Goal: Task Accomplishment & Management: Manage account settings

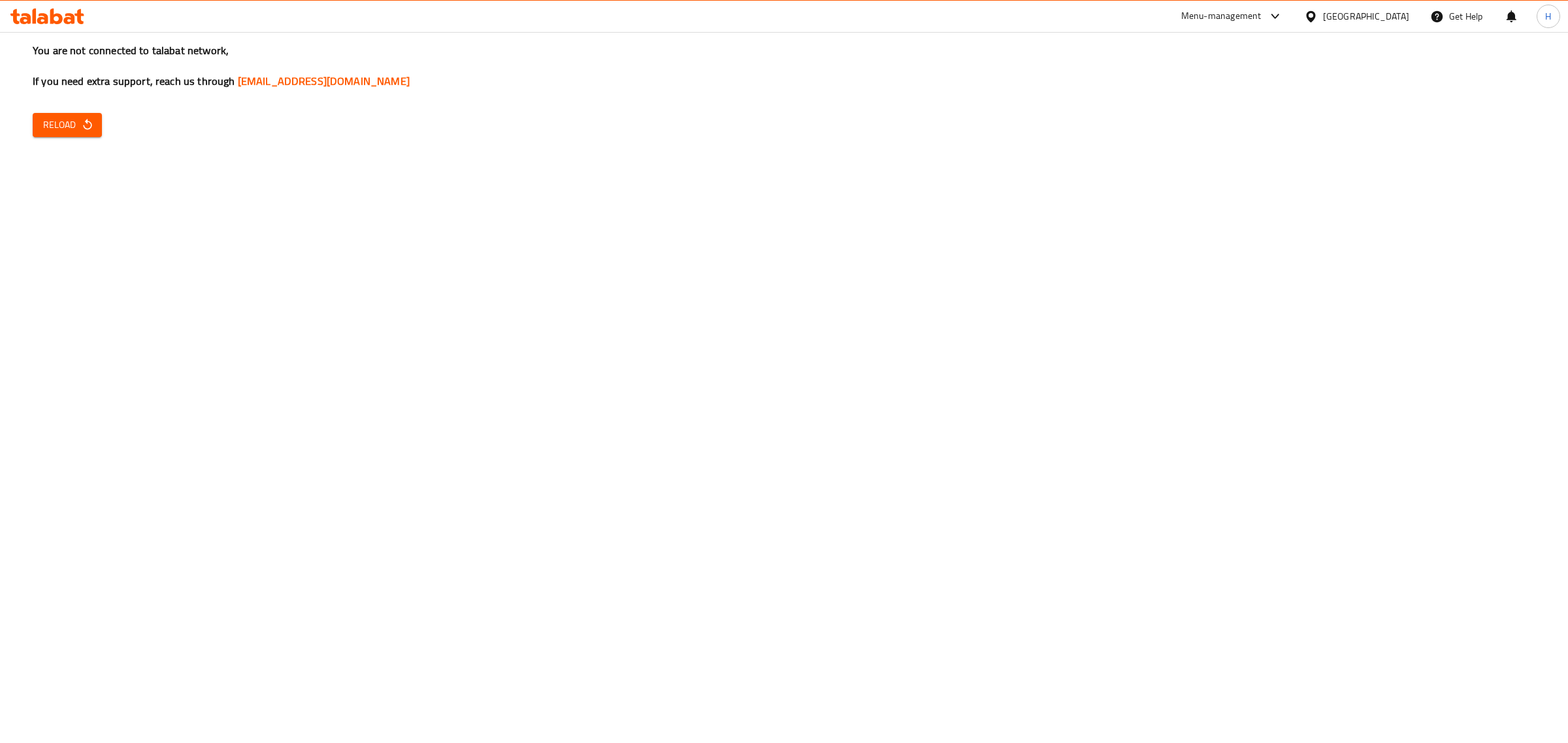
click at [48, 115] on button "Reload" at bounding box center [67, 124] width 69 height 24
click at [53, 123] on span "Reload" at bounding box center [67, 125] width 48 height 16
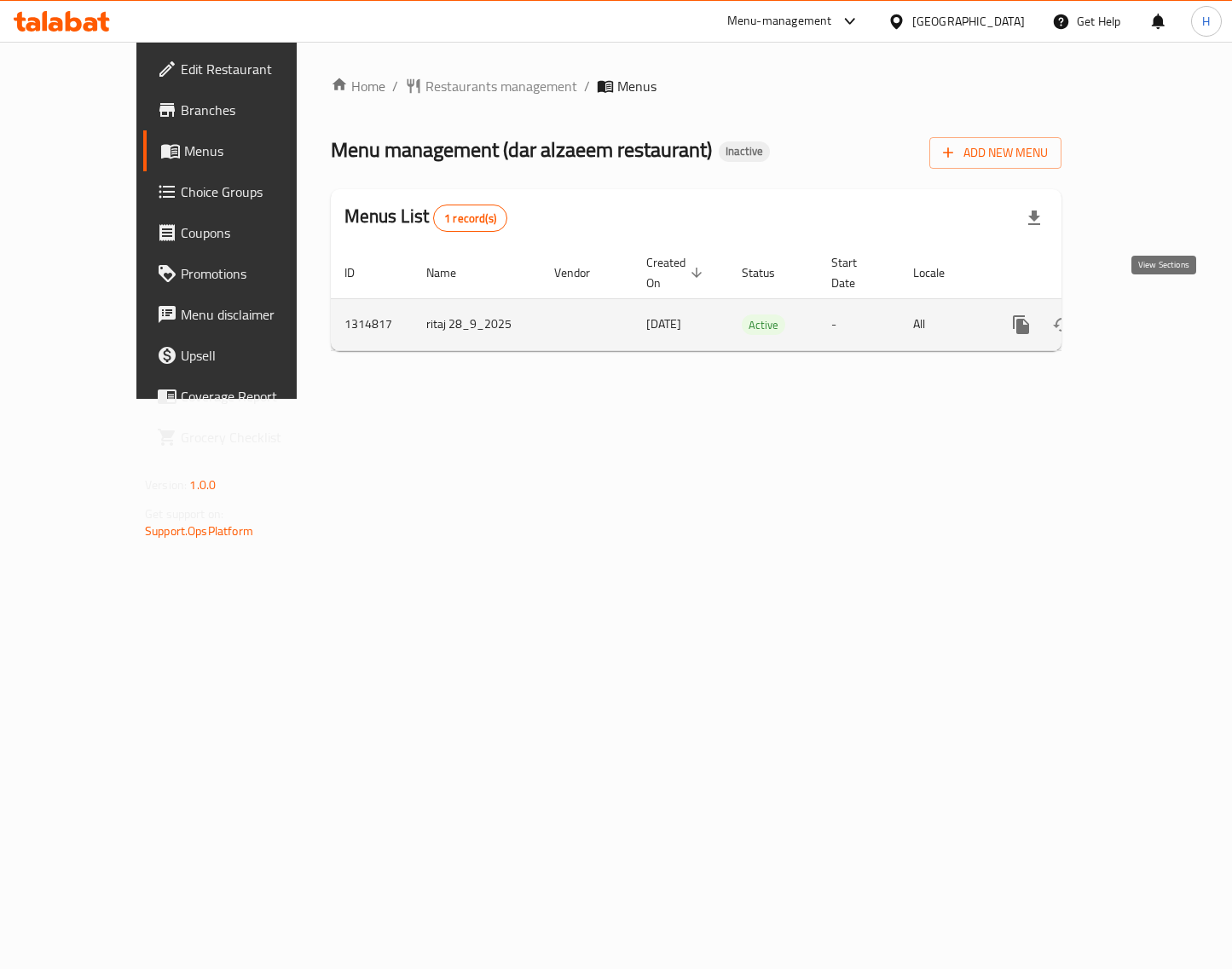
click at [1151, 317] on icon "enhanced table" at bounding box center [1144, 325] width 15 height 15
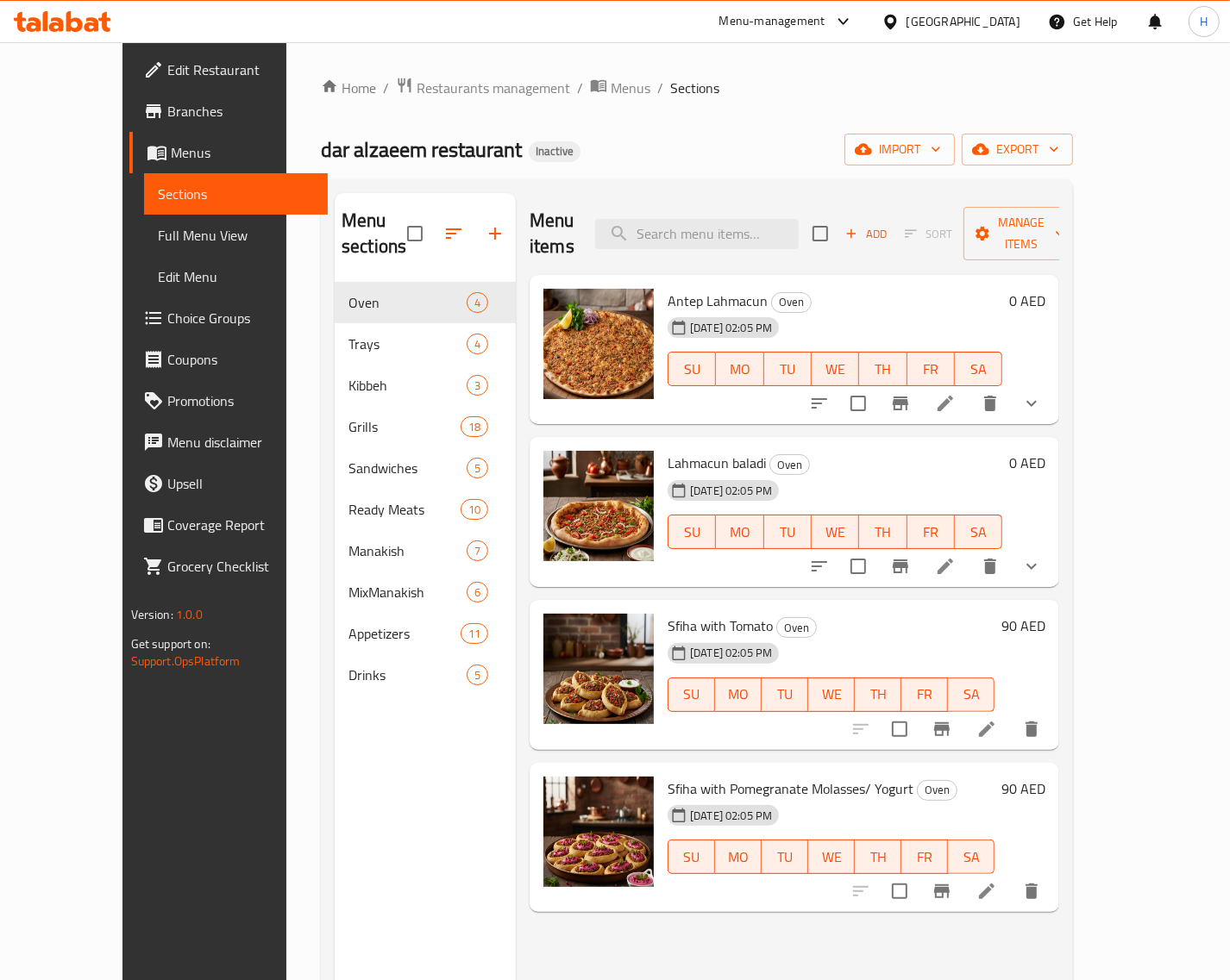
click at [157, 238] on span "Full Menu View" at bounding box center [235, 235] width 157 height 21
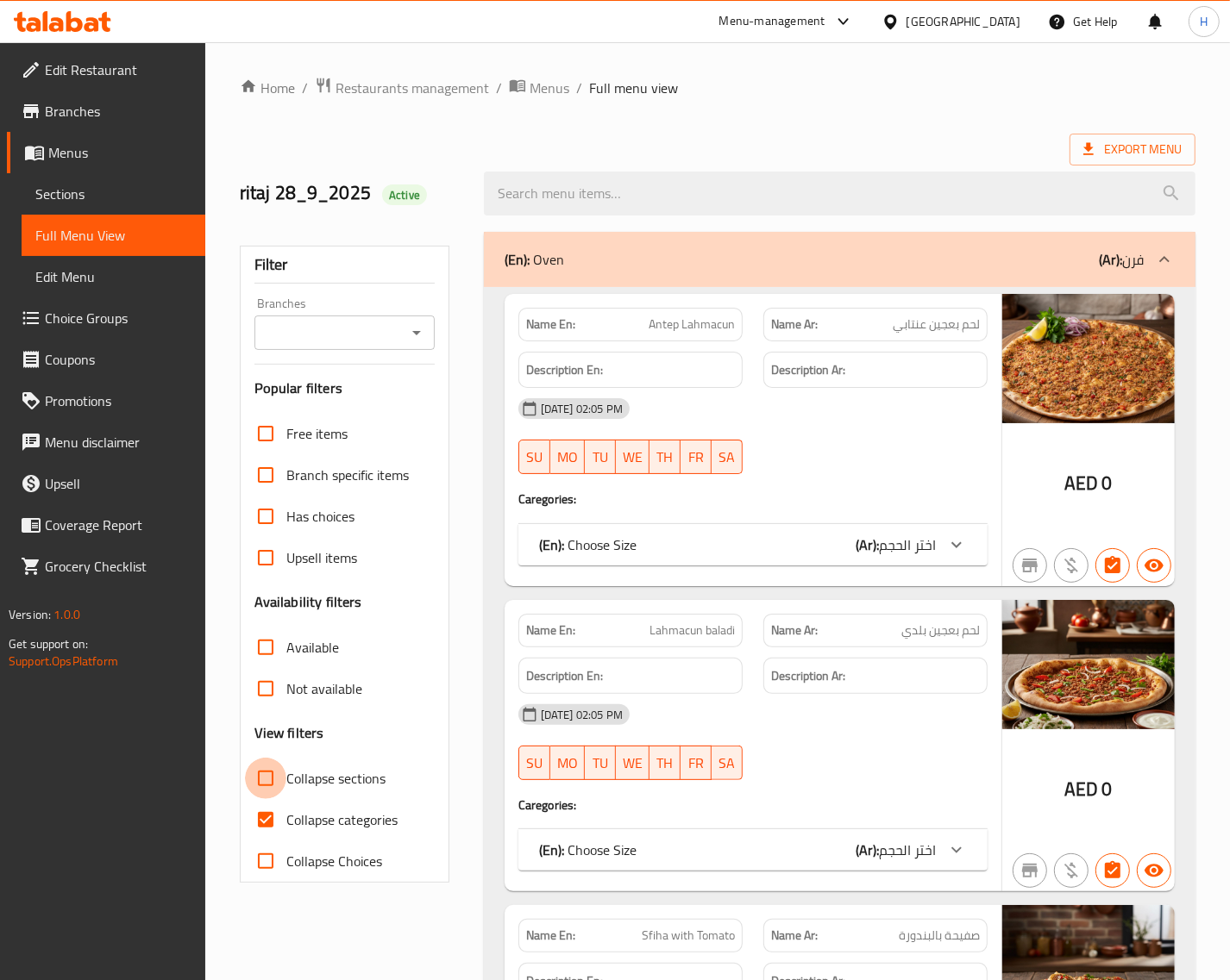
click at [273, 776] on input "Collapse sections" at bounding box center [265, 777] width 41 height 41
checkbox input "true"
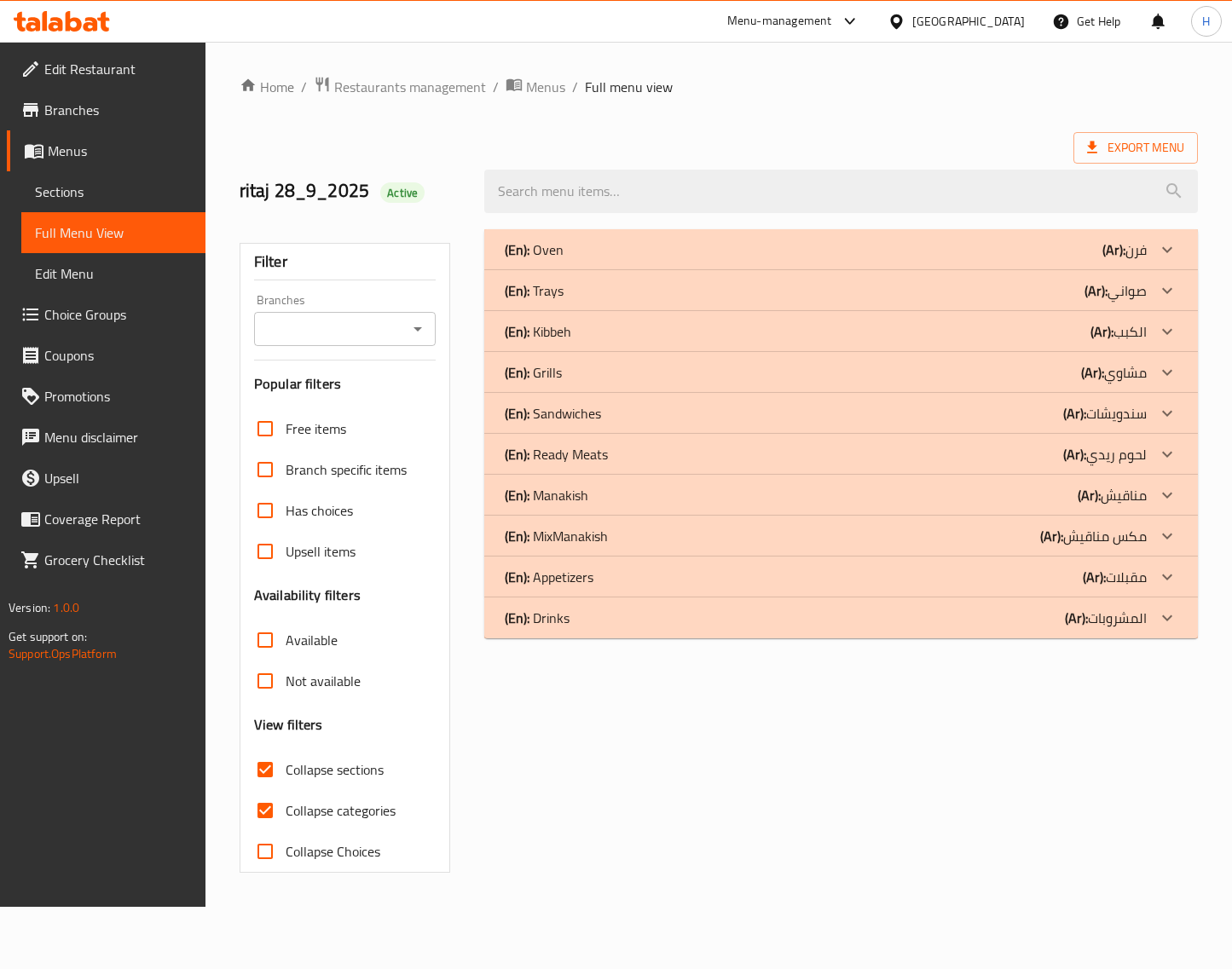
click at [260, 811] on input "Collapse categories" at bounding box center [265, 811] width 41 height 41
checkbox input "false"
click at [1152, 367] on div at bounding box center [1167, 372] width 41 height 41
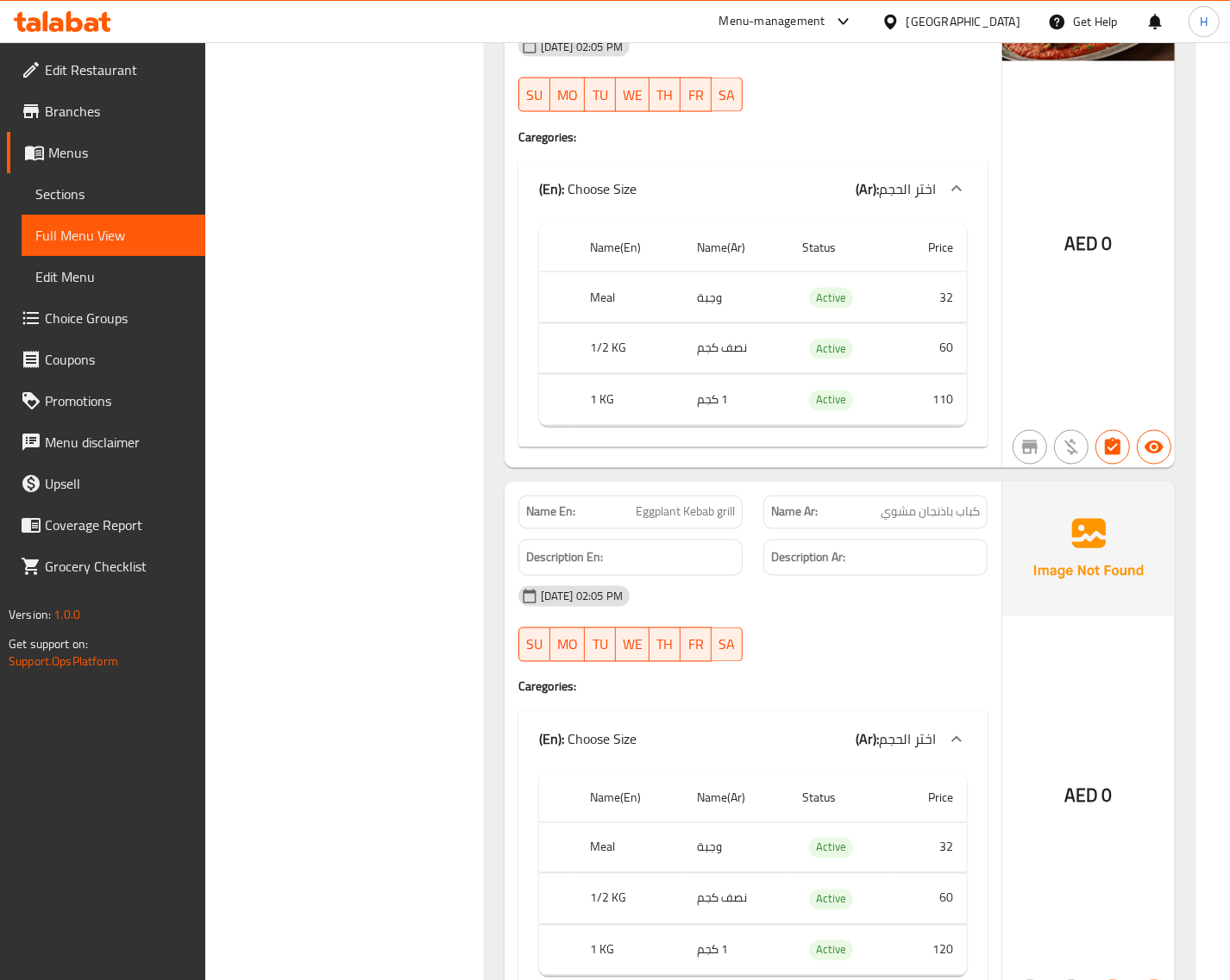
scroll to position [2155, 0]
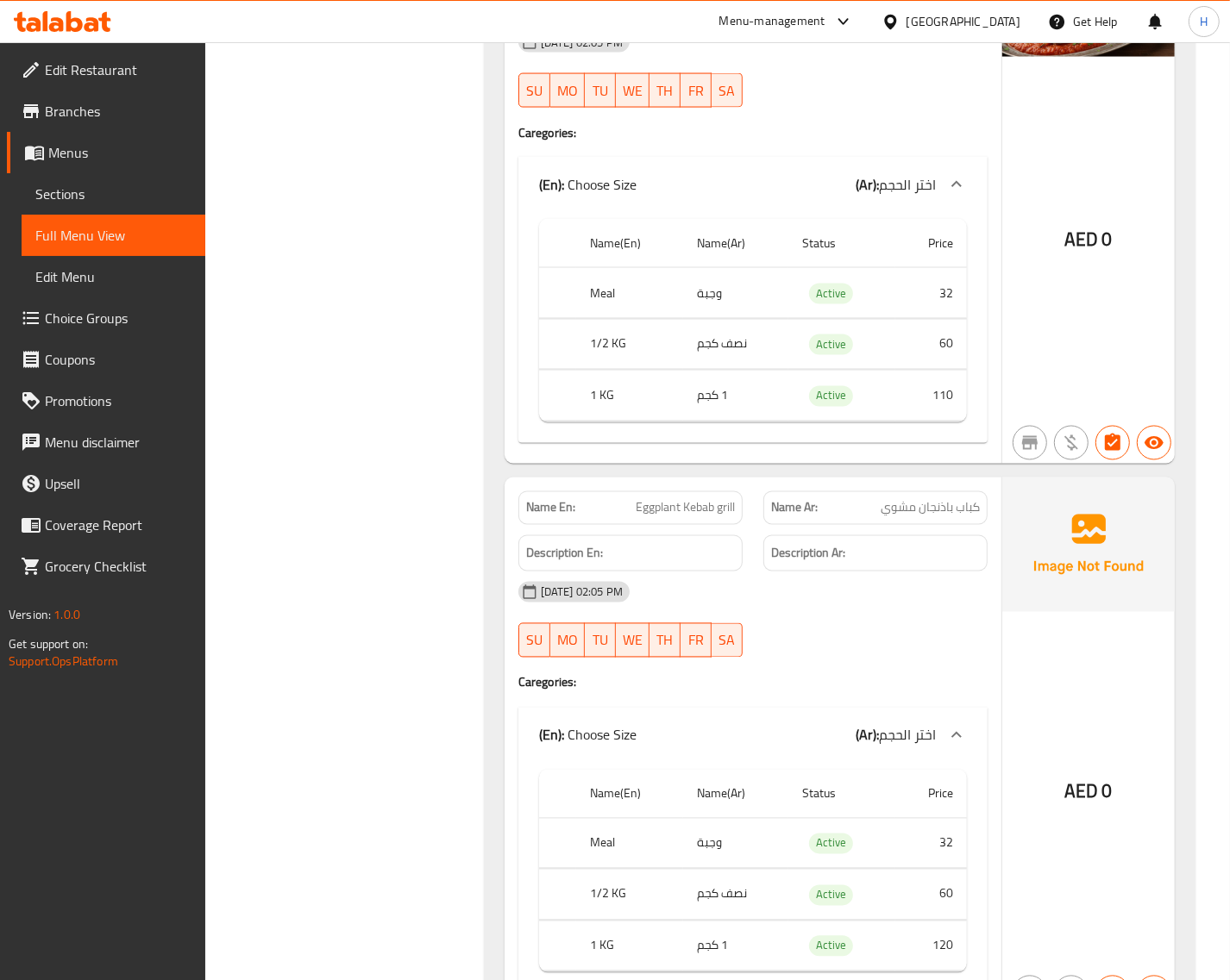
drag, startPoint x: 445, startPoint y: 390, endPoint x: 233, endPoint y: 88, distance: 369.0
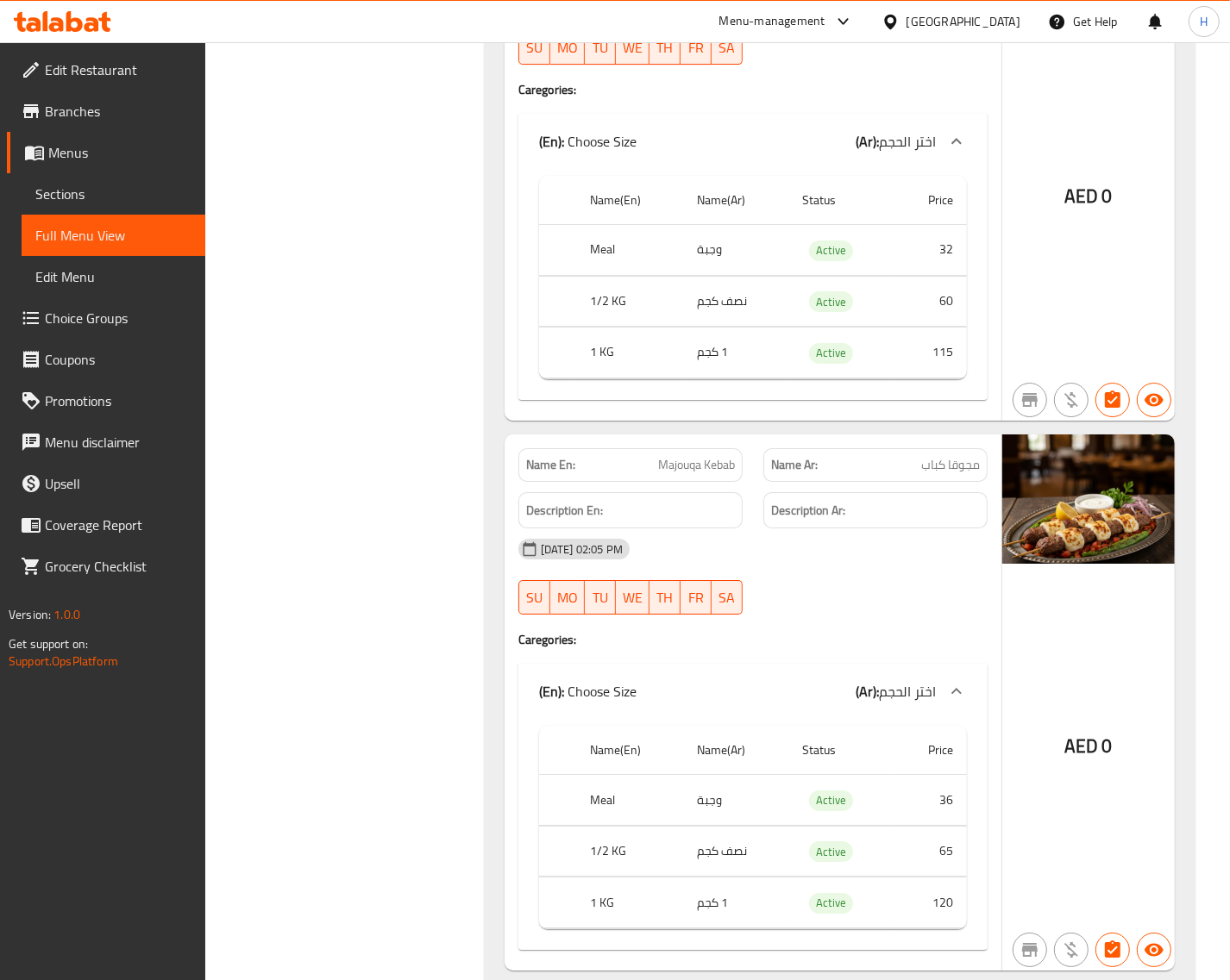
scroll to position [4418, 0]
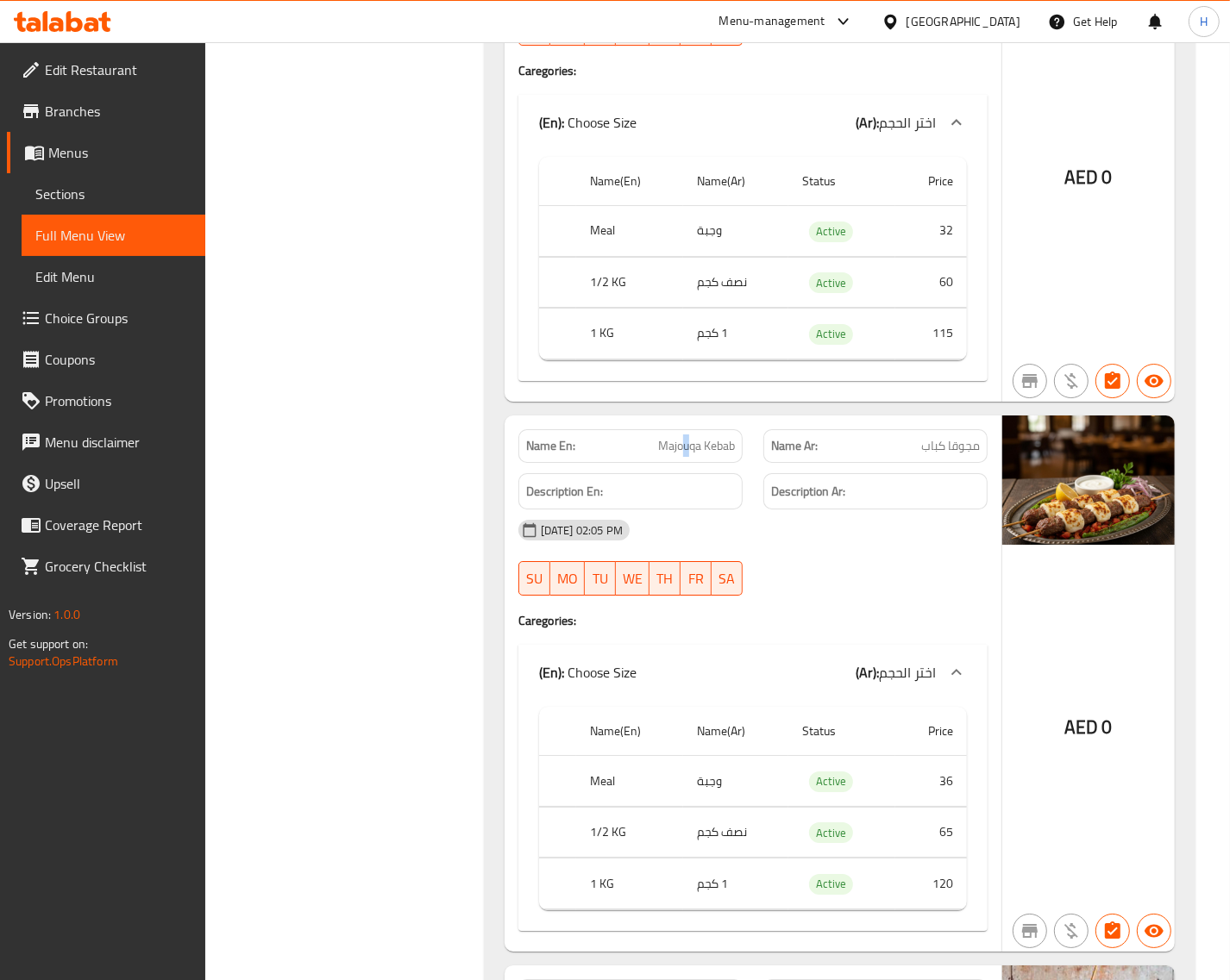
click at [684, 455] on span "Majouqa Kebab" at bounding box center [696, 445] width 77 height 18
click at [683, 455] on span "Majouqa Kebab" at bounding box center [696, 445] width 77 height 18
click at [682, 455] on span "Majouqa Kebab" at bounding box center [696, 445] width 77 height 18
click at [708, 455] on span "Majouqa Kebab" at bounding box center [696, 445] width 77 height 18
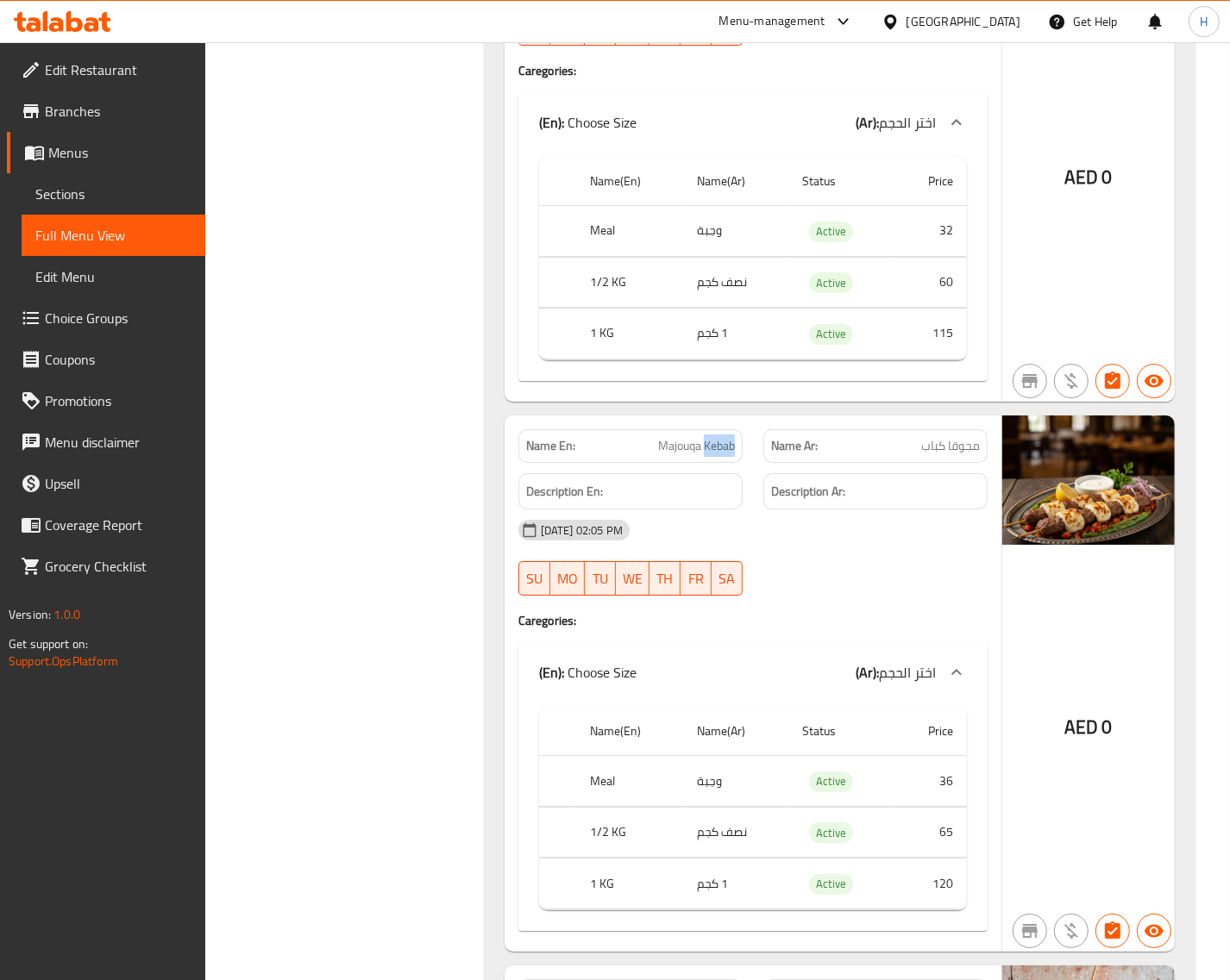
click at [708, 455] on span "Majouqa Kebab" at bounding box center [696, 445] width 77 height 18
copy span "Majouqa Kebab"
click at [940, 455] on span "مجوقا كباب" at bounding box center [950, 445] width 59 height 18
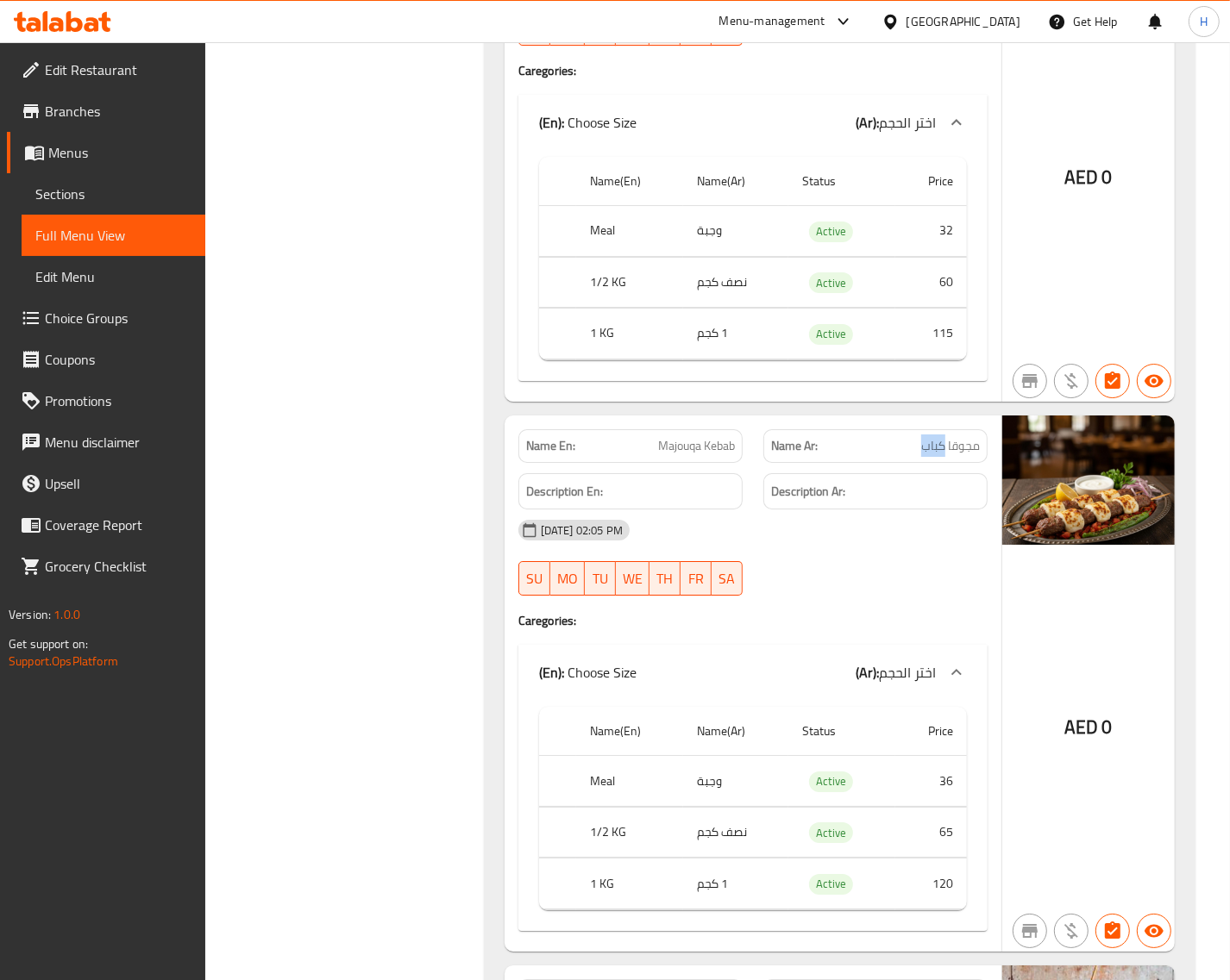
click at [940, 455] on span "مجوقا كباب" at bounding box center [950, 445] width 59 height 18
copy span "مجوقا كباب"
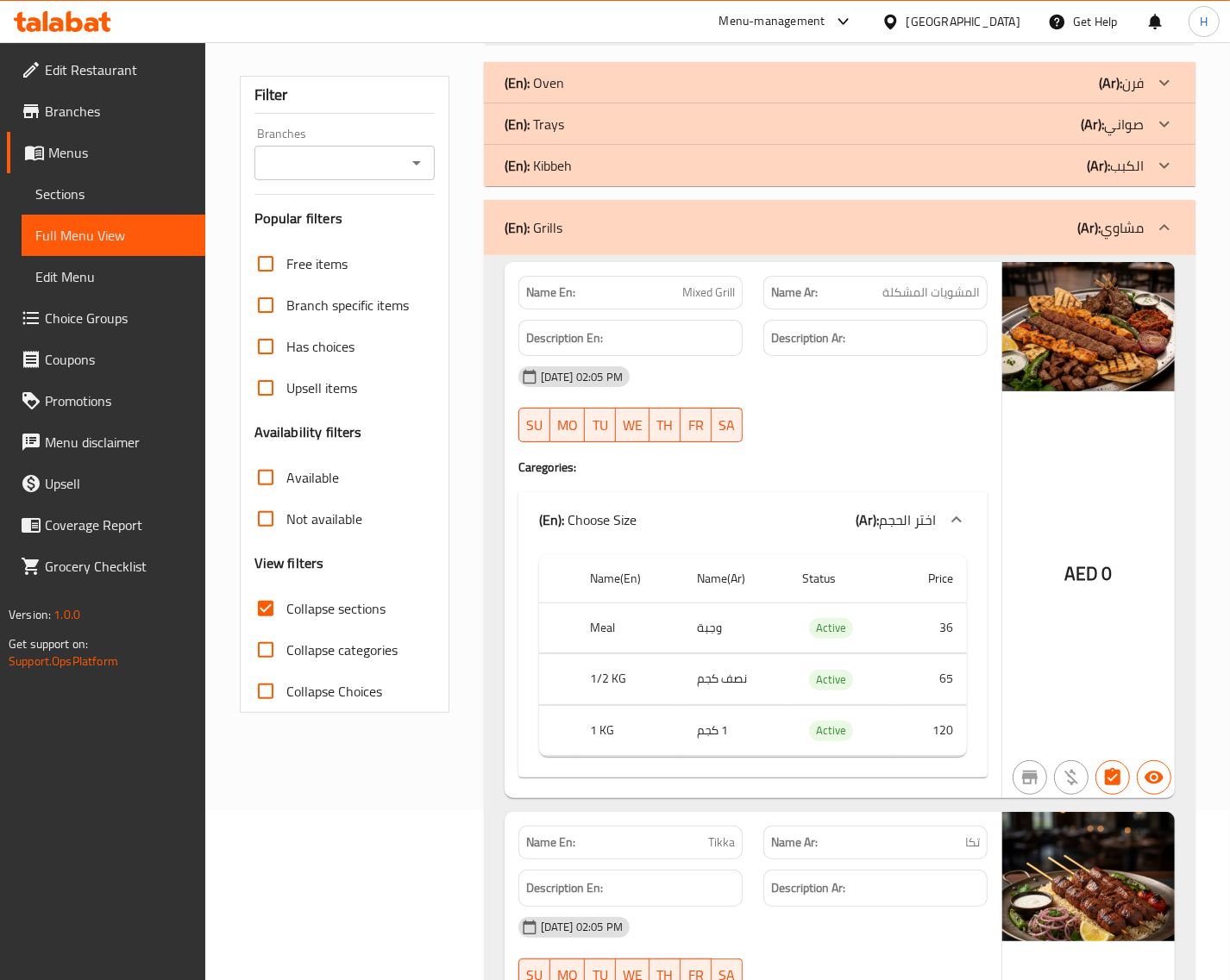
scroll to position [60, 0]
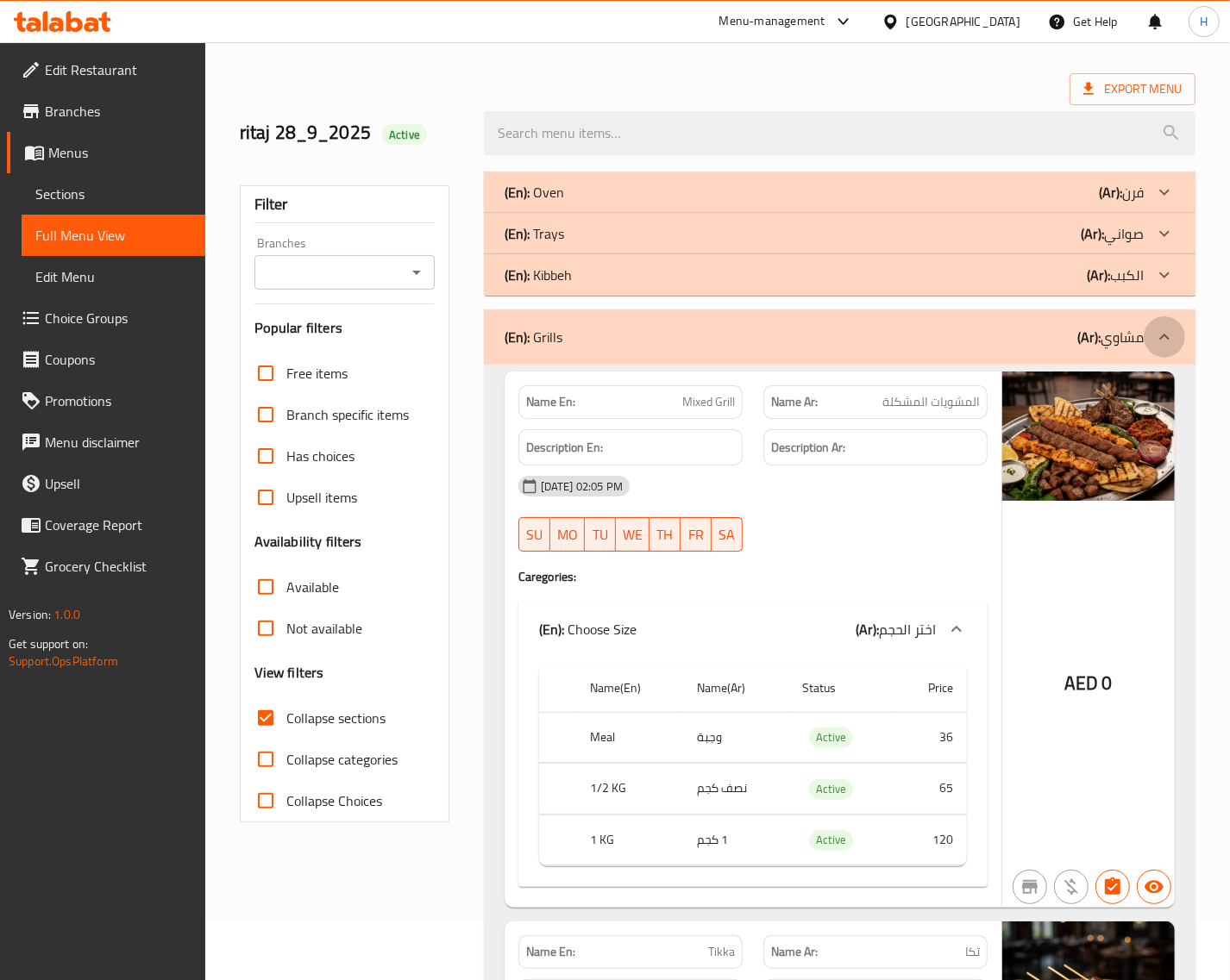
click at [1171, 347] on icon at bounding box center [1165, 337] width 21 height 21
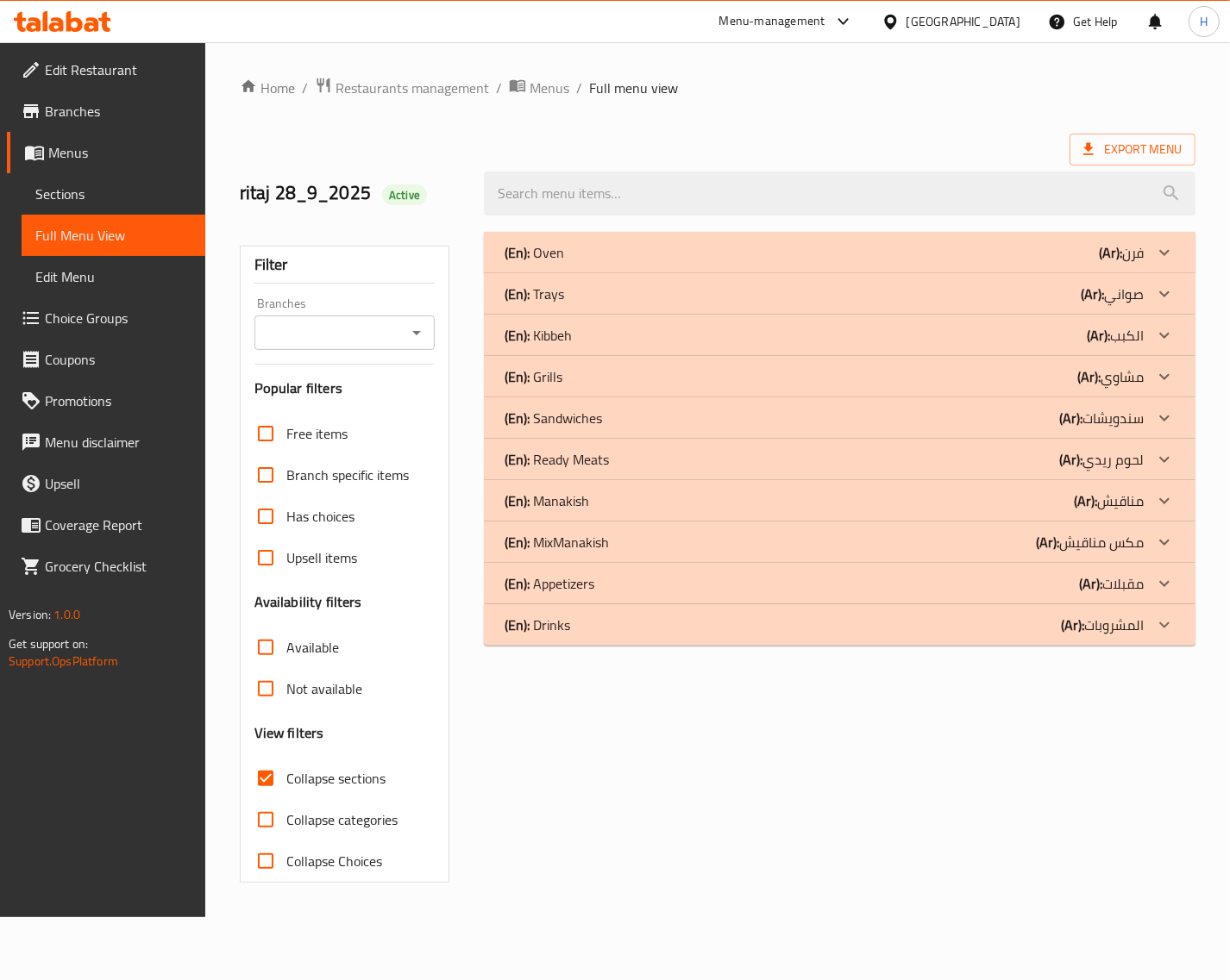
click at [1158, 196] on div "Home / Restaurants management / Menus / Full menu view Export Menu ritaj 28_9_2…" at bounding box center [717, 480] width 955 height 806
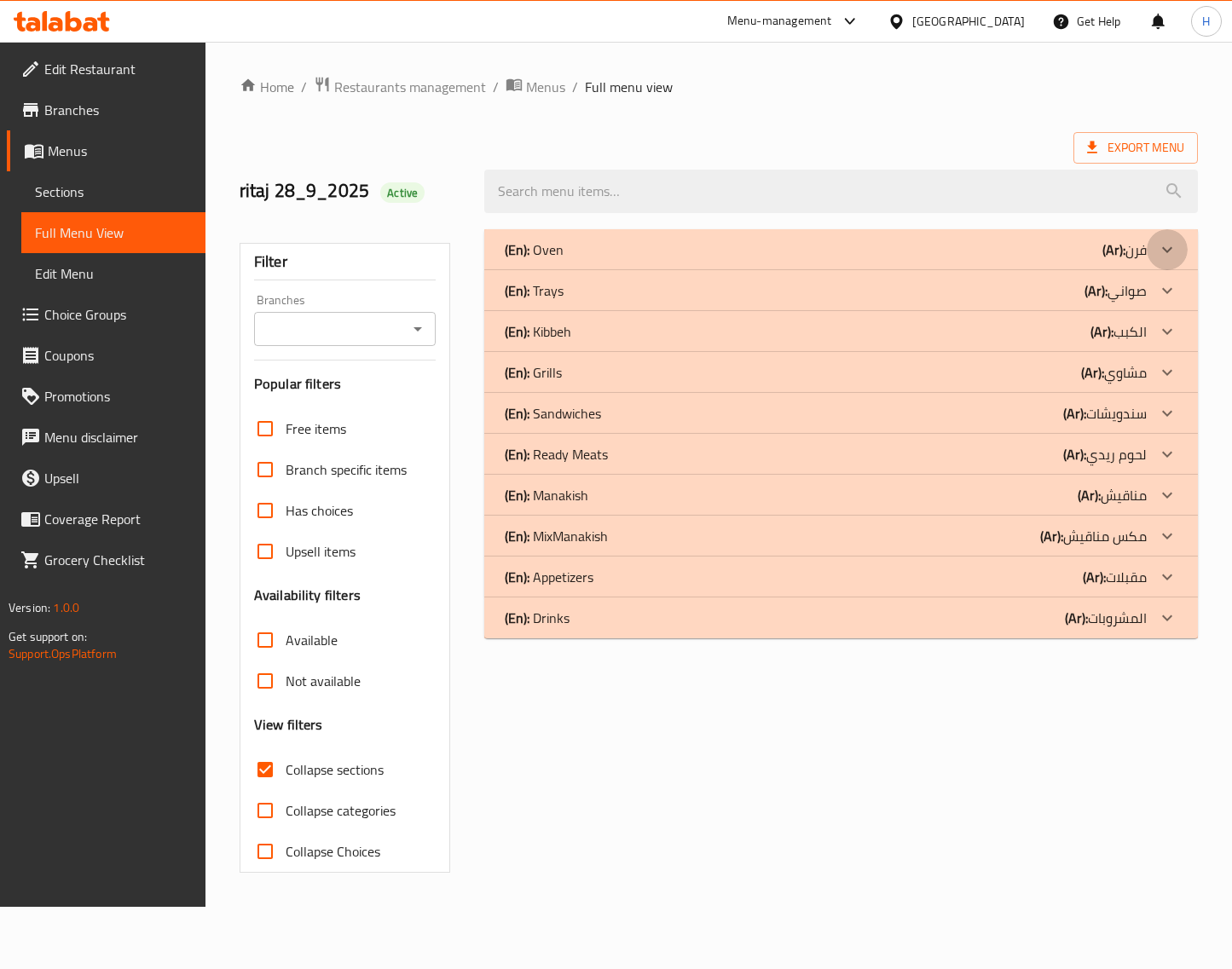
click at [1160, 246] on icon at bounding box center [1167, 250] width 21 height 21
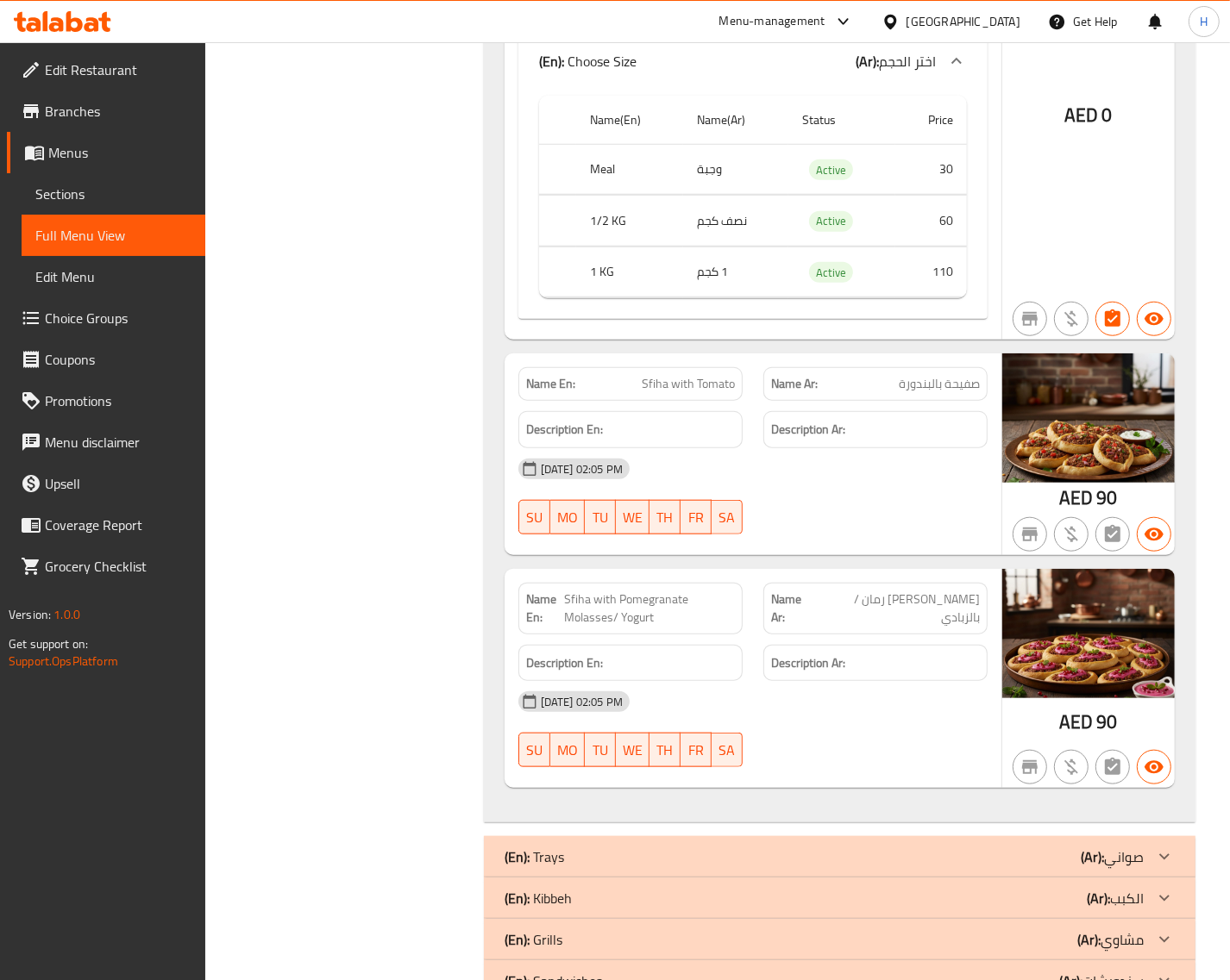
scroll to position [1185, 0]
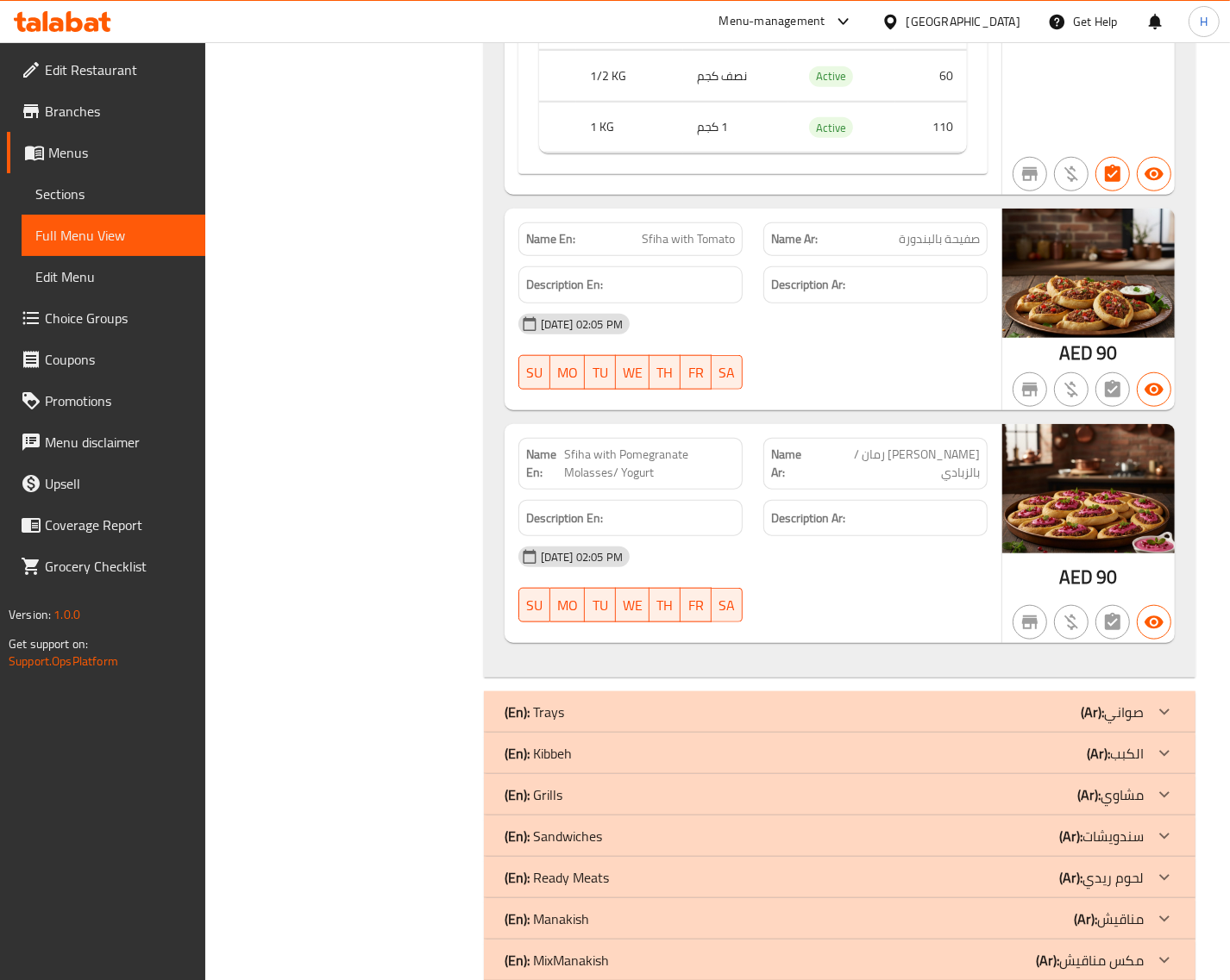
click at [634, 448] on div "Name En: Sfiha with Pomegranate Molasses/ Yogurt" at bounding box center [631, 464] width 225 height 52
click at [614, 476] on span "Sfiha with Pomegranate Molasses/ Yogurt" at bounding box center [649, 464] width 170 height 36
copy span "Sfiha with Pomegranate Molasses/ Yogurt"
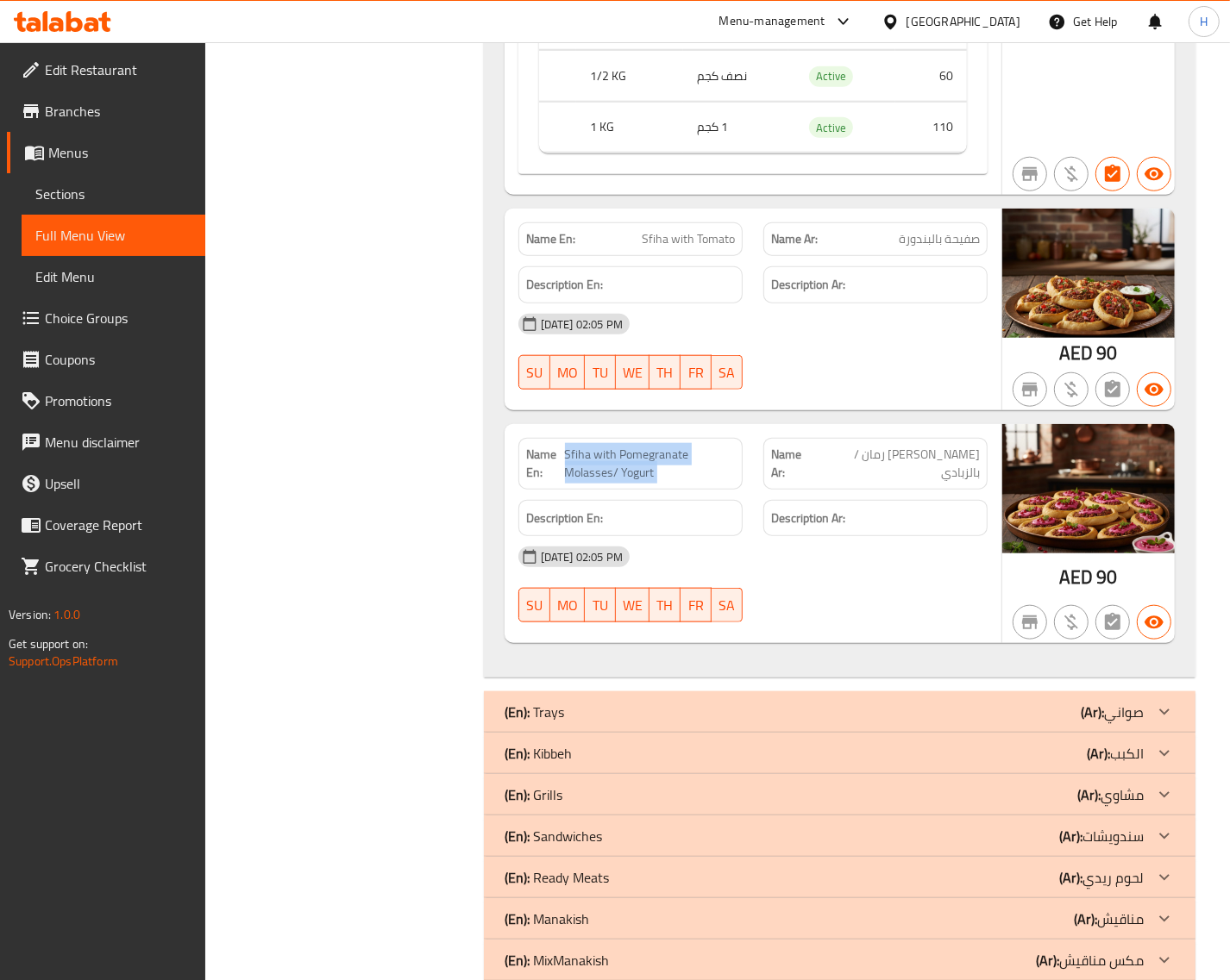
click at [114, 320] on span "Choice Groups" at bounding box center [118, 319] width 147 height 21
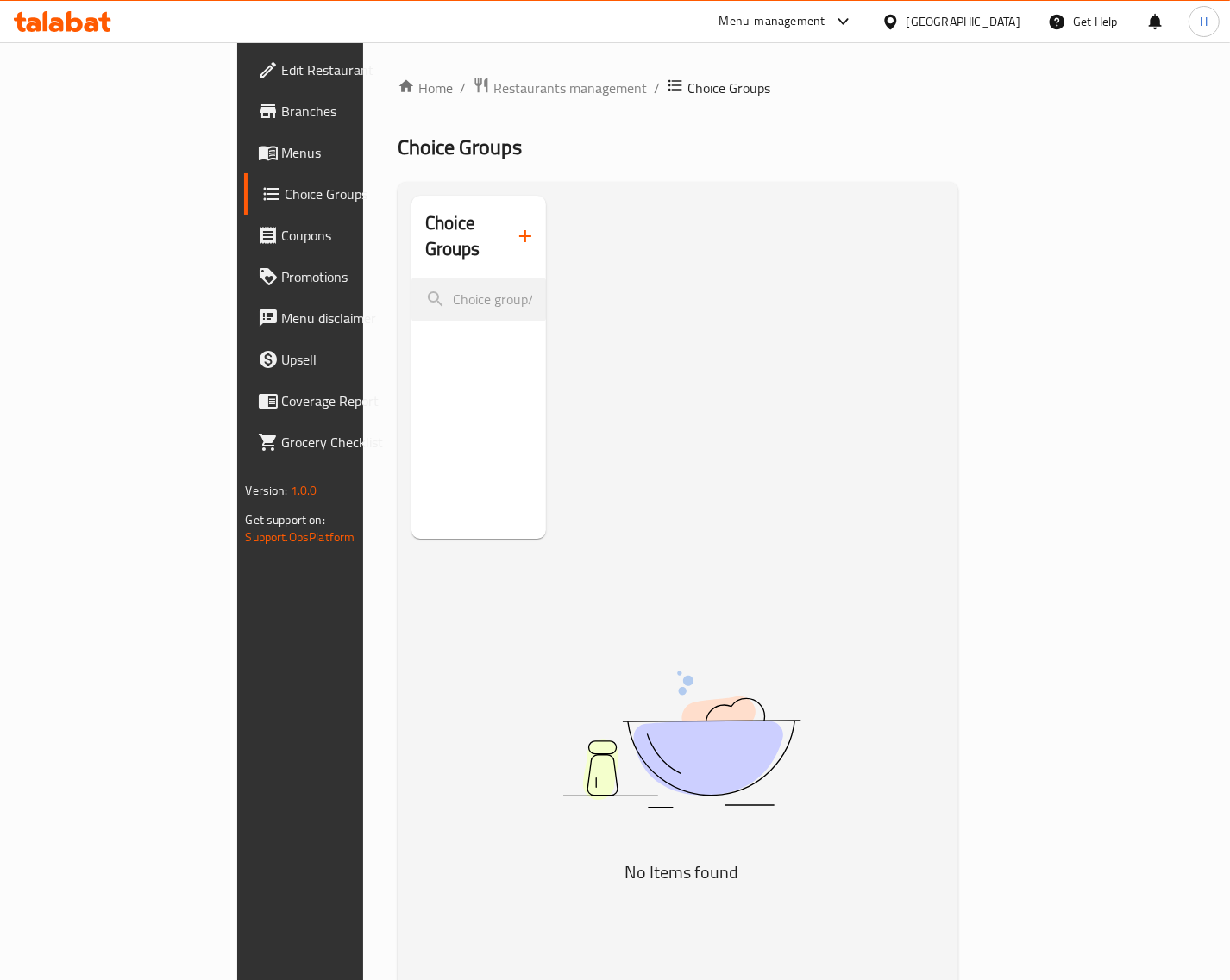
click at [504, 235] on button "button" at bounding box center [524, 236] width 41 height 41
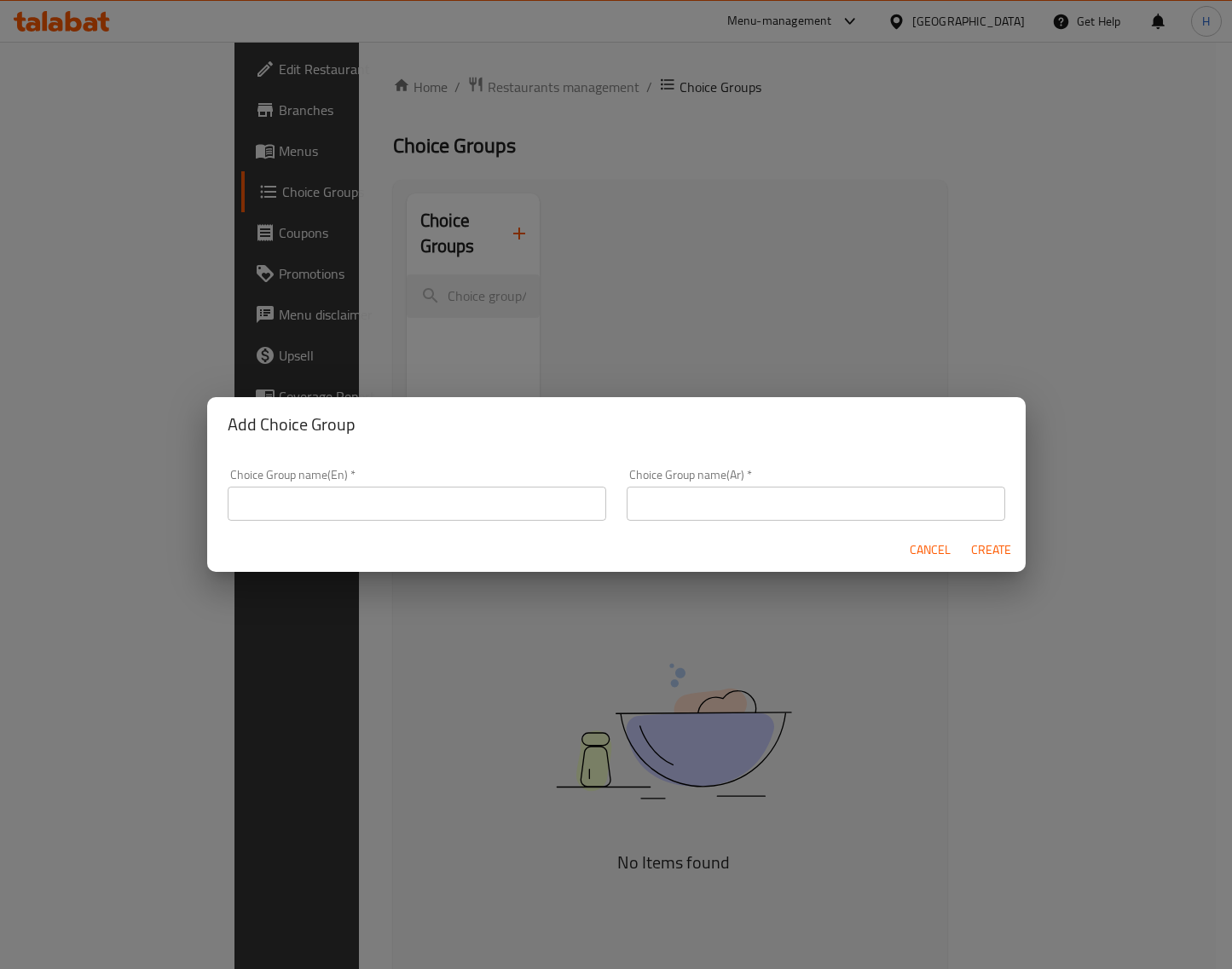
click at [377, 493] on input "text" at bounding box center [417, 504] width 379 height 34
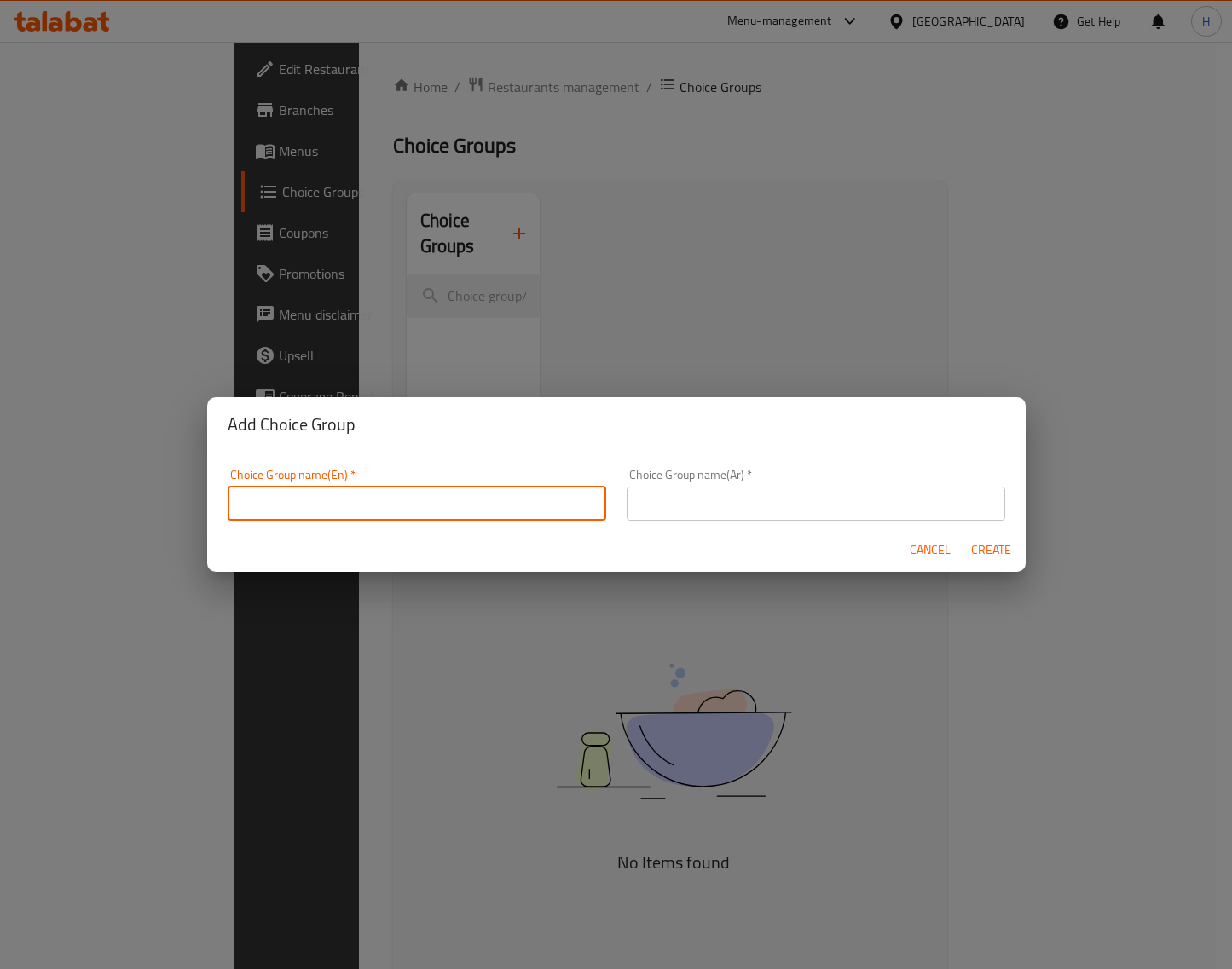
type input "Your Choice Of:"
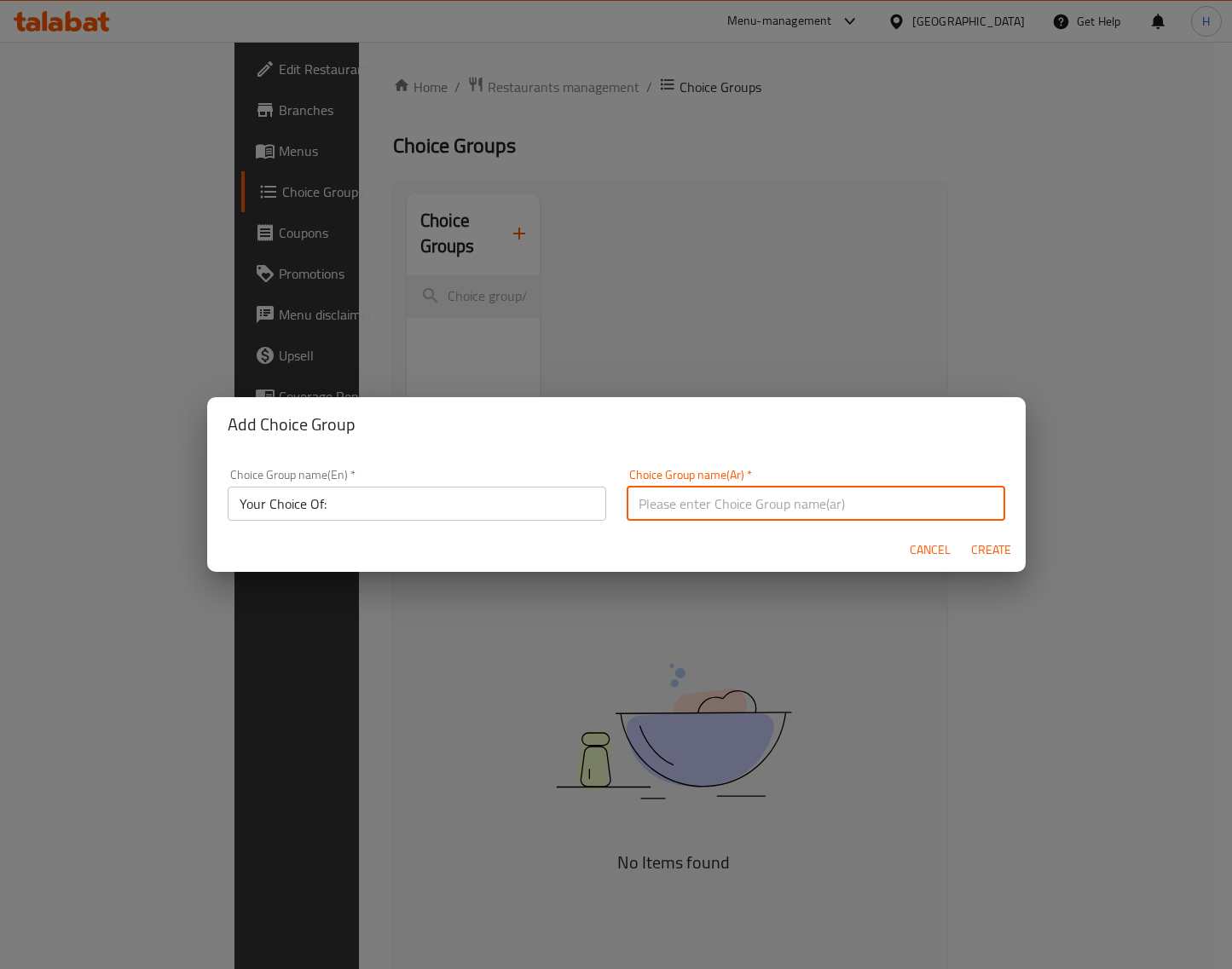
click at [663, 509] on input "text" at bounding box center [815, 504] width 379 height 34
type input "اختيارك من"
click at [978, 552] on span "Create" at bounding box center [991, 550] width 41 height 21
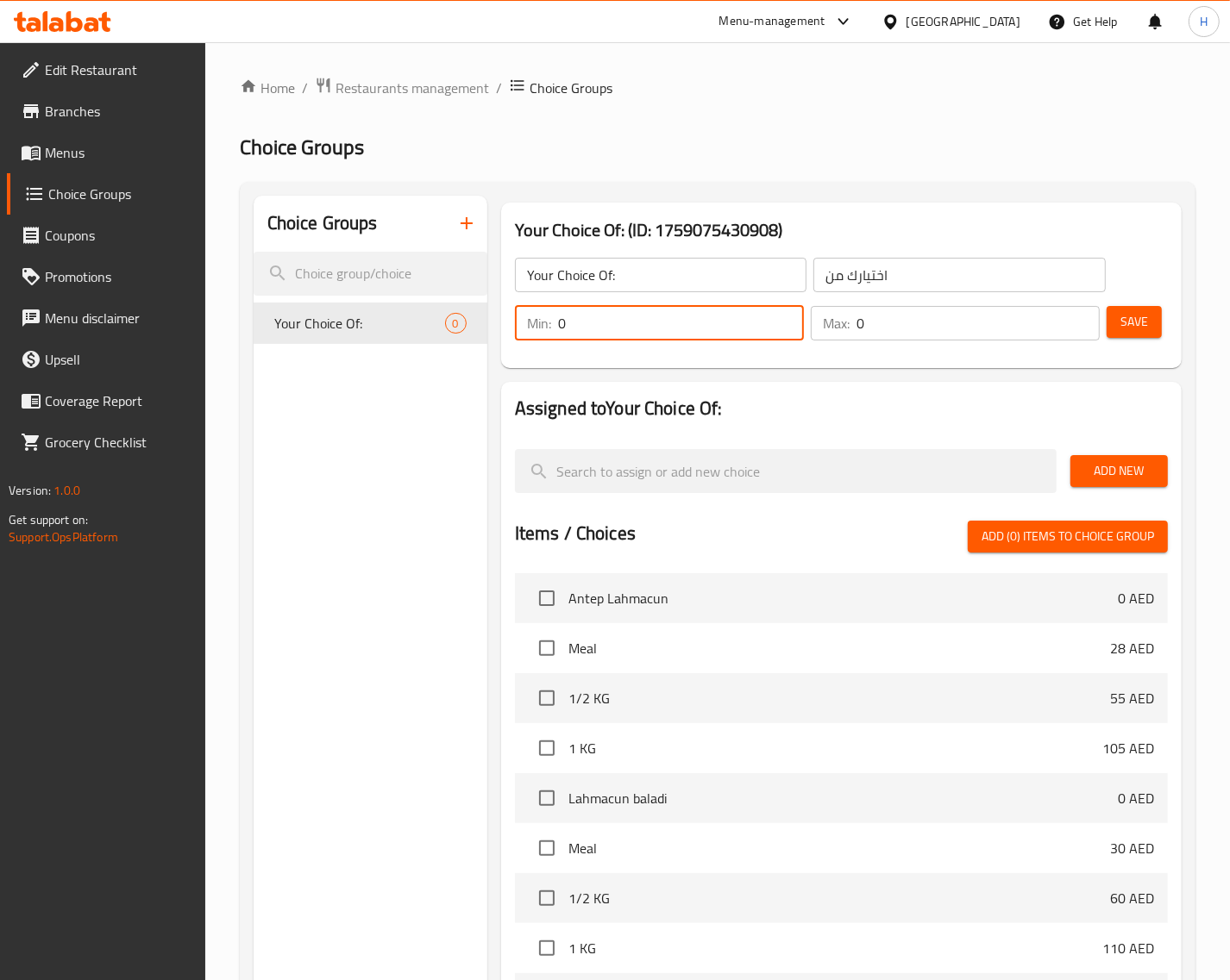
drag, startPoint x: 617, startPoint y: 317, endPoint x: 505, endPoint y: 319, distance: 112.0
click at [505, 319] on div "Min: 0 ​ Max: 0 ​ Save" at bounding box center [837, 323] width 666 height 55
type input "1"
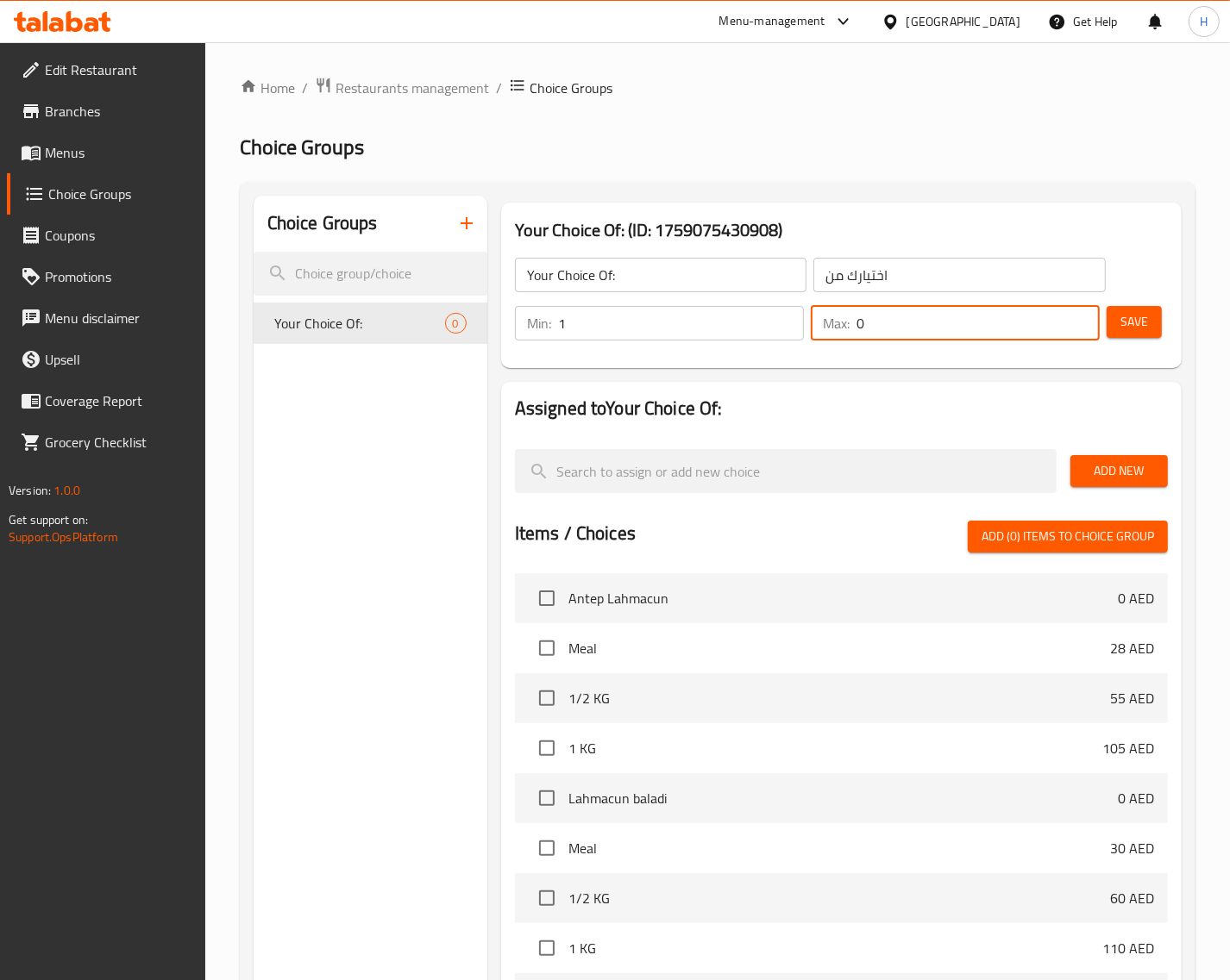
drag, startPoint x: 871, startPoint y: 329, endPoint x: 843, endPoint y: 332, distance: 28.2
click at [843, 332] on div "Max: 0 ​" at bounding box center [954, 323] width 289 height 35
type input "1"
click at [1096, 472] on span "Add New" at bounding box center [1119, 471] width 70 height 21
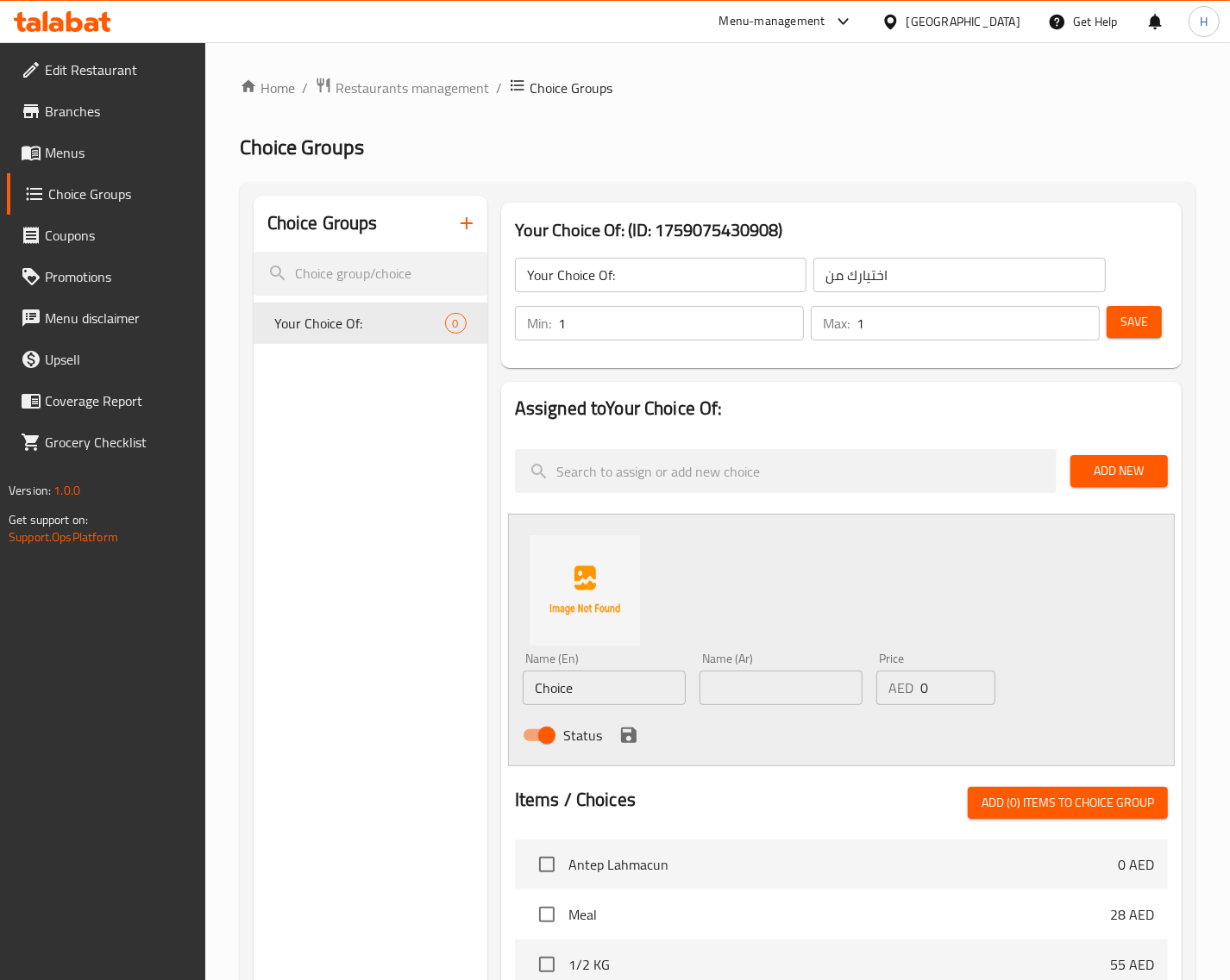
click at [640, 696] on input "Choice" at bounding box center [604, 688] width 163 height 35
paste input "Pomegranate Molasses"
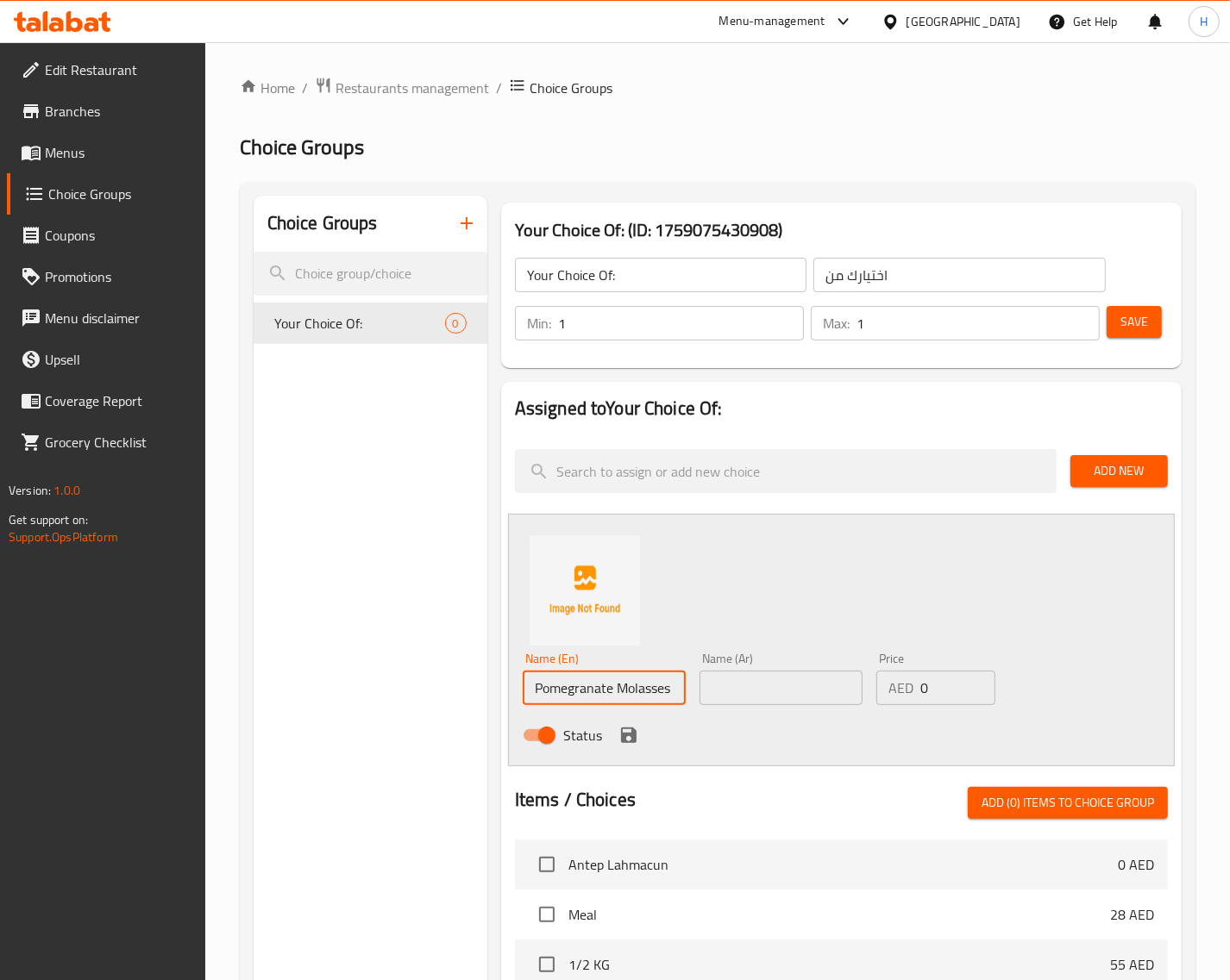
type input "Pomegranate Molasses"
click at [746, 699] on input "text" at bounding box center [781, 688] width 163 height 35
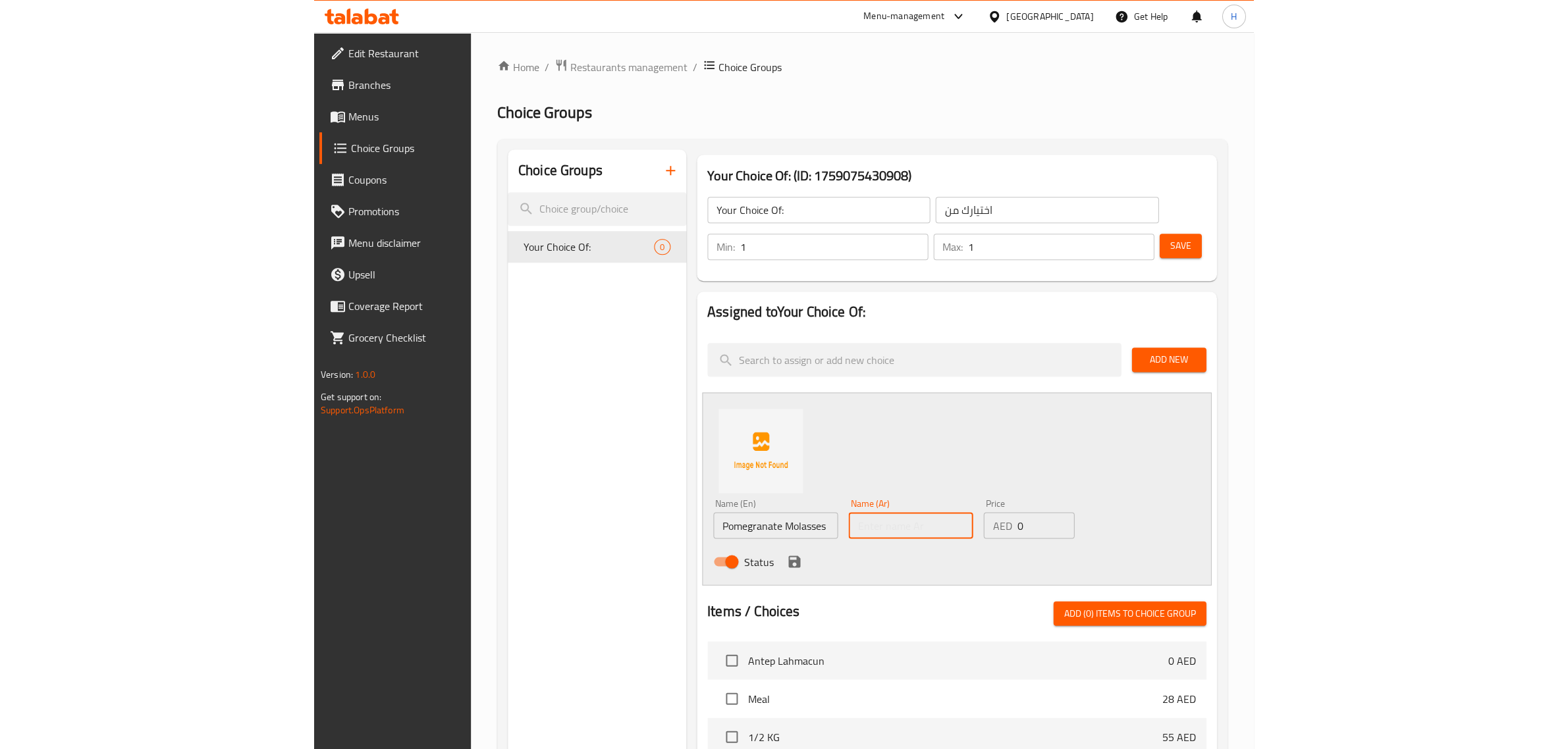
scroll to position [0, 0]
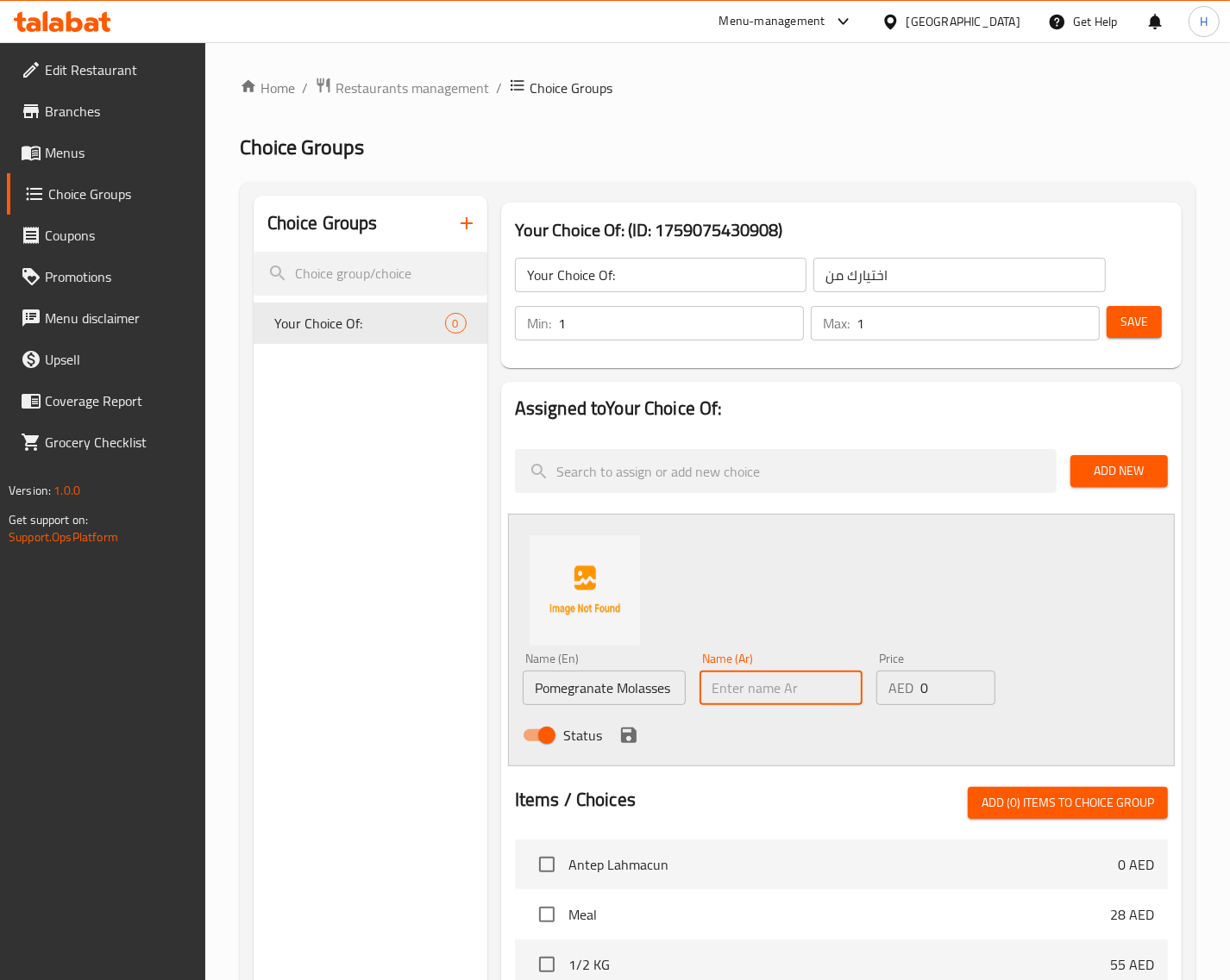
click at [767, 686] on input "text" at bounding box center [781, 688] width 163 height 35
paste input "دبس رمان"
type input "دبس رمان"
click at [626, 741] on icon "save" at bounding box center [629, 735] width 15 height 15
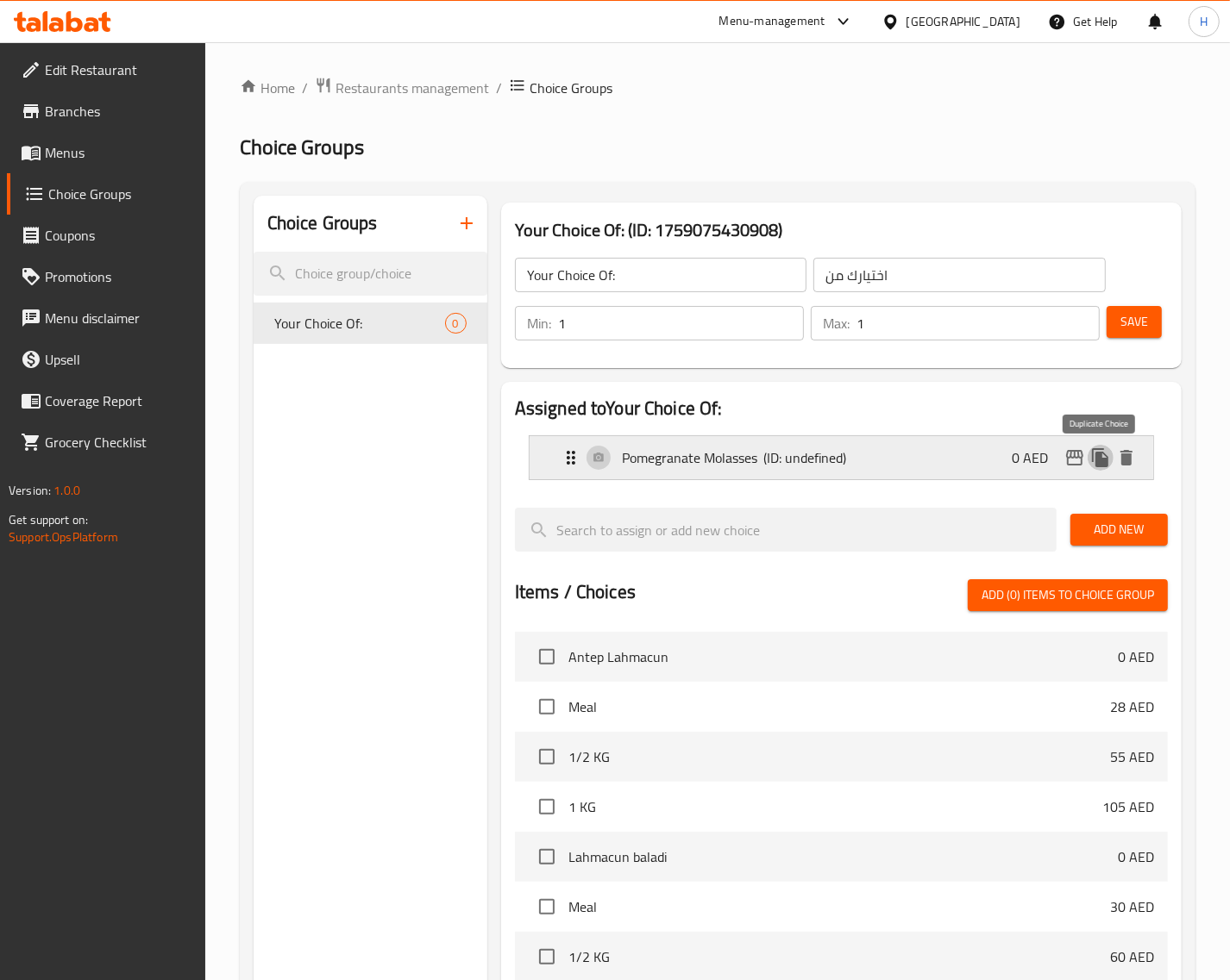
click at [1092, 457] on icon "duplicate" at bounding box center [1099, 458] width 16 height 19
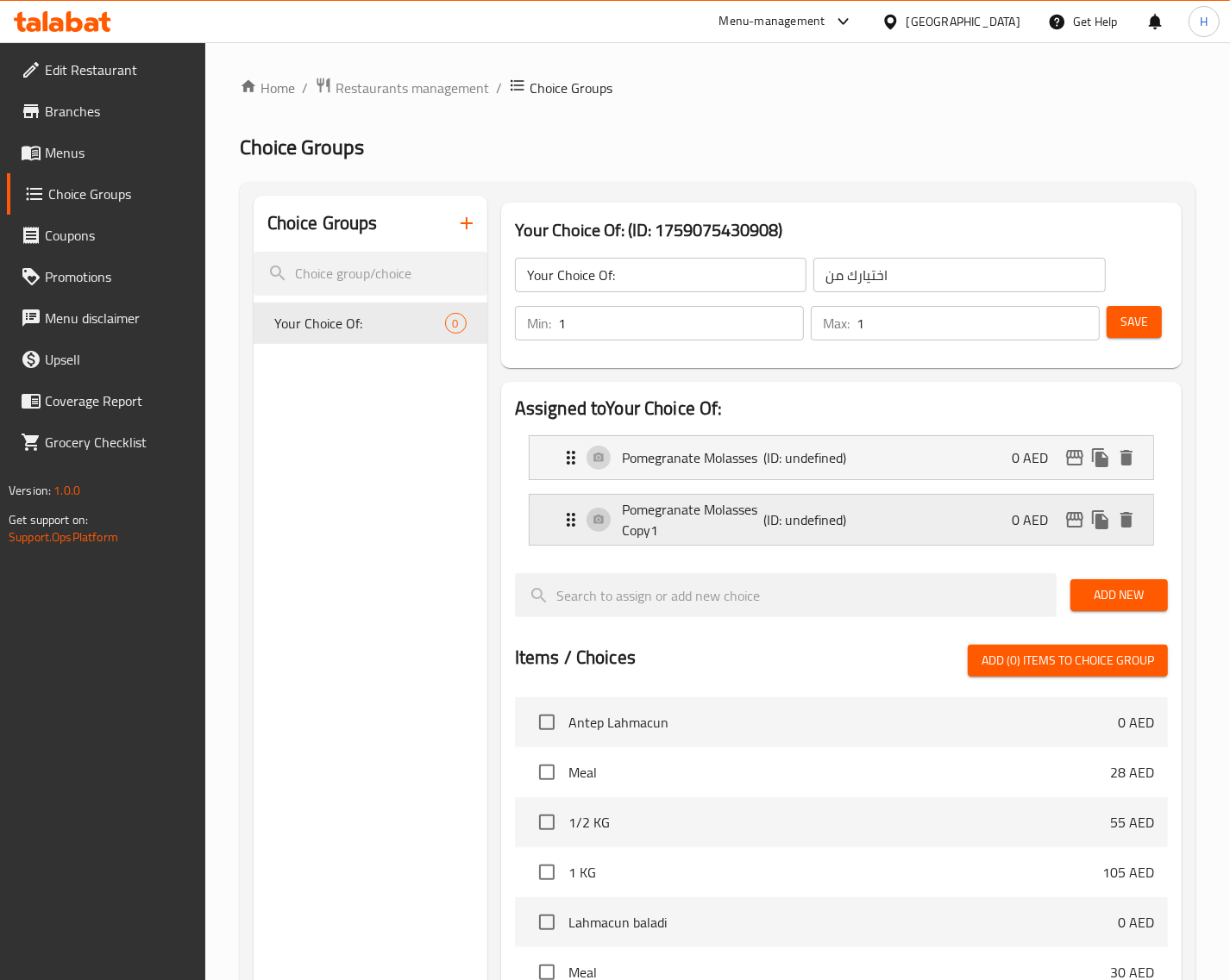
click at [843, 511] on p "(ID: undefined)" at bounding box center [810, 520] width 95 height 21
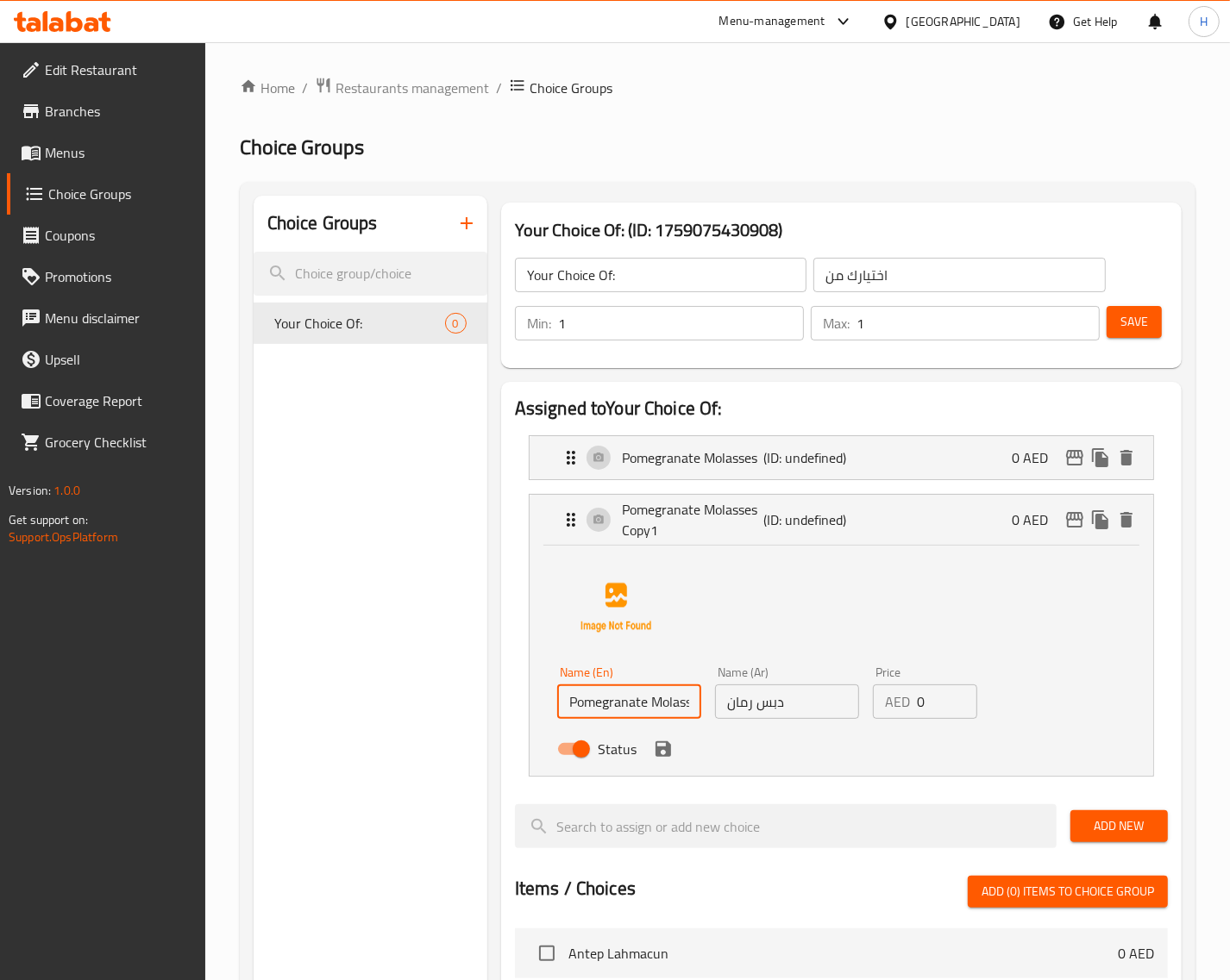
click at [622, 706] on input "Pomegranate Molasses Copy1" at bounding box center [629, 702] width 144 height 35
paste input "Yogurt"
type input "Yogurt"
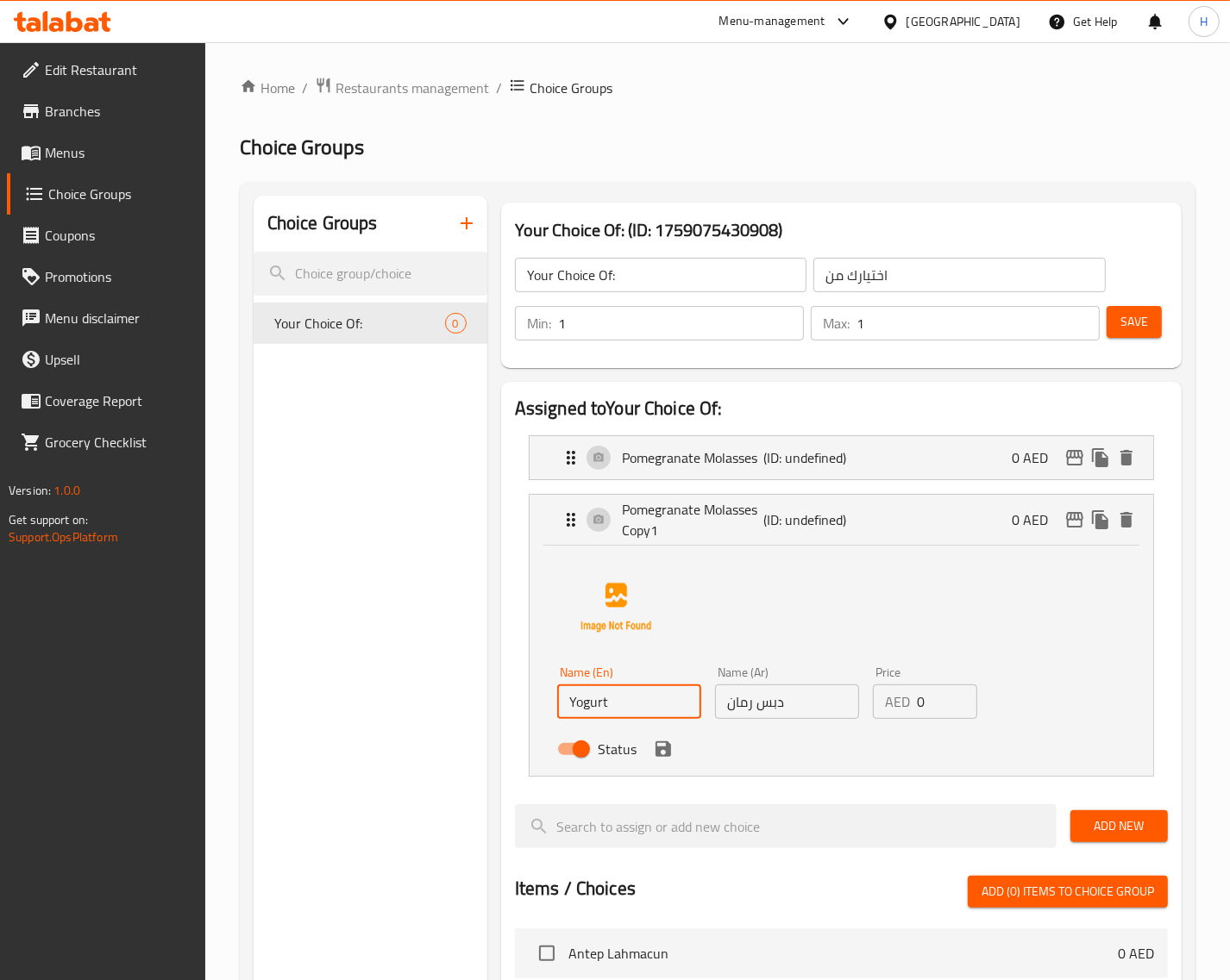
click at [753, 704] on input "دبس رمان" at bounding box center [787, 702] width 144 height 35
paste input "لزبادي"
type input "ل"
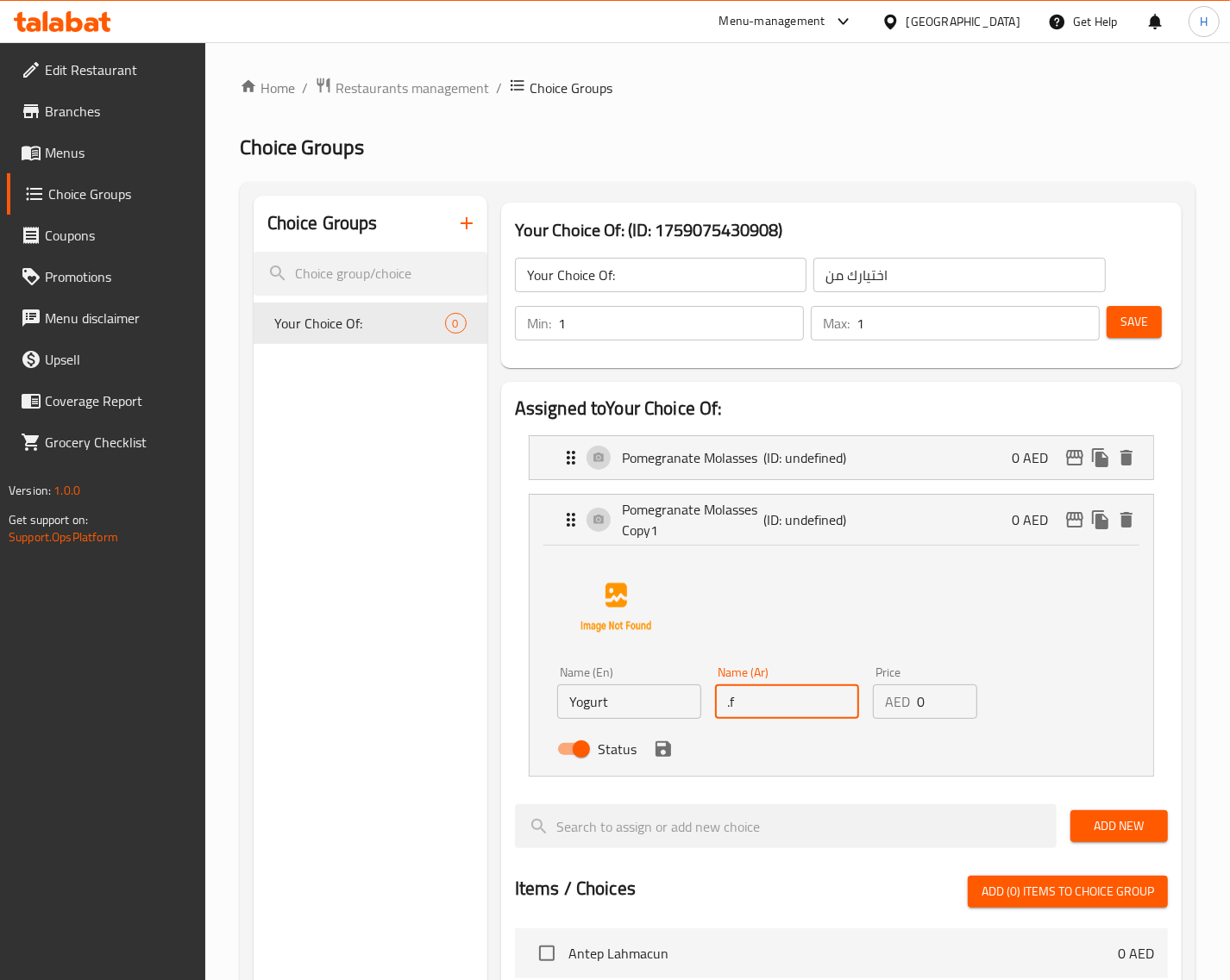
type input "."
click at [664, 750] on icon "save" at bounding box center [663, 749] width 15 height 15
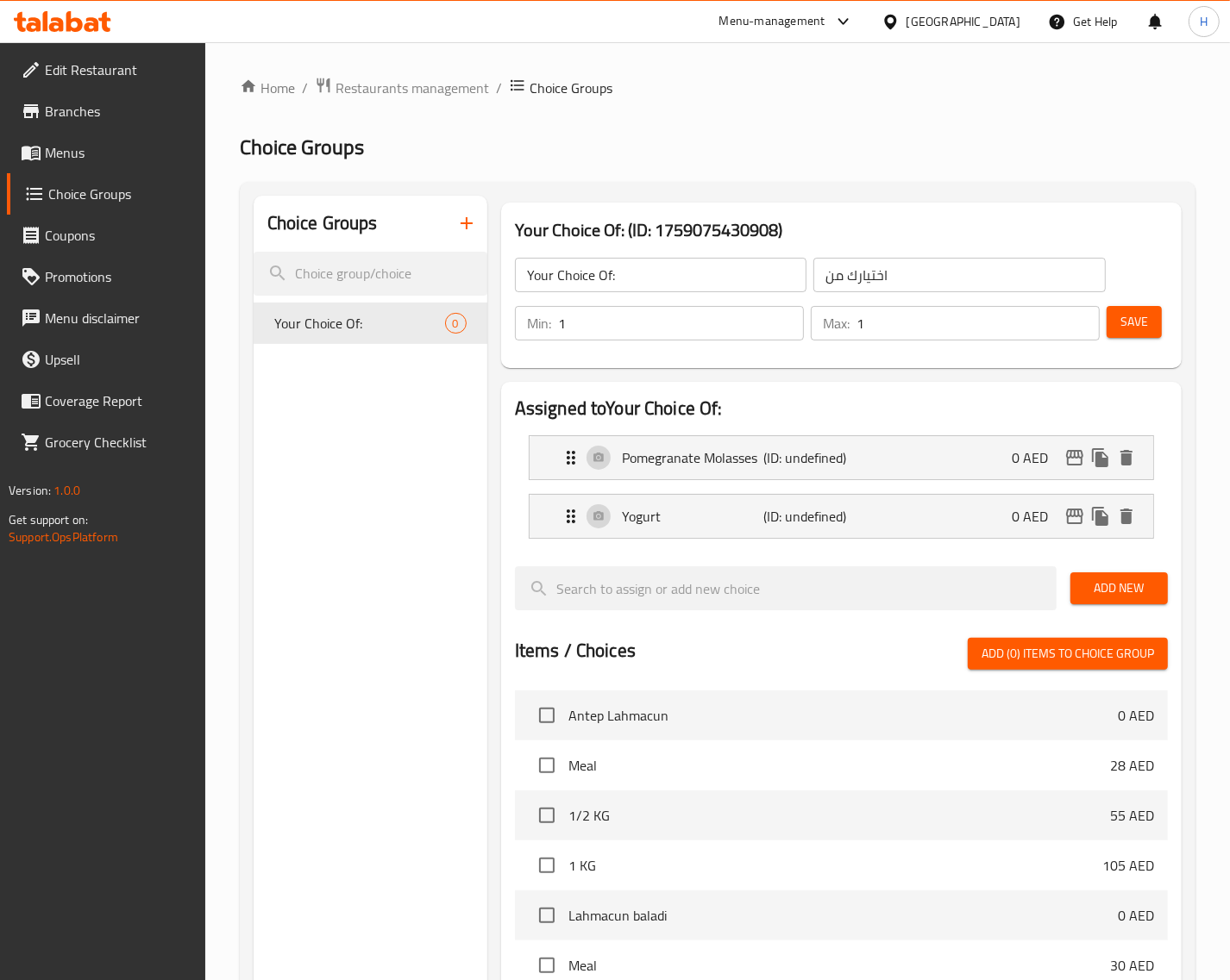
type input "زبادى"
click at [1127, 321] on span "Save" at bounding box center [1134, 322] width 28 height 21
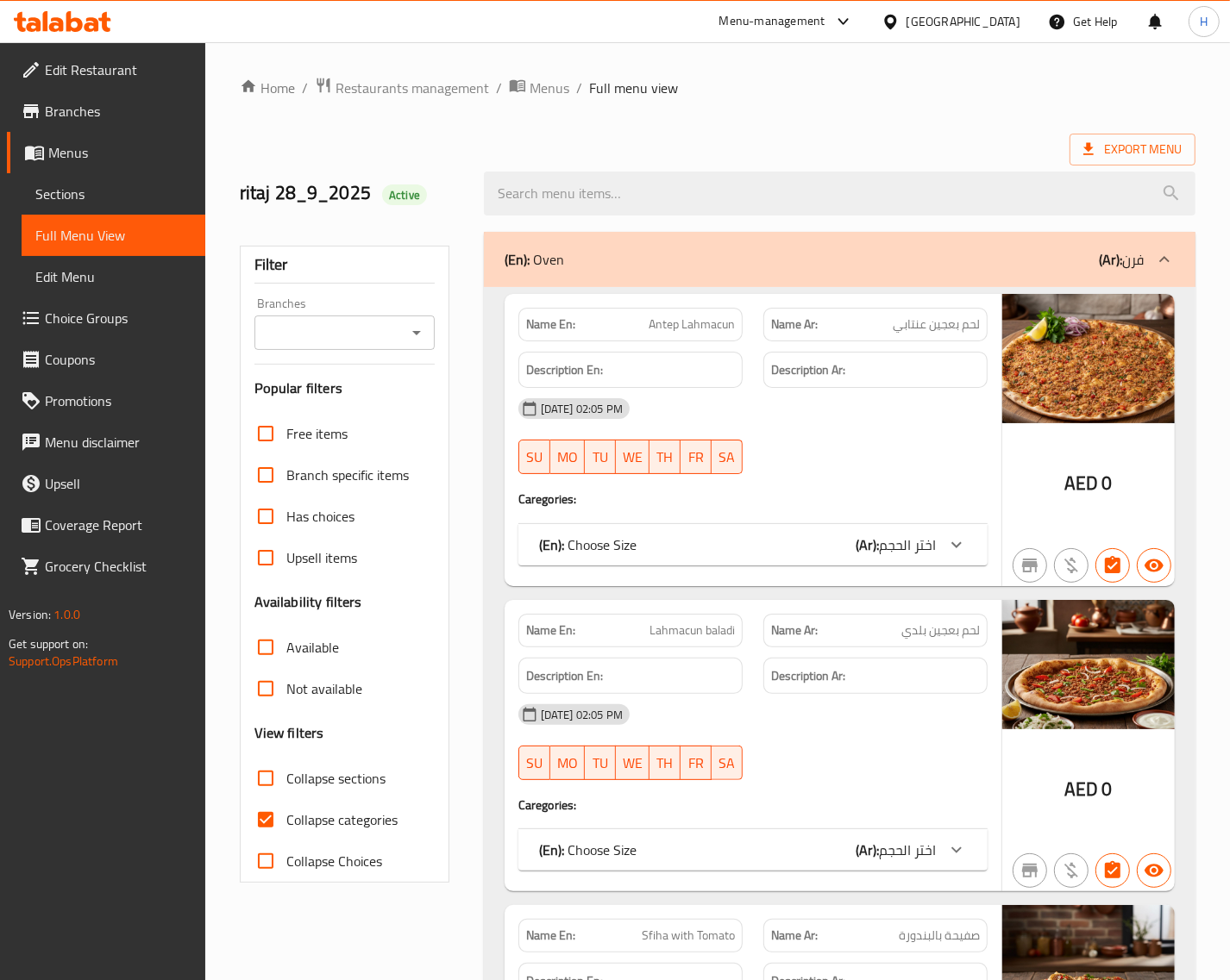
click at [62, 190] on span "Sections" at bounding box center [113, 194] width 157 height 21
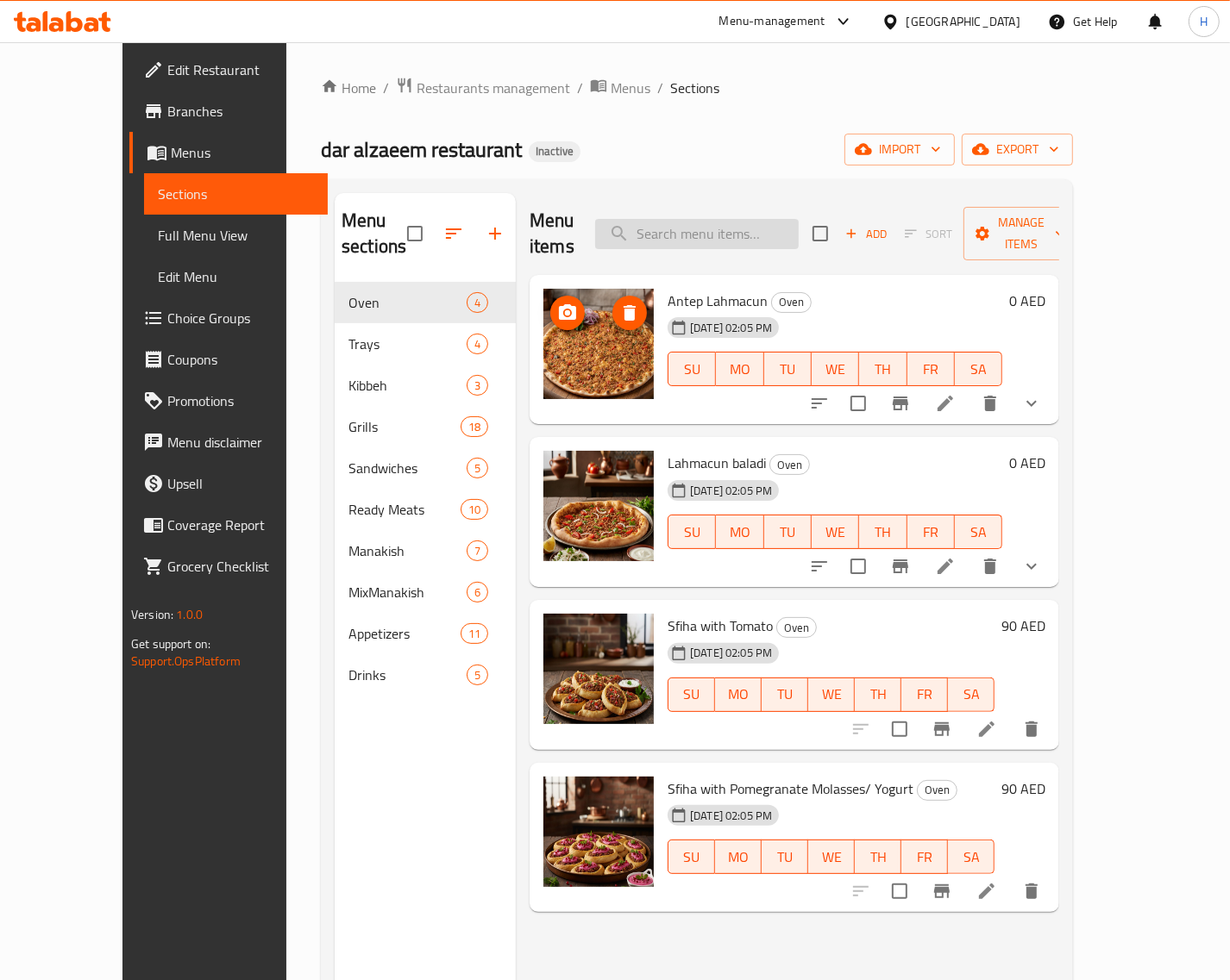
click at [717, 225] on input "search" at bounding box center [697, 233] width 204 height 30
paste input "Majouqa Kebab"
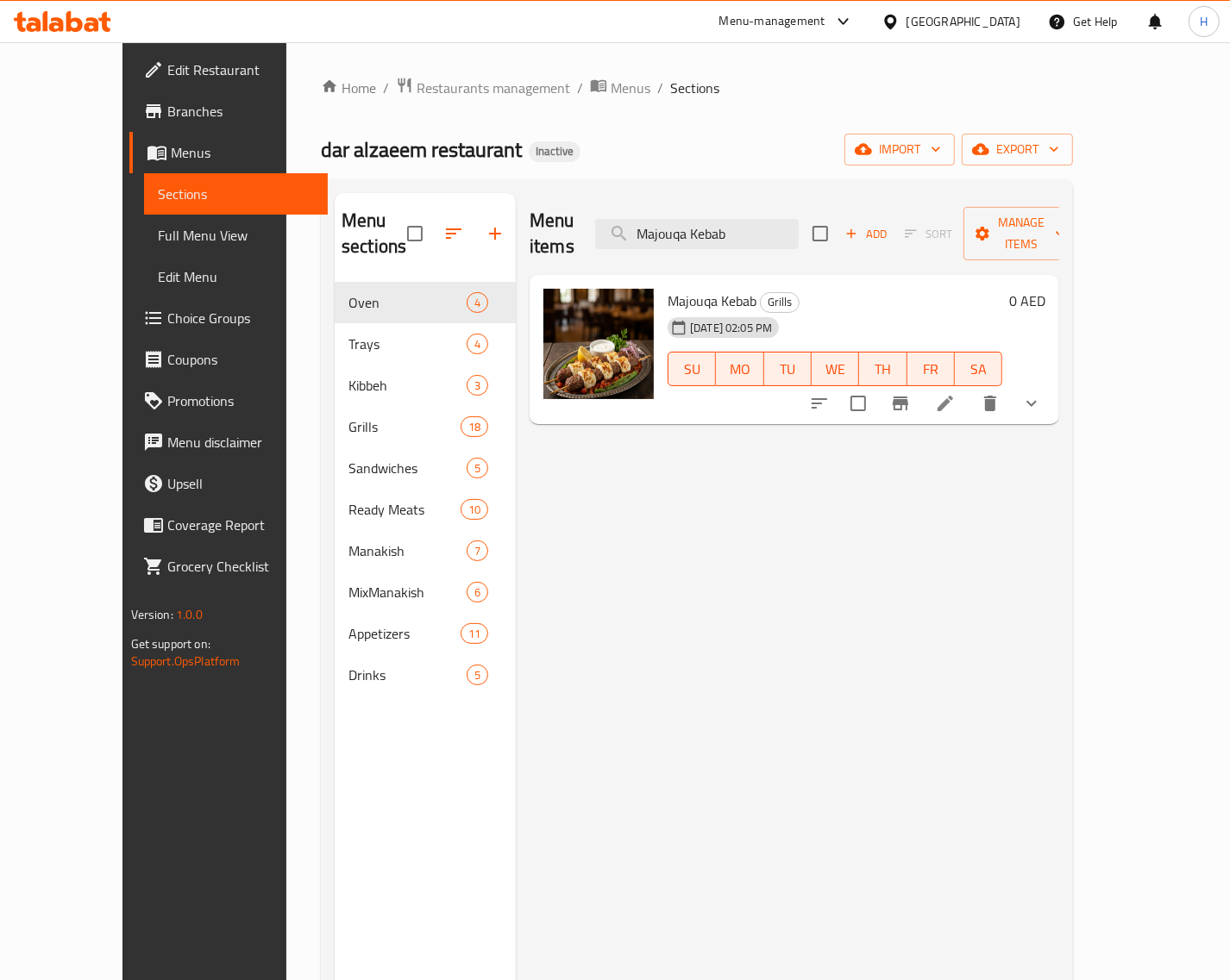
type input "Majouqa Kebab"
click at [970, 389] on li at bounding box center [945, 403] width 48 height 31
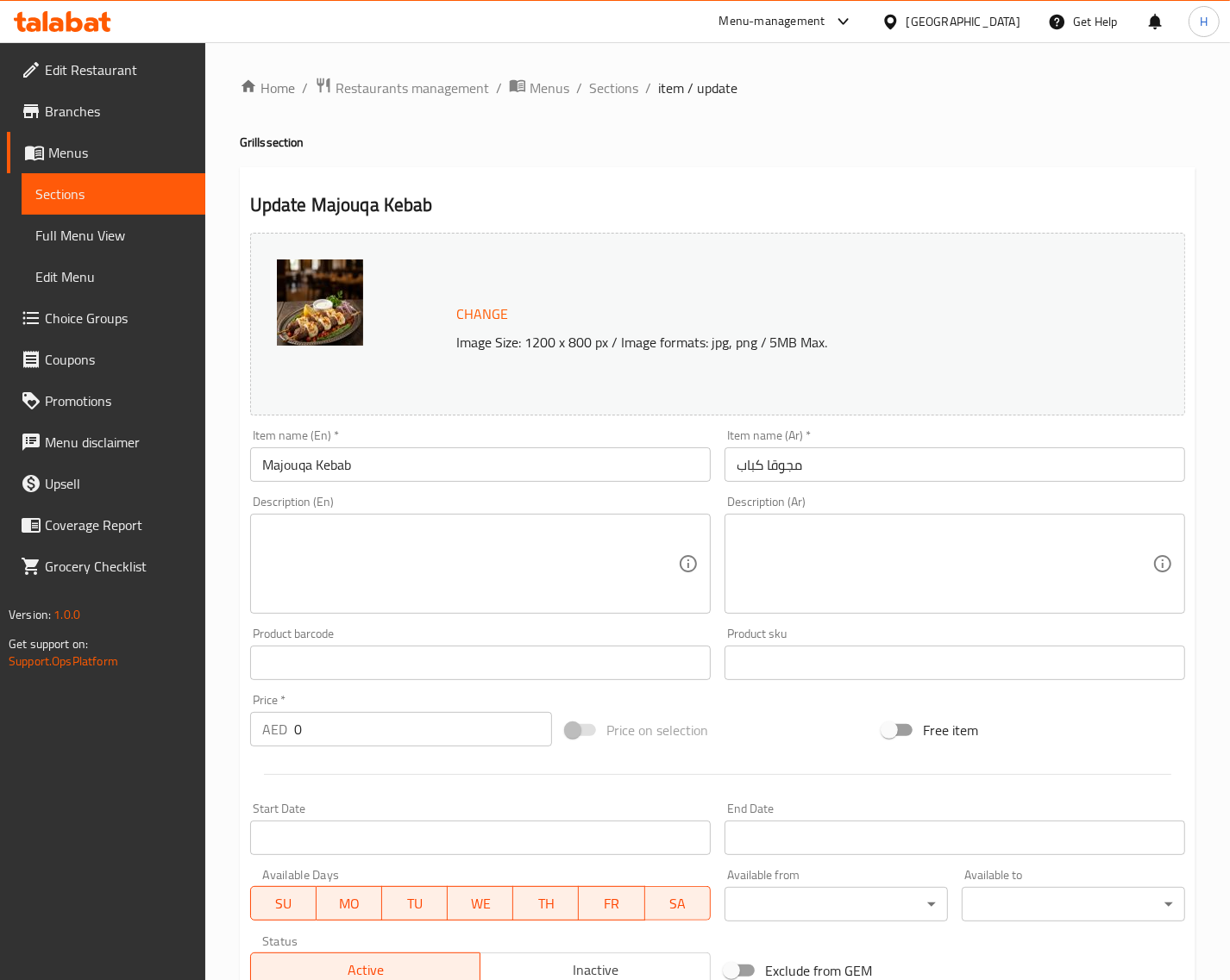
click at [789, 471] on input "مجوقا كباب" at bounding box center [954, 465] width 461 height 35
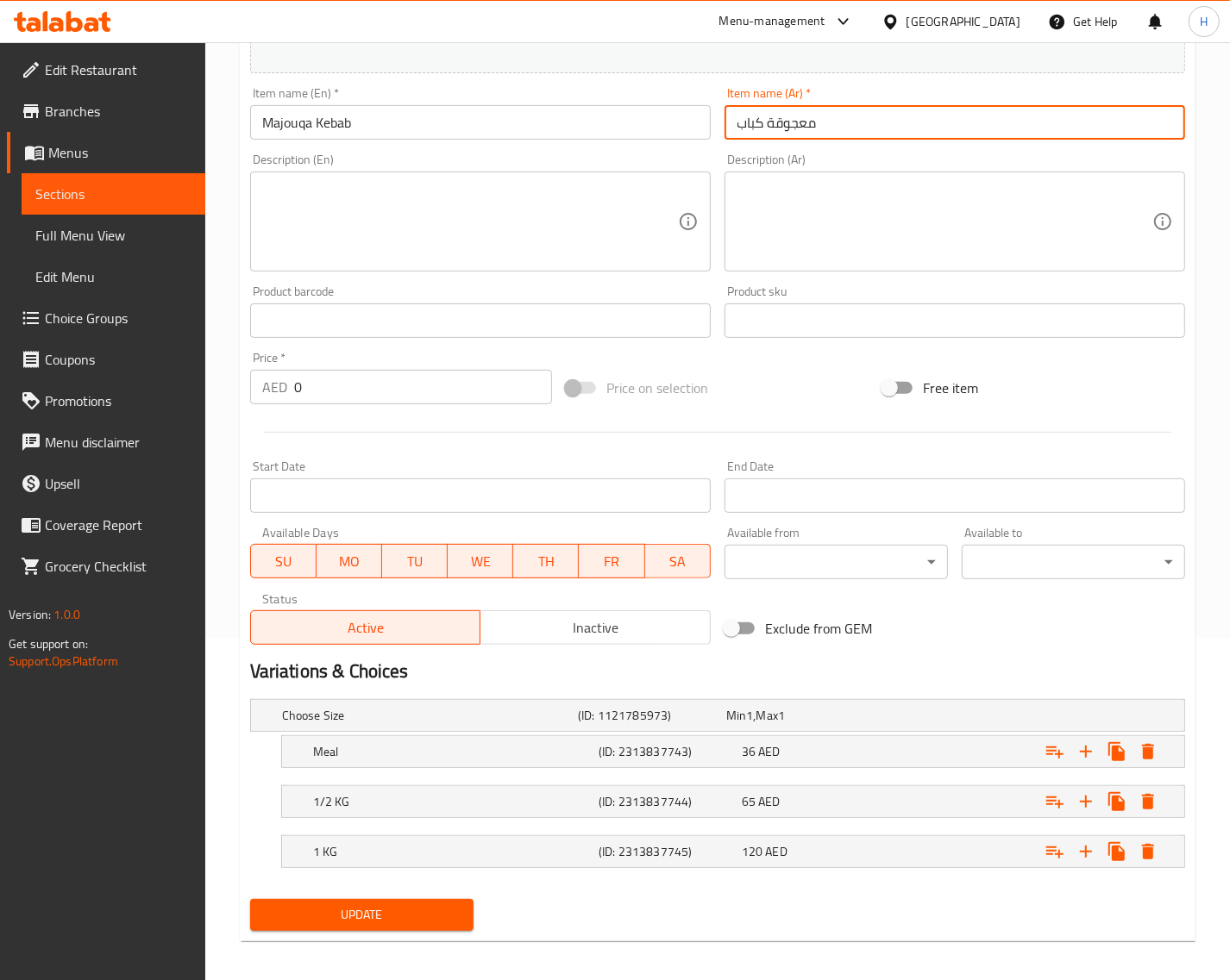
scroll to position [351, 0]
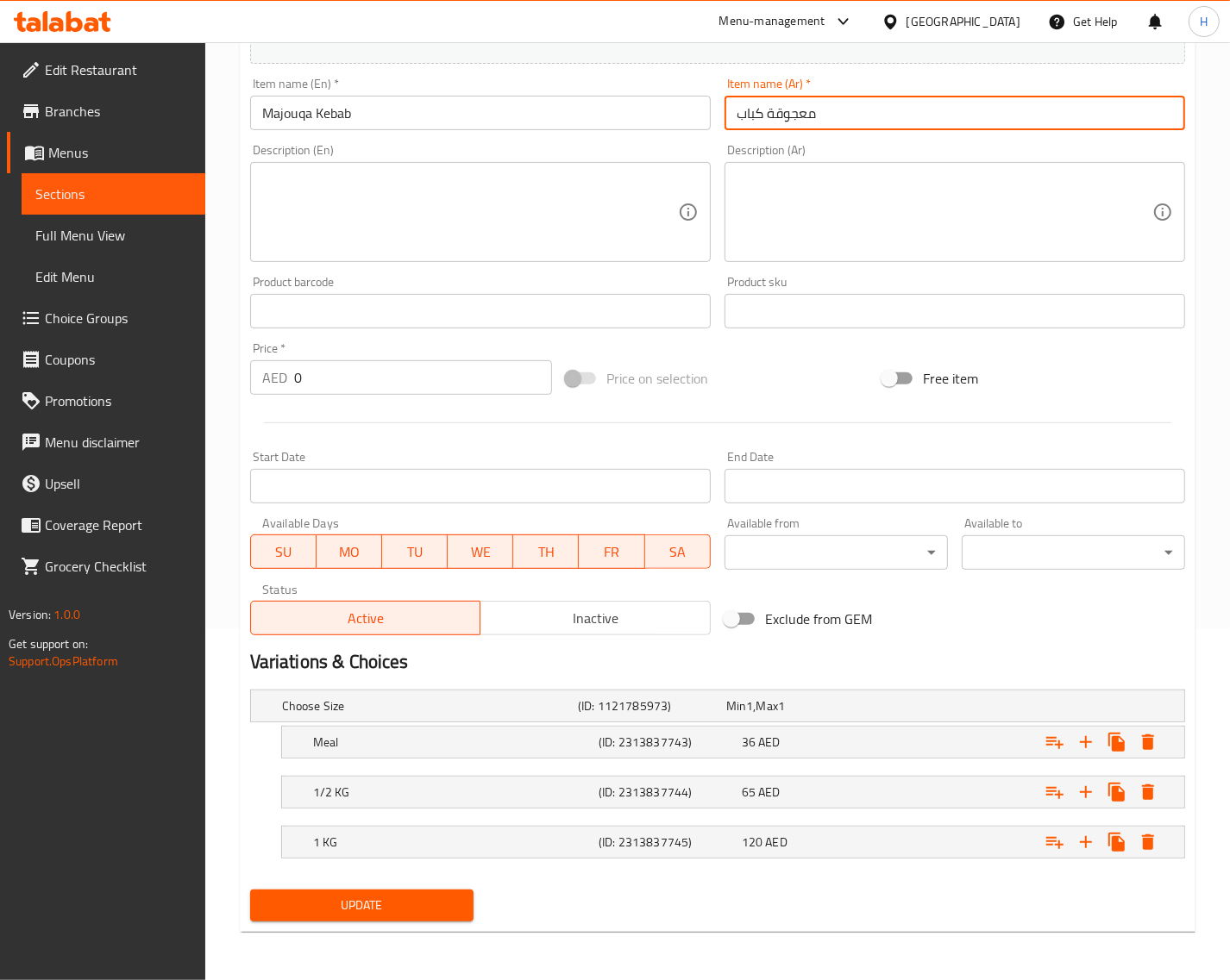
type input "معجوقة كباب"
click at [445, 908] on span "Update" at bounding box center [362, 905] width 196 height 21
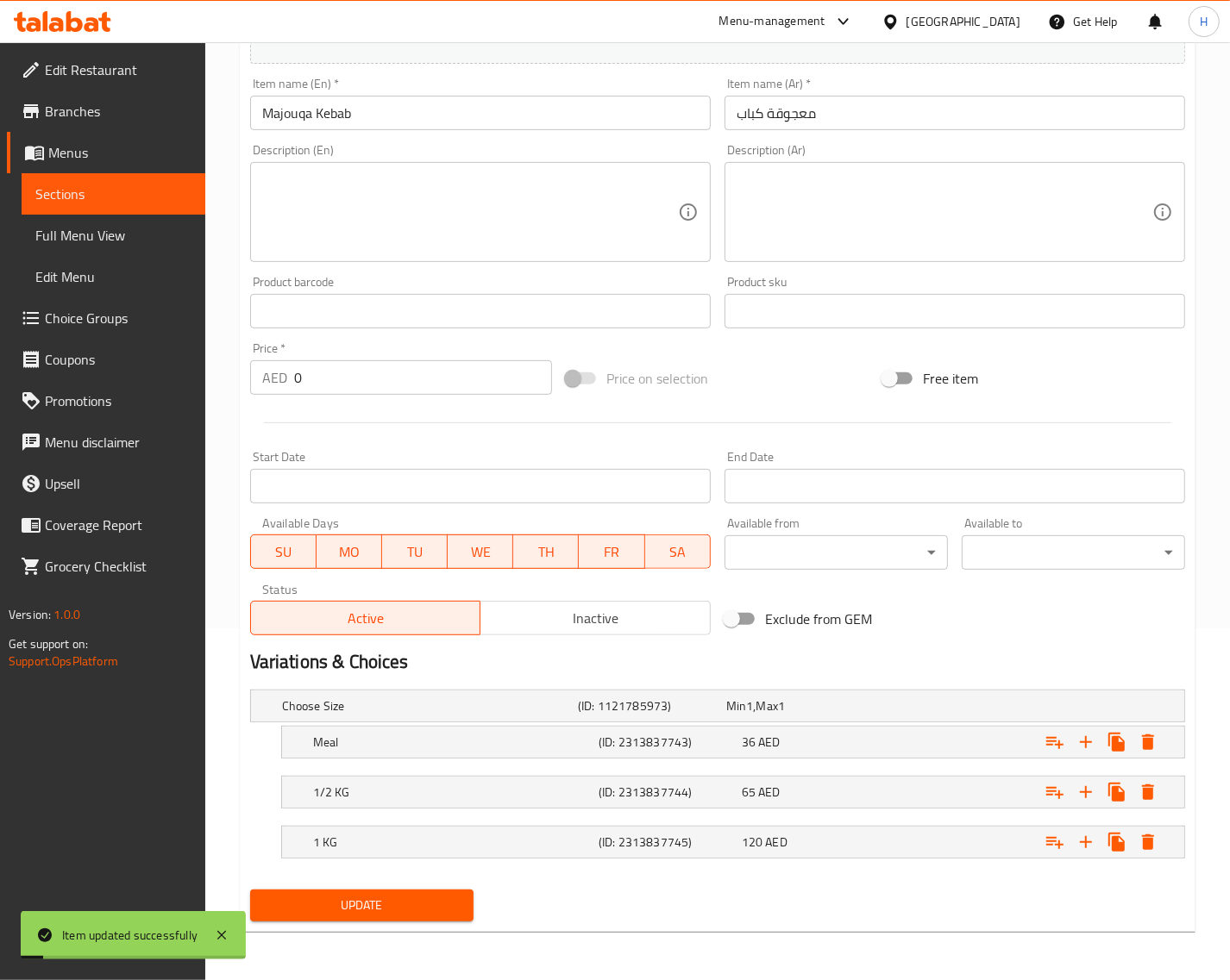
click at [274, 102] on input "Majouqa Kebab" at bounding box center [480, 113] width 461 height 35
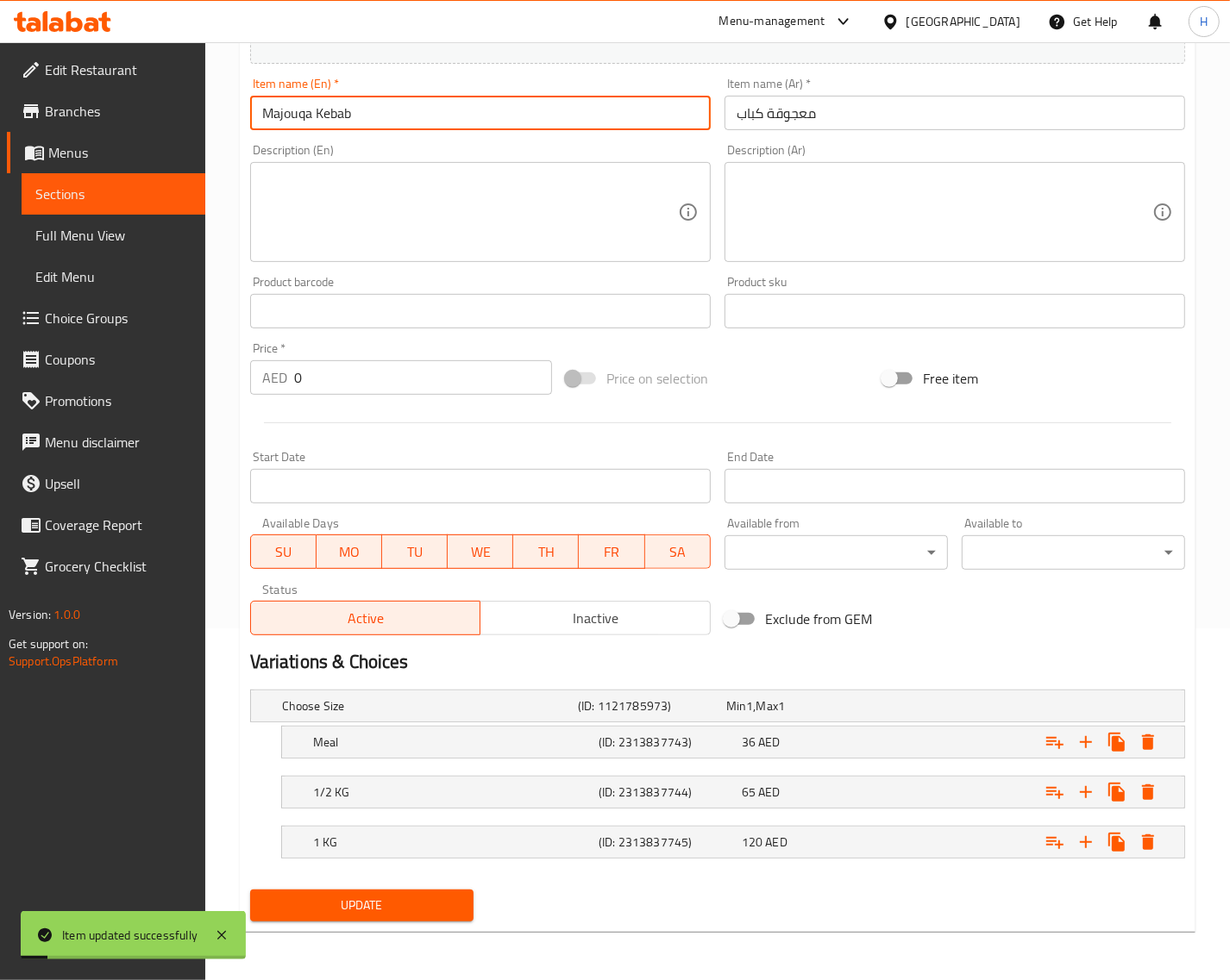
click at [274, 102] on input "Majouqa Kebab" at bounding box center [480, 113] width 461 height 35
click at [774, 112] on input "معجوقة كباب" at bounding box center [954, 113] width 461 height 35
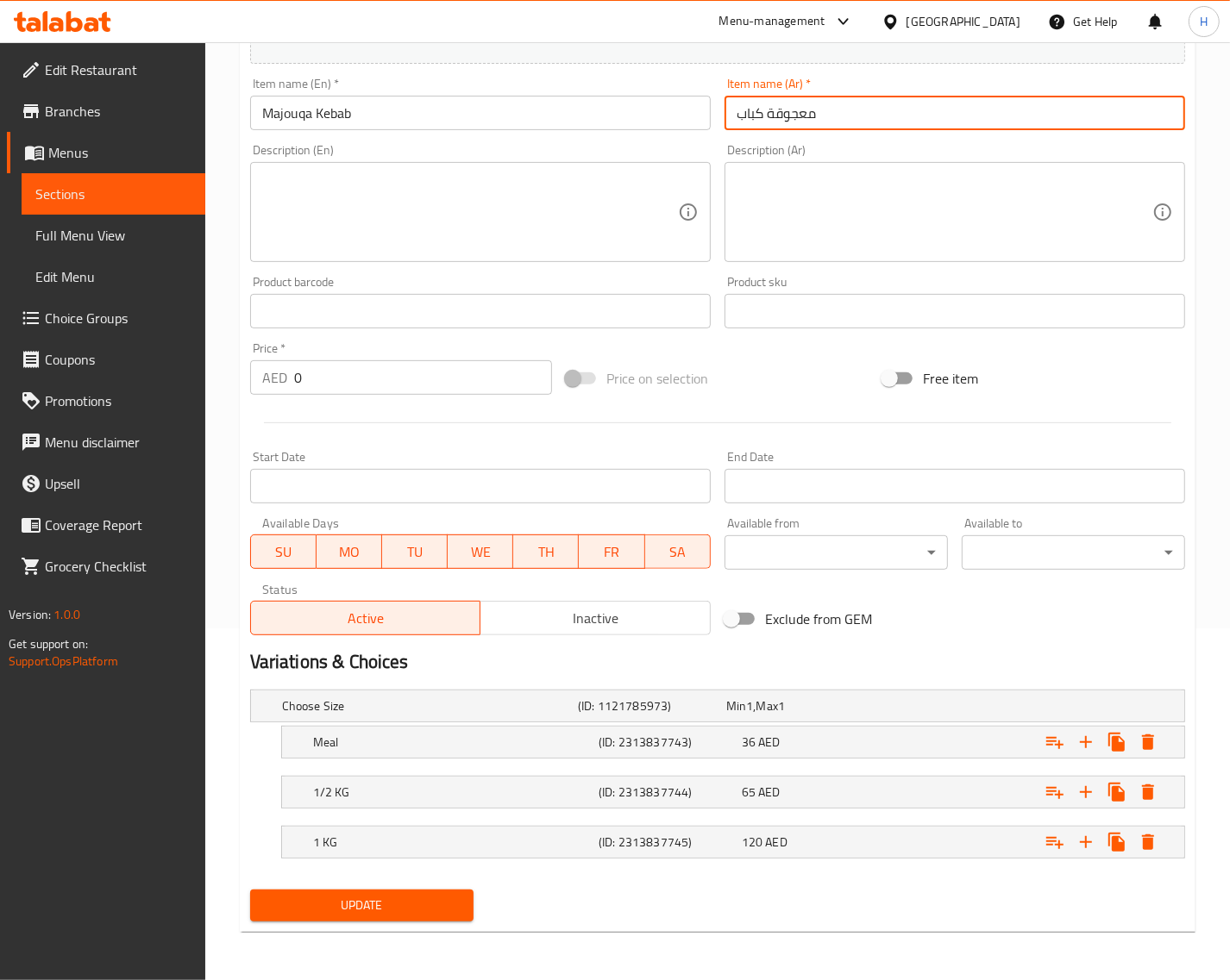
click at [774, 112] on input "معجوقة كباب" at bounding box center [954, 113] width 461 height 35
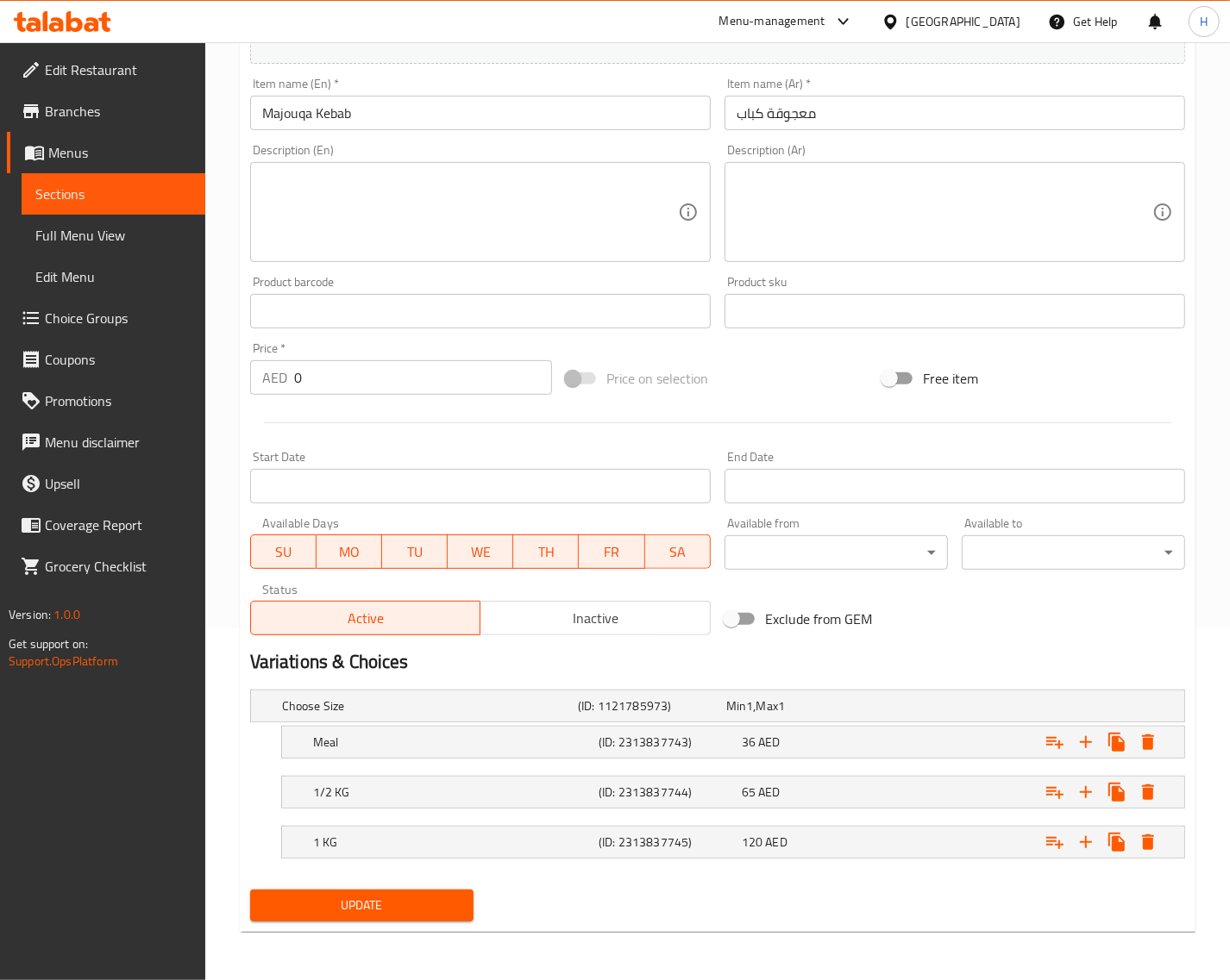
click at [302, 901] on span "Update" at bounding box center [362, 905] width 196 height 21
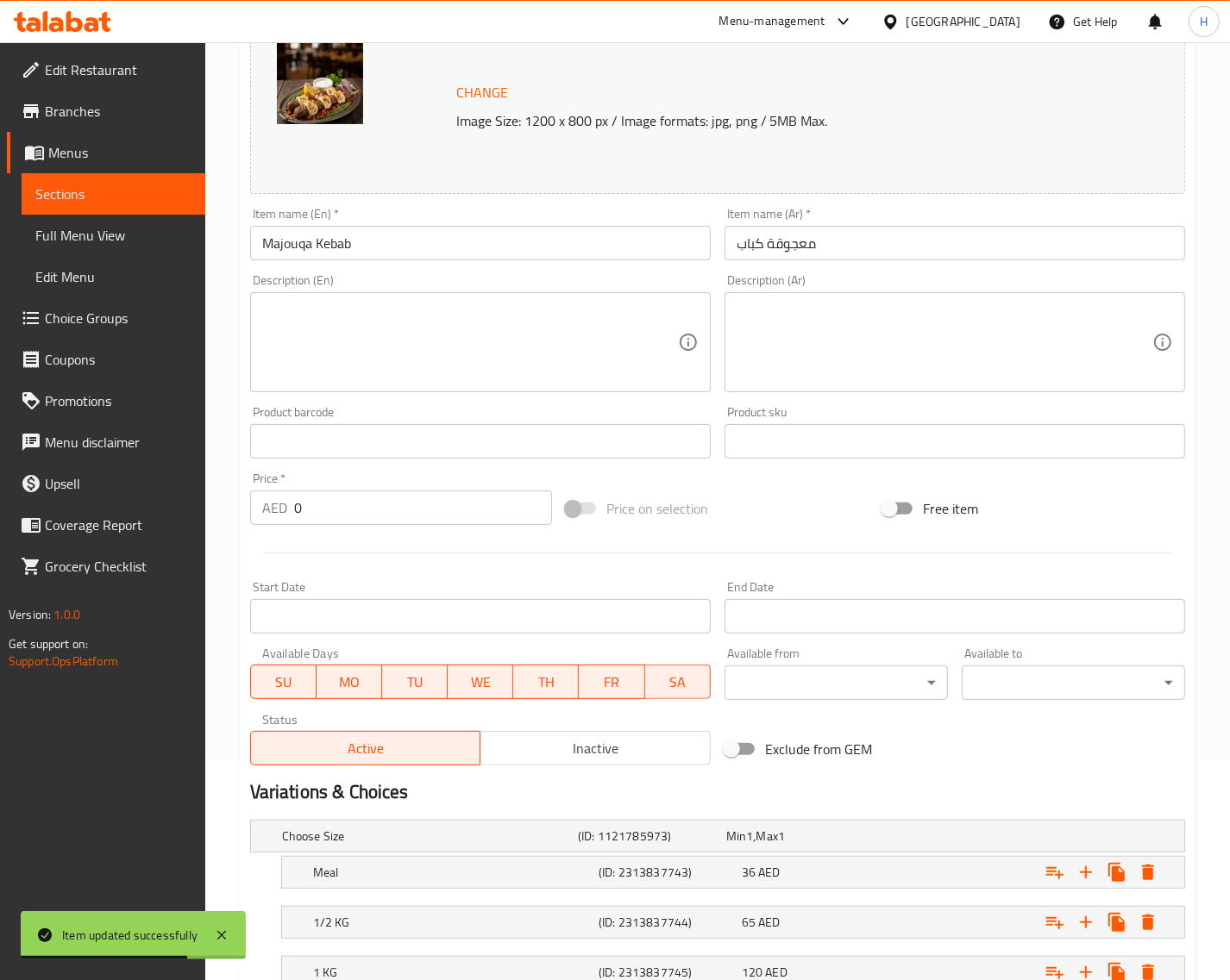
scroll to position [0, 0]
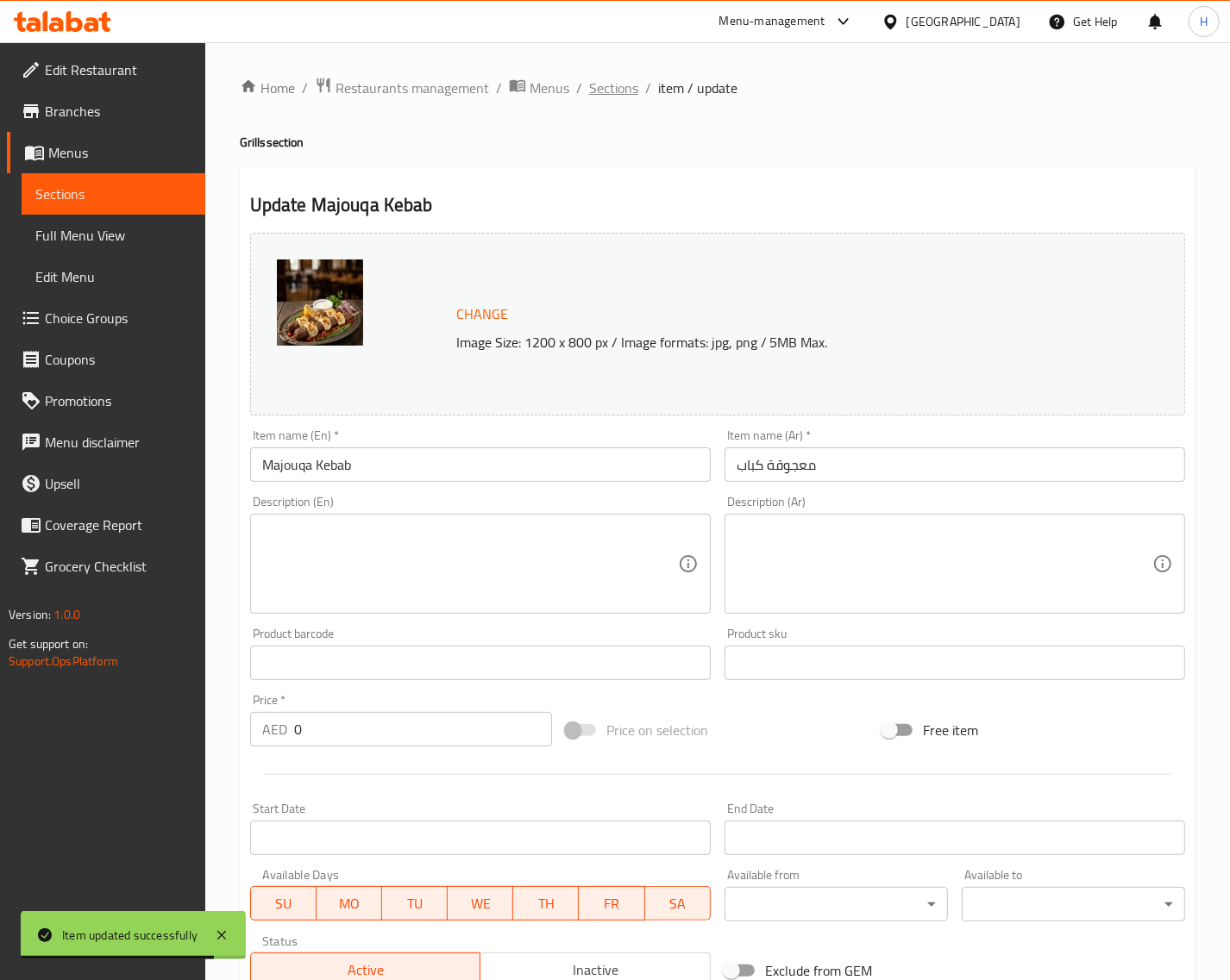
click at [591, 91] on span "Sections" at bounding box center [613, 88] width 49 height 21
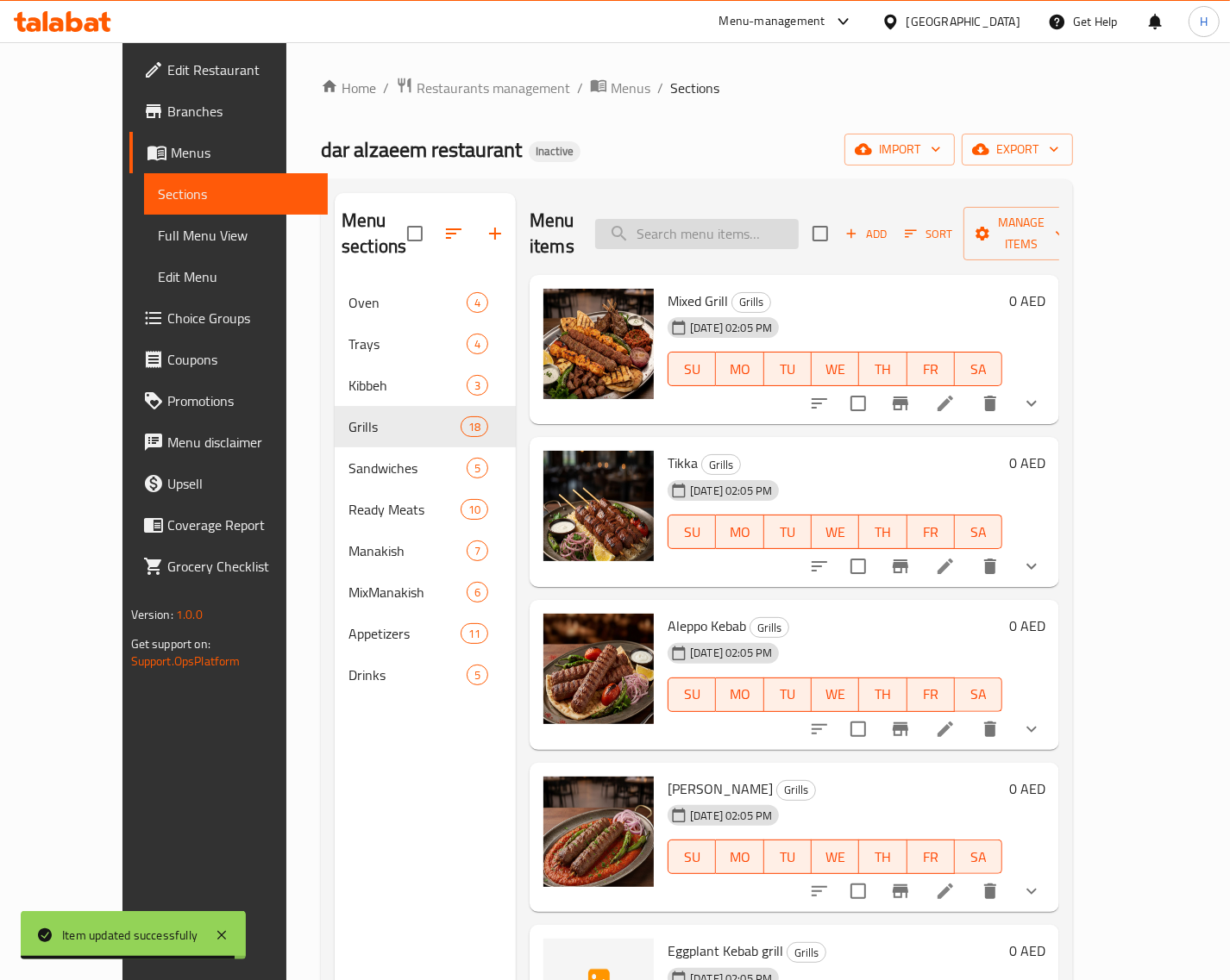
click at [751, 222] on input "search" at bounding box center [697, 233] width 204 height 30
paste input "Sfiha with Pomegranate Molasses/ Yogurt"
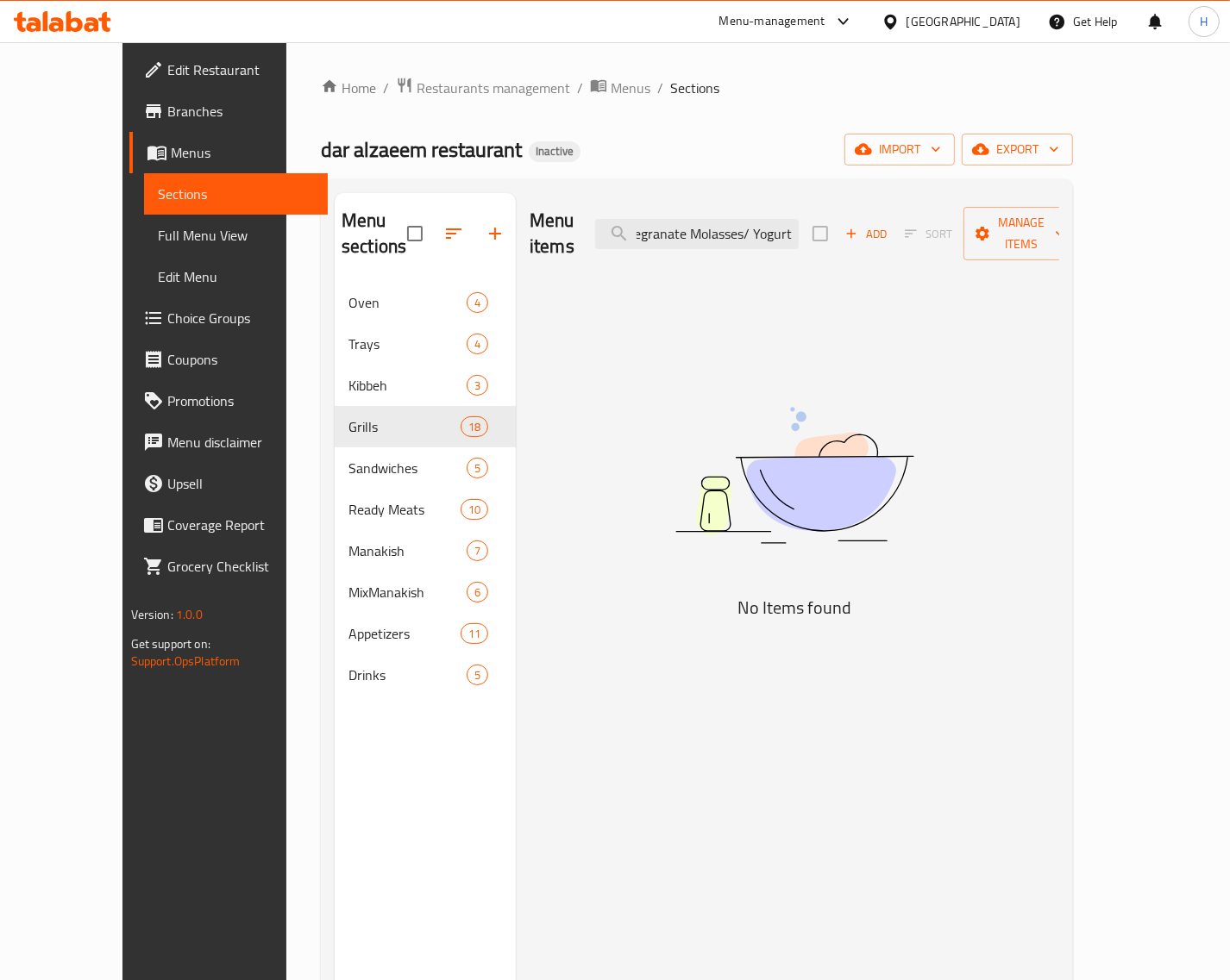
drag, startPoint x: 791, startPoint y: 222, endPoint x: 1003, endPoint y: 286, distance: 221.4
click at [1003, 286] on div "Menu items Sfiha with Pomegranate Molasses/ Yogurt Add Sort Manage items No Ite…" at bounding box center [787, 682] width 543 height 980
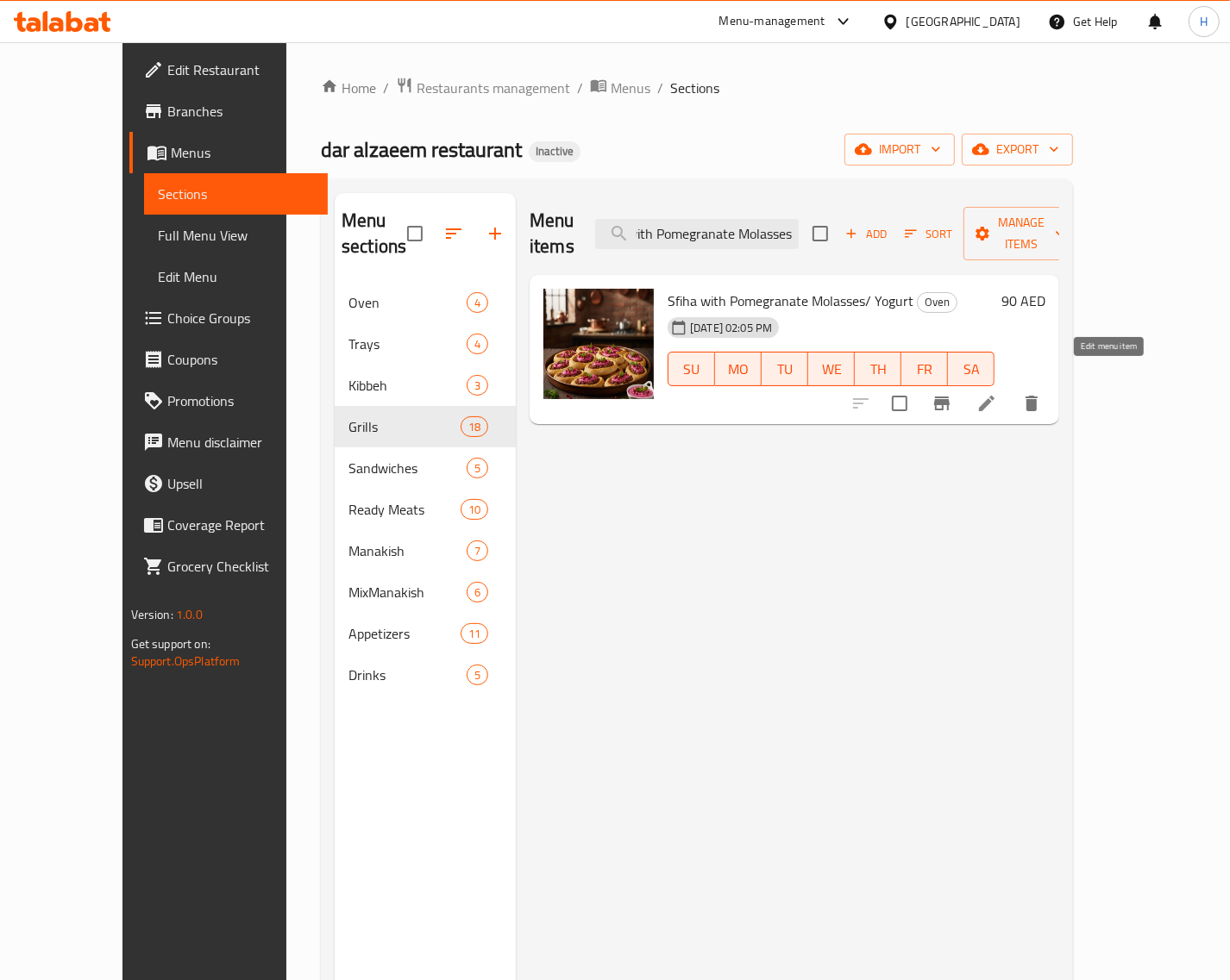
type input "Sfiha with Pomegranate Molasses"
click at [995, 395] on icon at bounding box center [986, 403] width 15 height 15
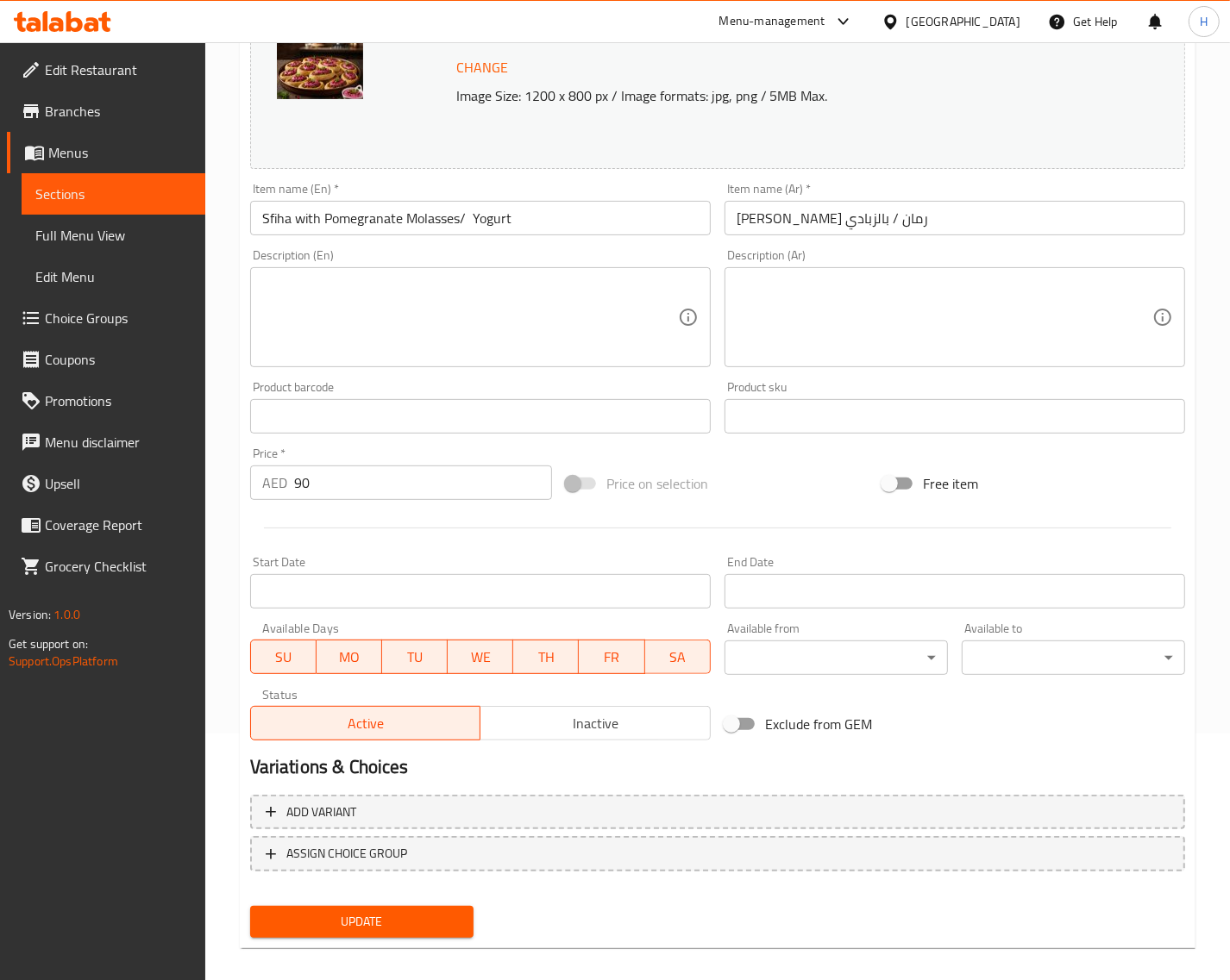
scroll to position [260, 0]
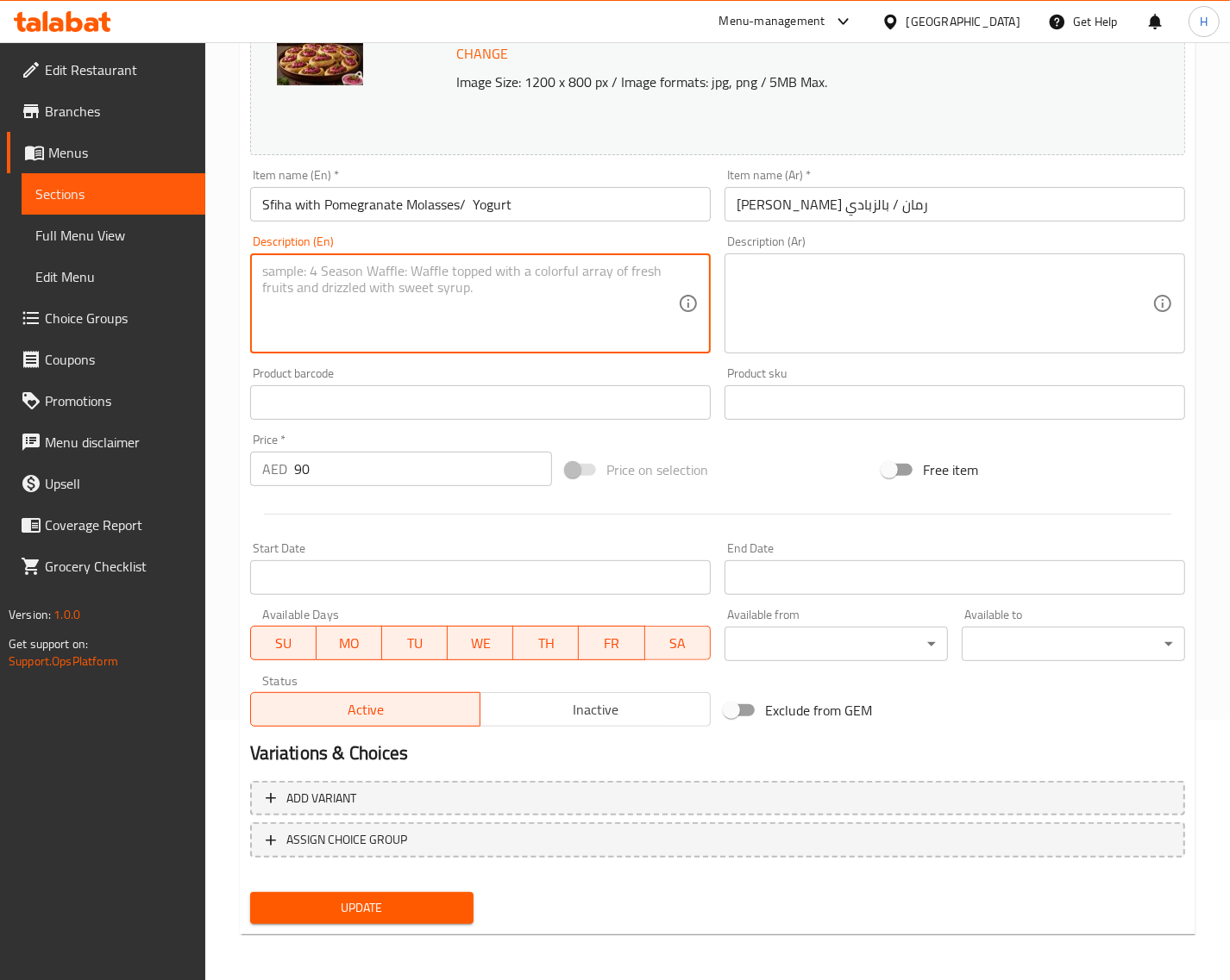
click at [355, 286] on textarea at bounding box center [470, 303] width 416 height 82
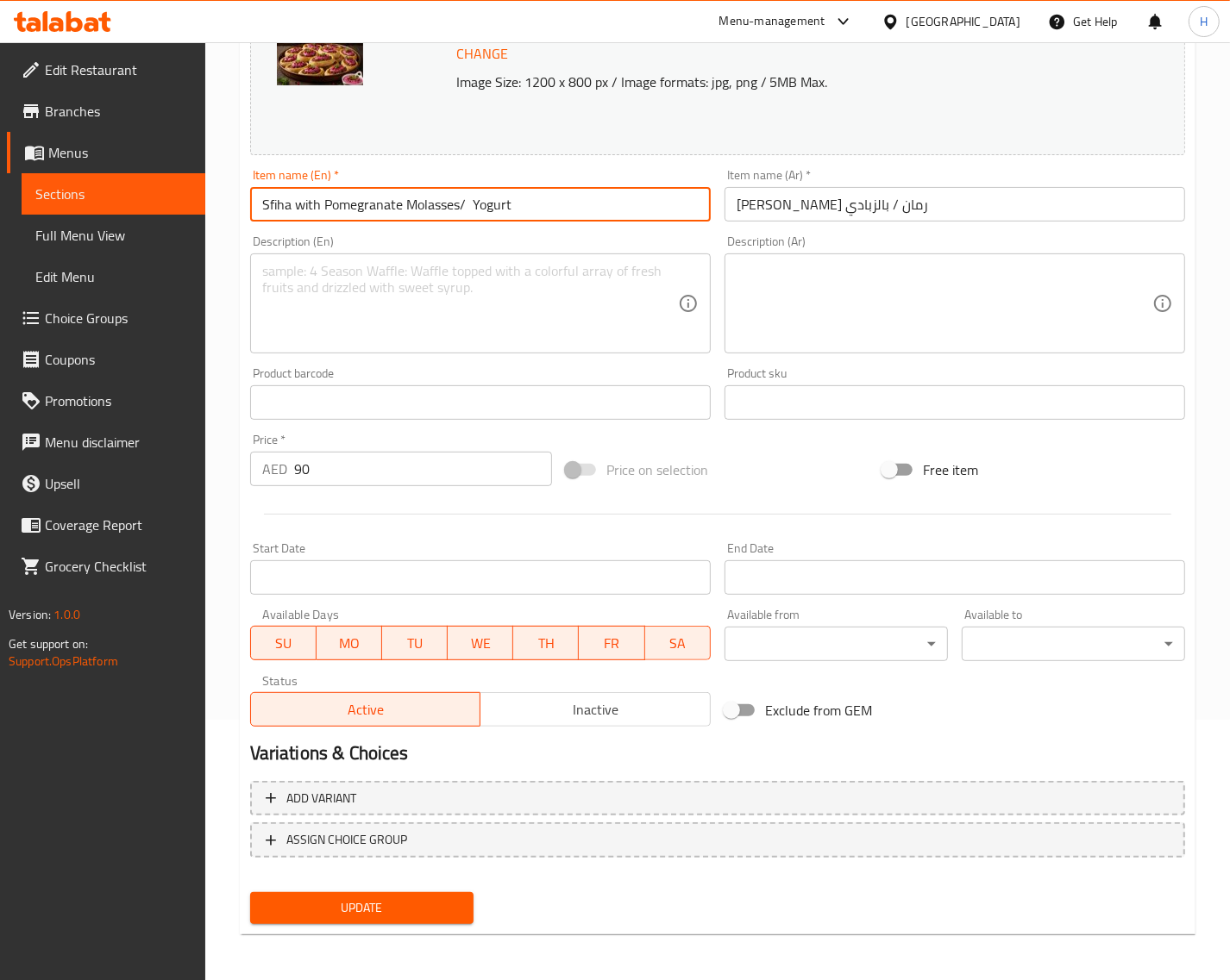
drag, startPoint x: 321, startPoint y: 203, endPoint x: 459, endPoint y: 204, distance: 138.0
click at [459, 204] on input "Sfiha with Pomegranate Molasses/ Yogurt" at bounding box center [480, 204] width 461 height 35
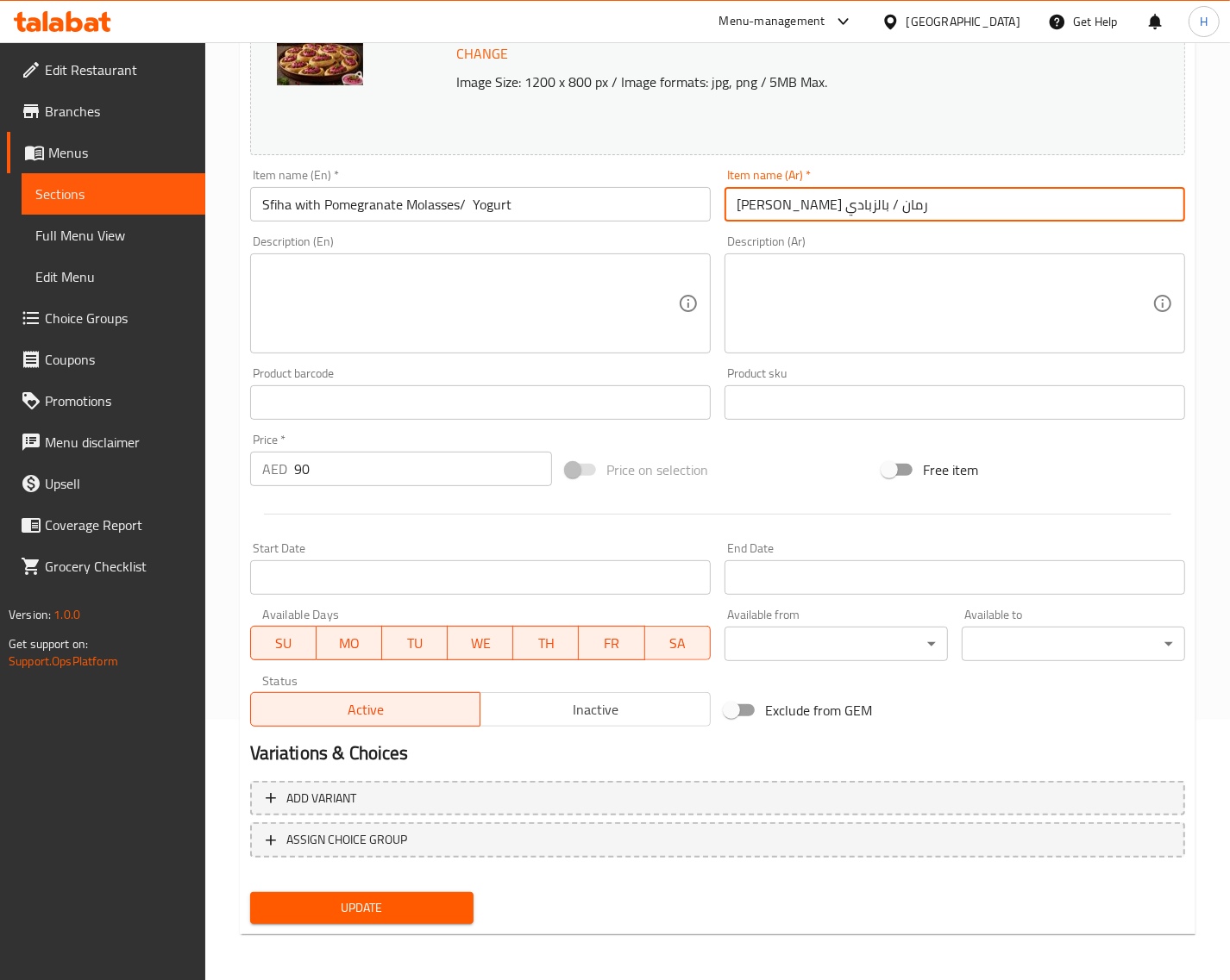
drag, startPoint x: 846, startPoint y: 211, endPoint x: 793, endPoint y: 217, distance: 53.3
click at [793, 217] on input "[PERSON_NAME] رمان / بالزبادي" at bounding box center [954, 204] width 461 height 35
click at [490, 208] on input "Sfiha with Pomegranate Molasses/ Yogurt" at bounding box center [480, 204] width 461 height 35
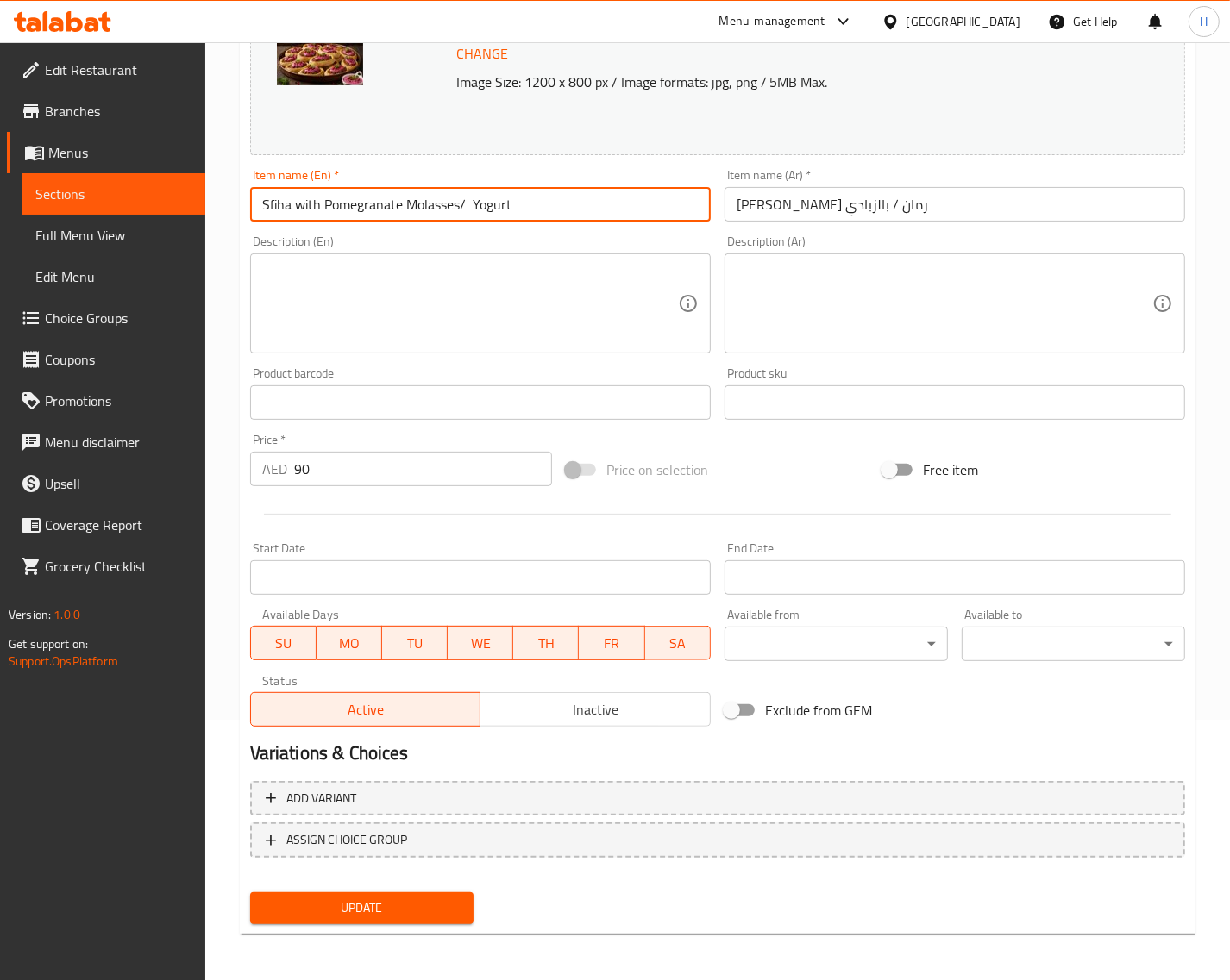
click at [490, 208] on input "Sfiha with Pomegranate Molasses/ Yogurt" at bounding box center [480, 204] width 461 height 35
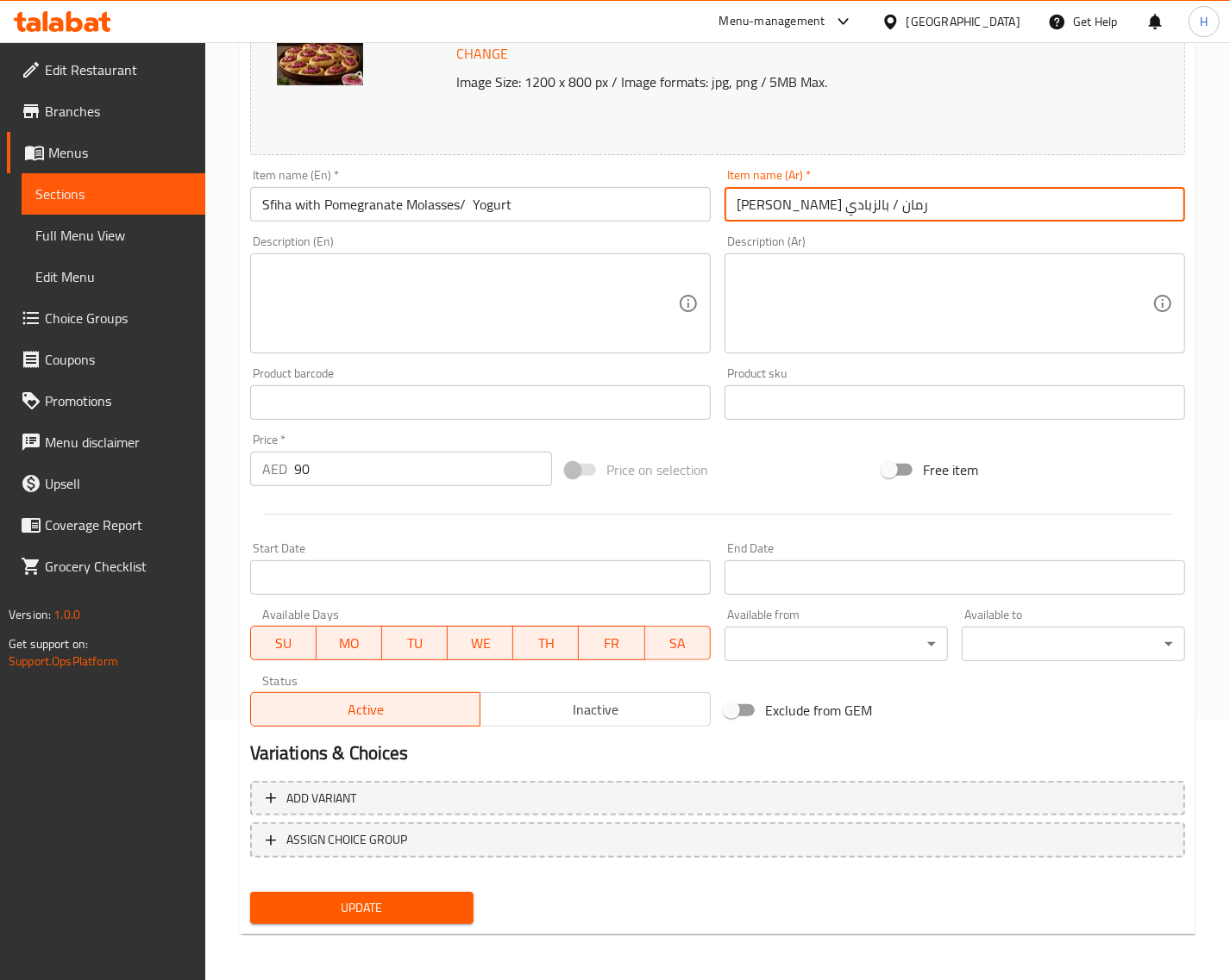
drag, startPoint x: 772, startPoint y: 203, endPoint x: 732, endPoint y: 208, distance: 40.3
click at [732, 208] on input "صفيحة دبس رمان / بالزبادي" at bounding box center [954, 204] width 461 height 35
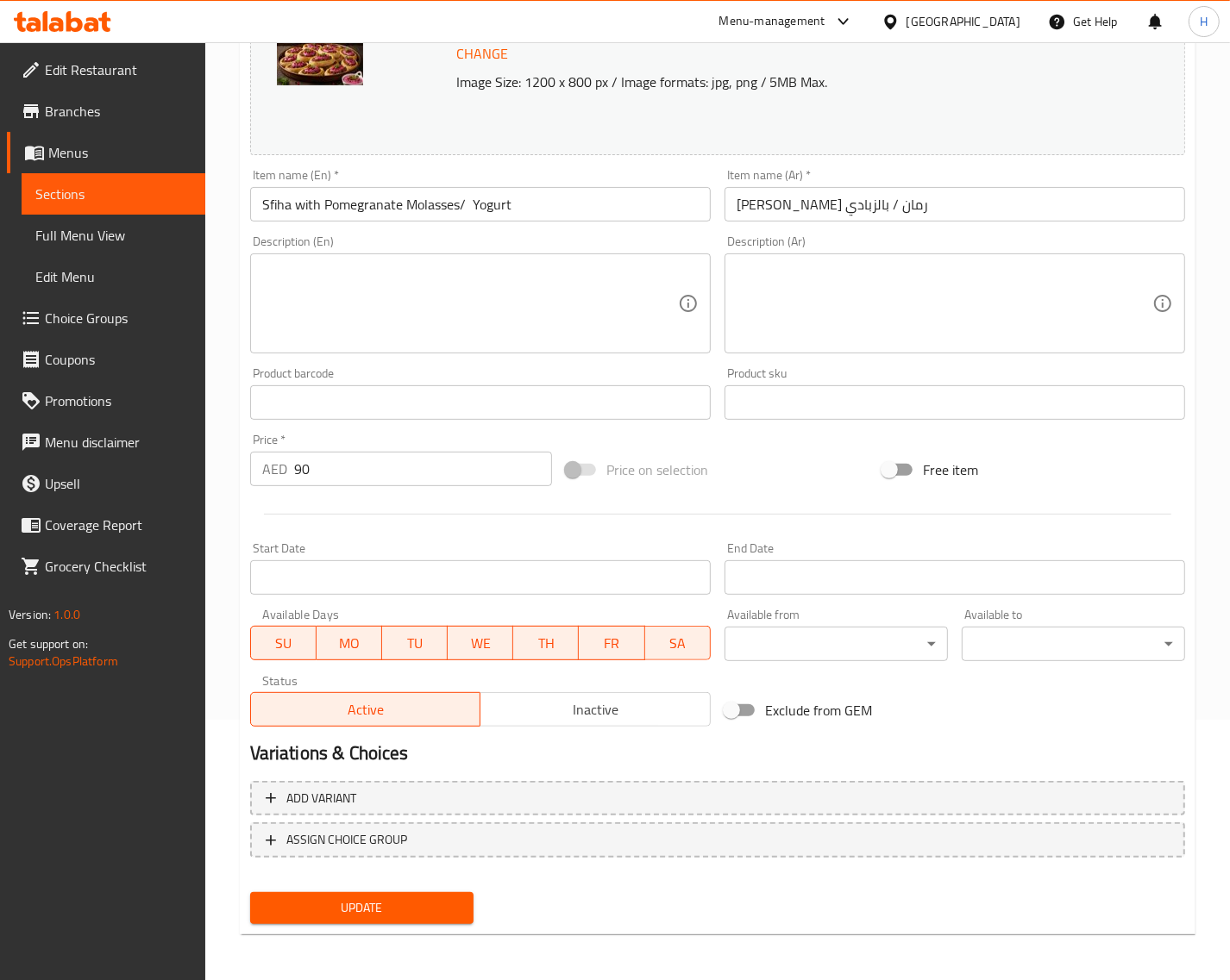
click at [588, 914] on div "Update" at bounding box center [717, 908] width 949 height 46
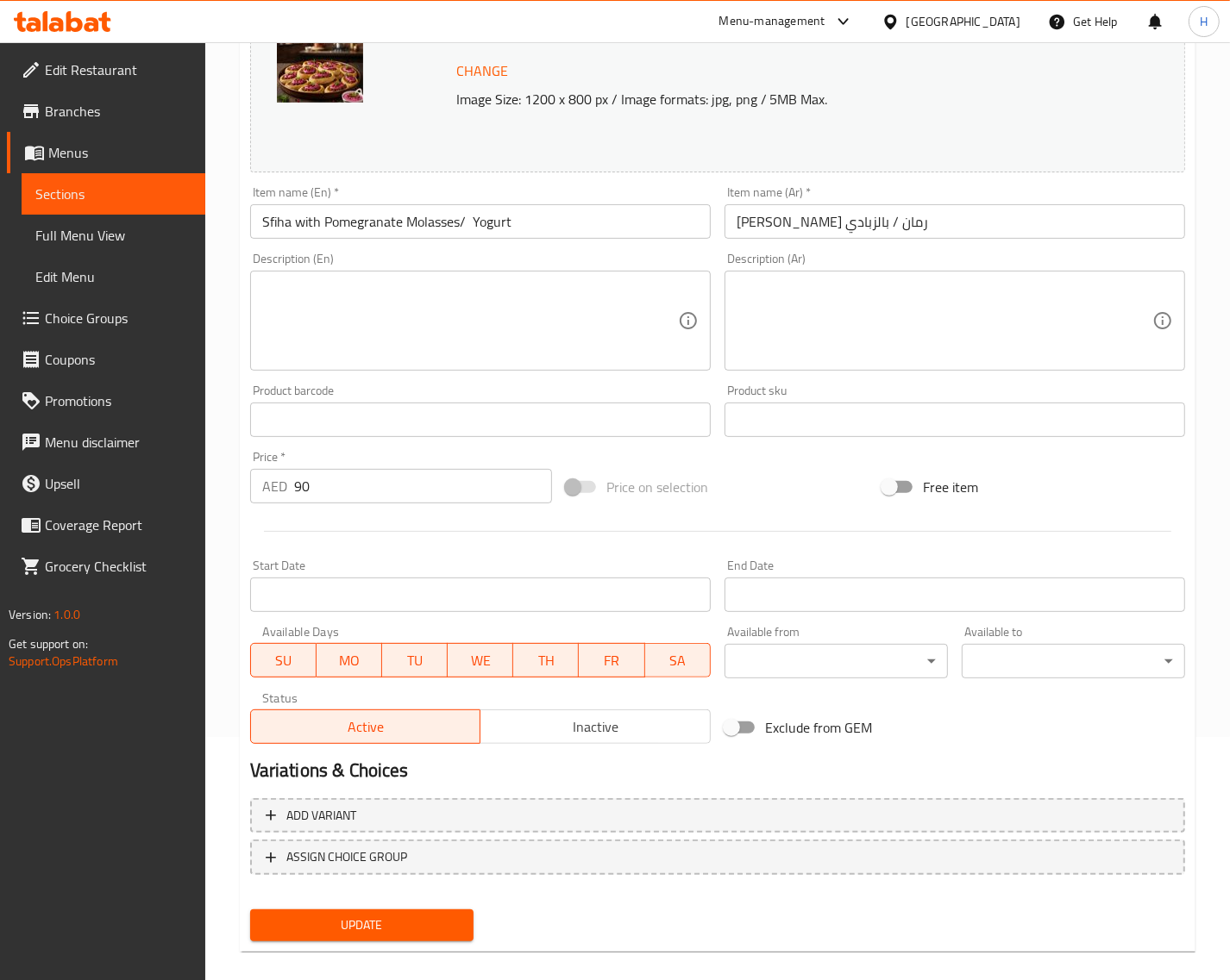
scroll to position [260, 0]
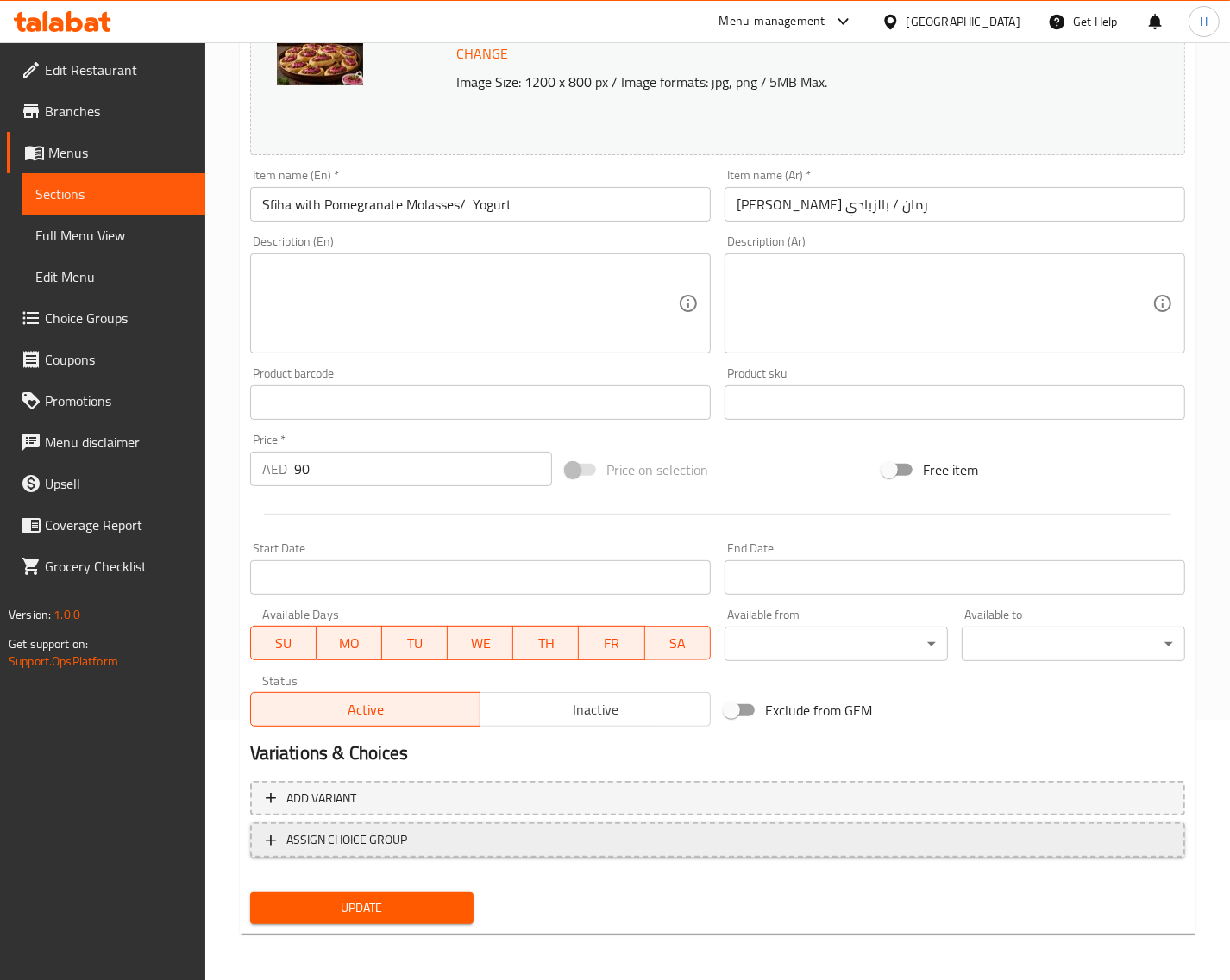
click at [520, 849] on span "ASSIGN CHOICE GROUP" at bounding box center [717, 840] width 904 height 21
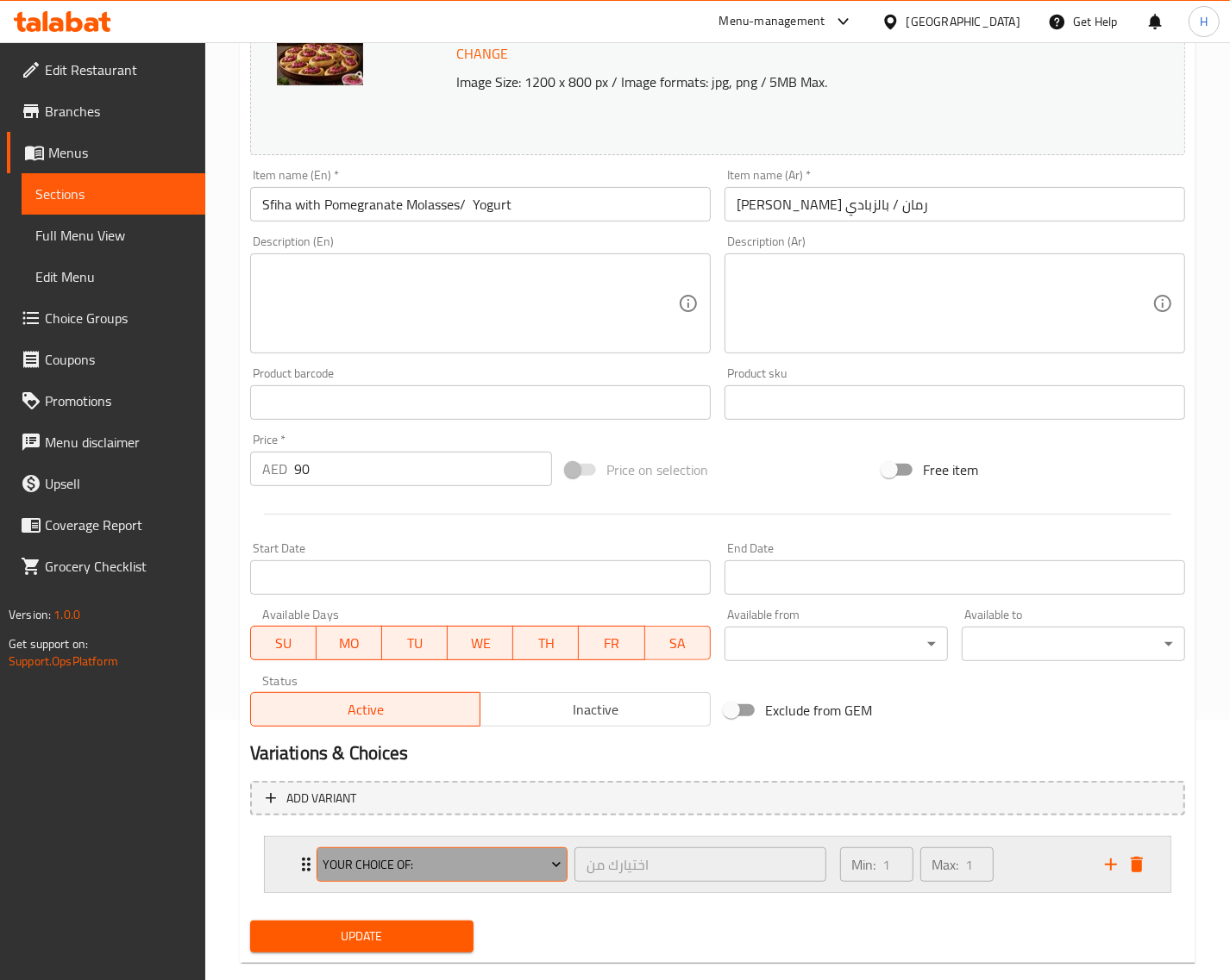
click at [532, 862] on span "Your Choice Of:" at bounding box center [442, 865] width 239 height 21
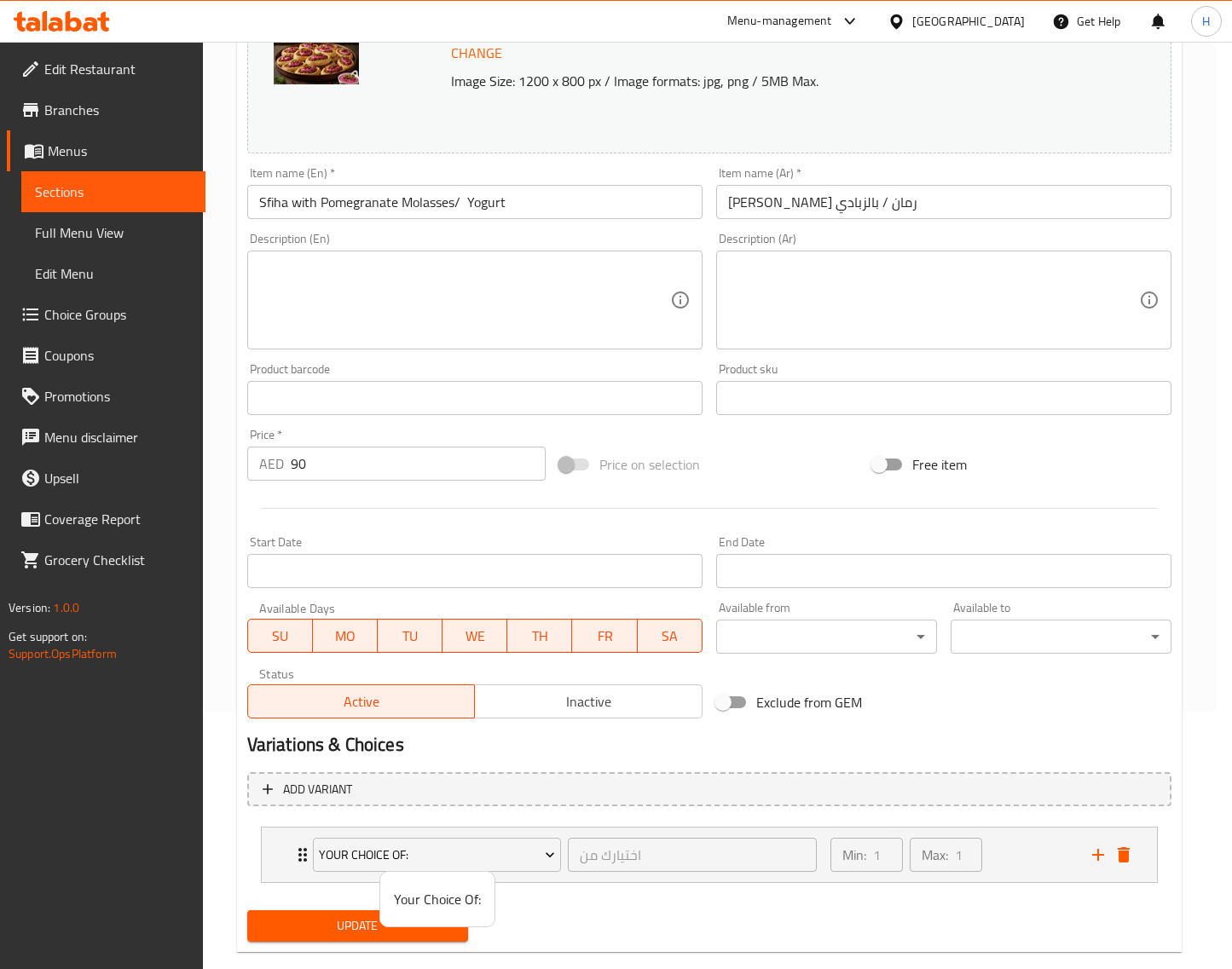
click at [339, 935] on div at bounding box center [616, 484] width 1232 height 969
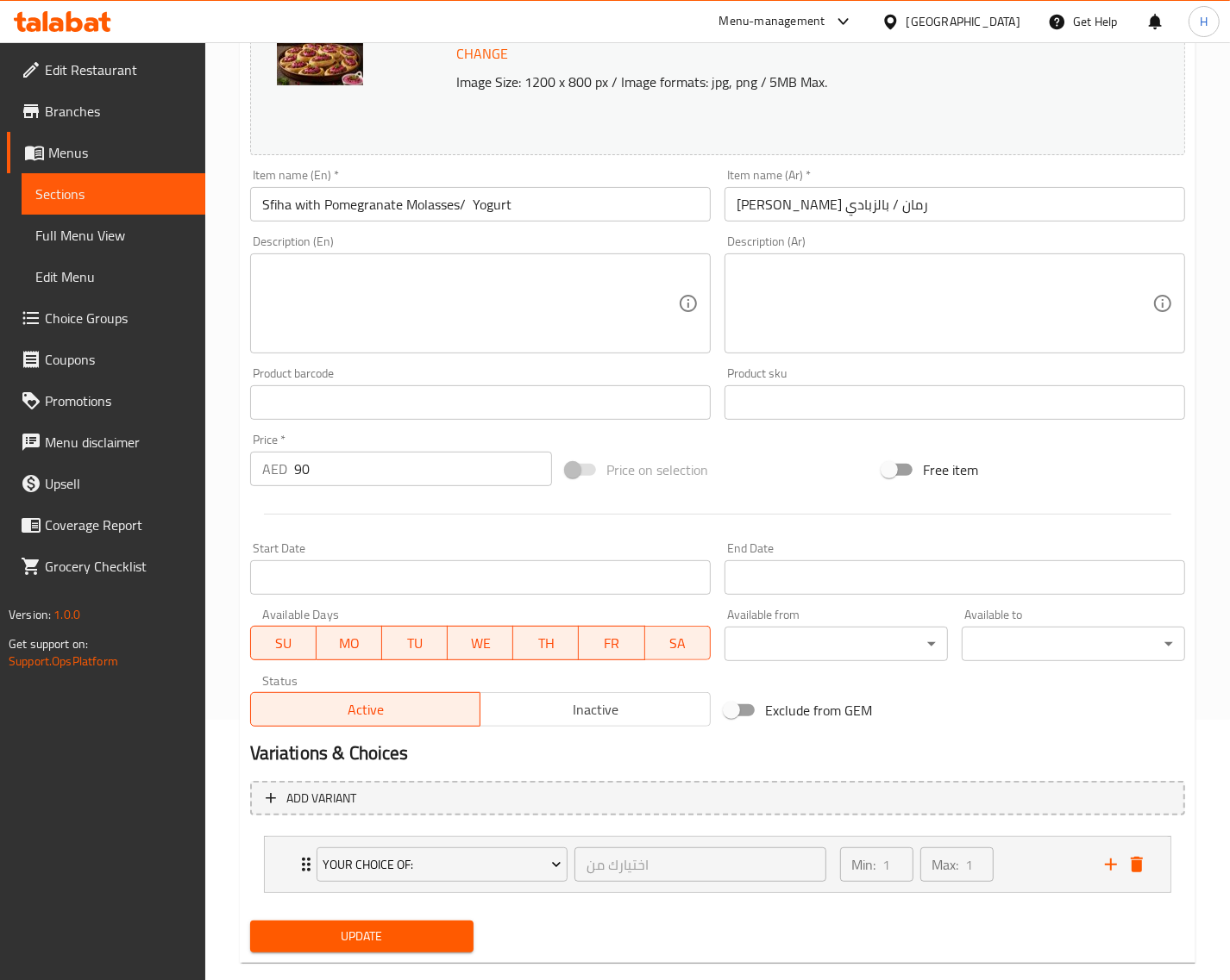
click at [345, 946] on button "Update" at bounding box center [361, 936] width 224 height 32
click at [414, 926] on span "Update" at bounding box center [362, 937] width 196 height 21
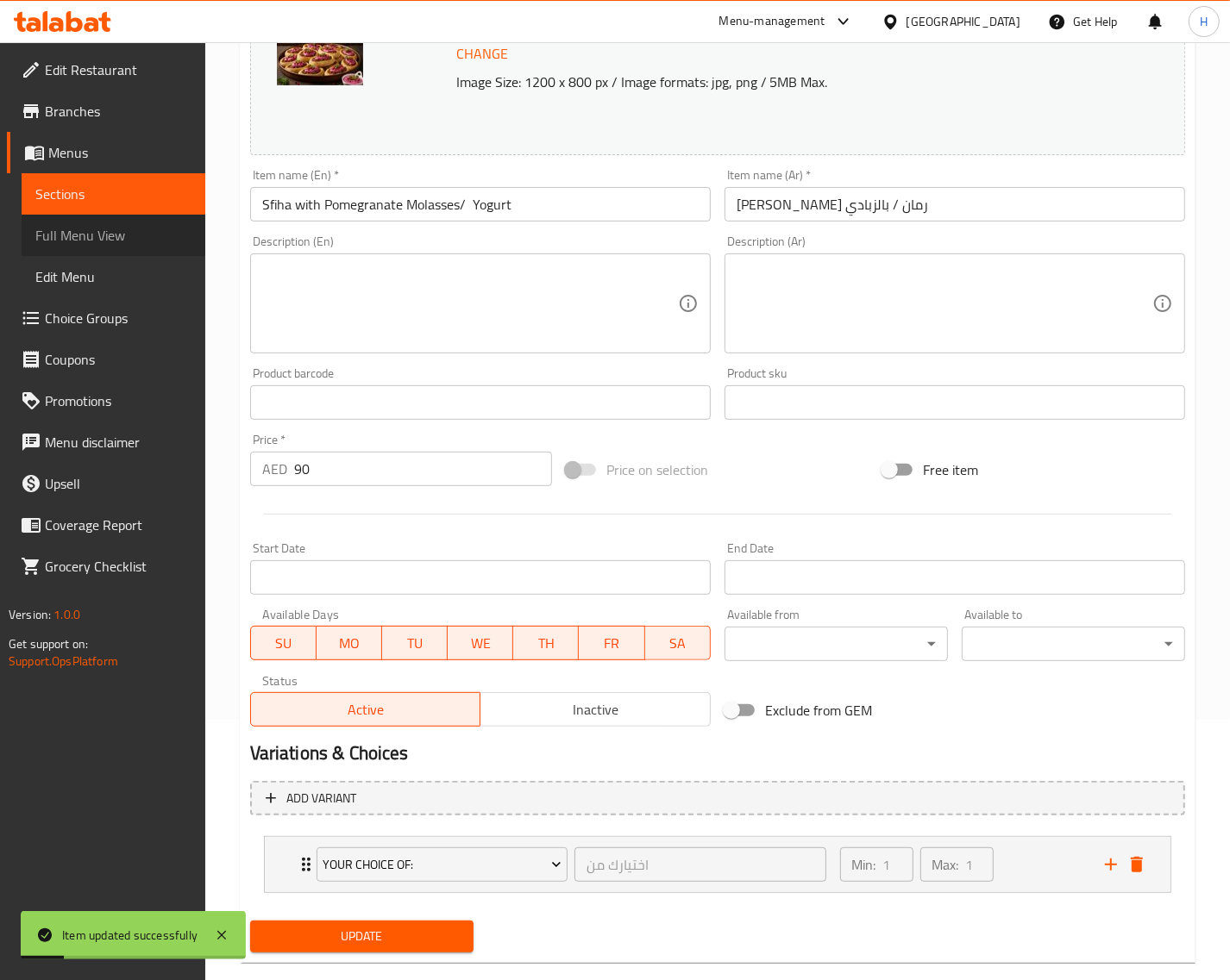
click at [118, 244] on span "Full Menu View" at bounding box center [113, 235] width 157 height 21
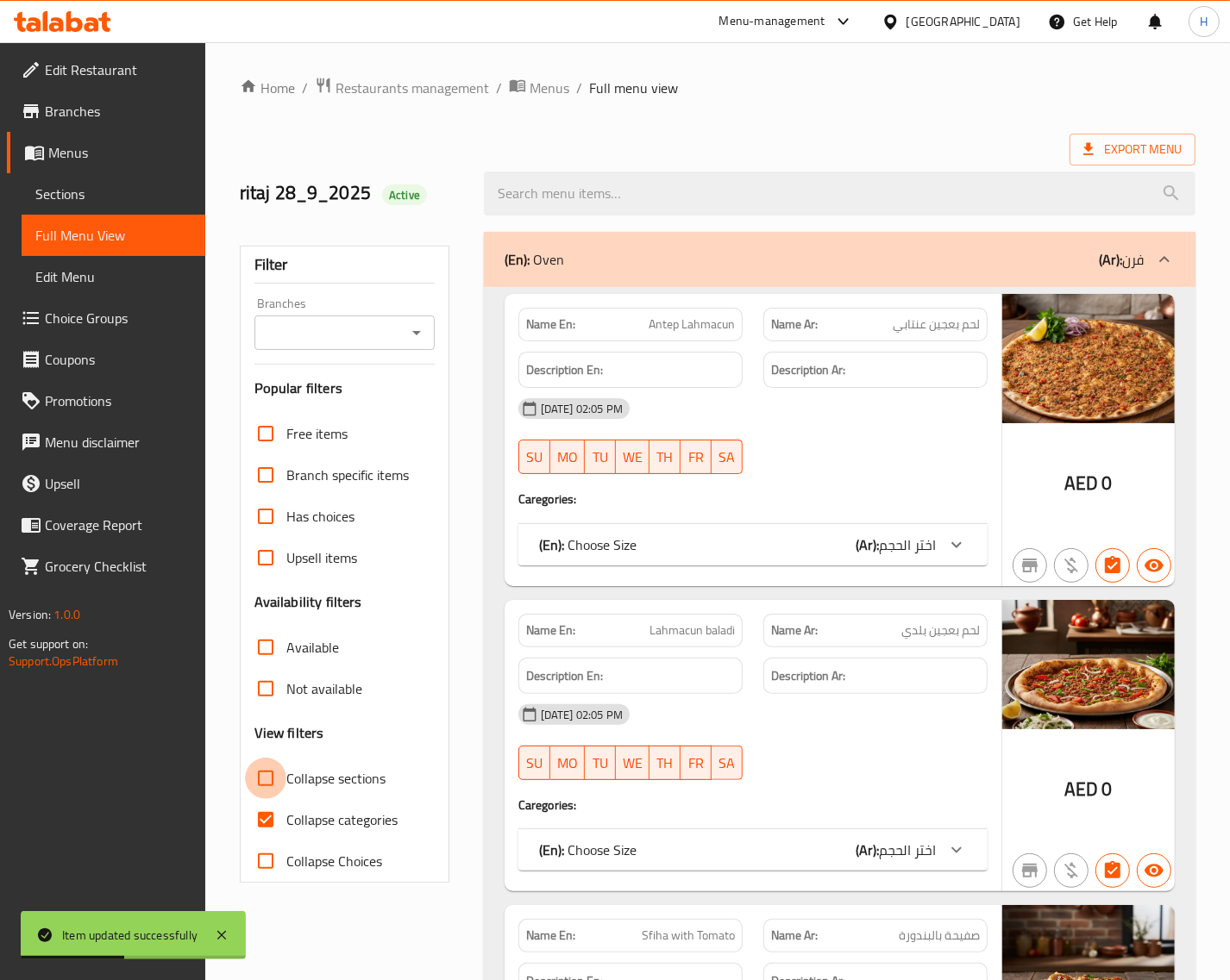
click at [256, 783] on input "Collapse sections" at bounding box center [265, 777] width 41 height 41
checkbox input "true"
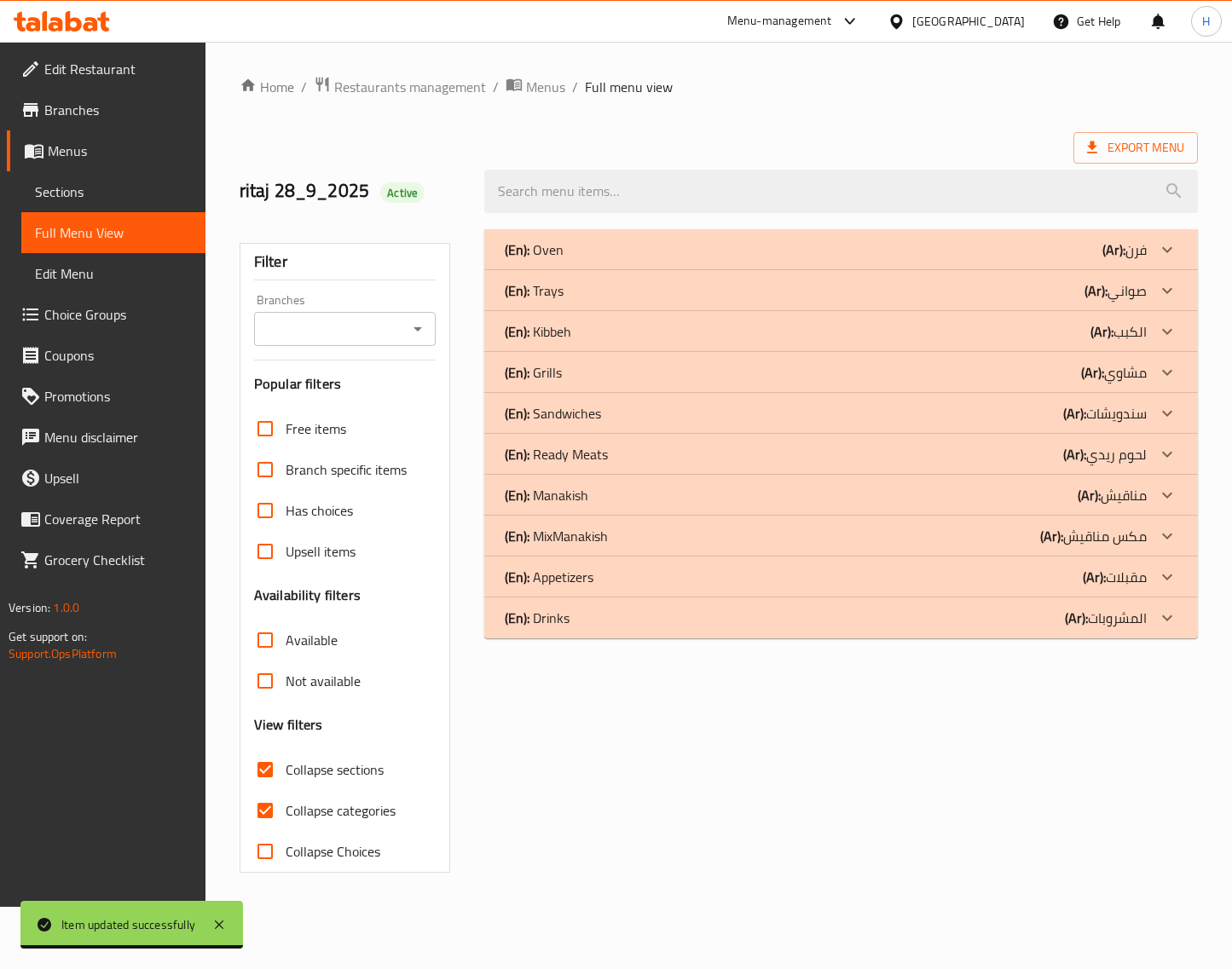
click at [1161, 282] on icon at bounding box center [1167, 290] width 21 height 21
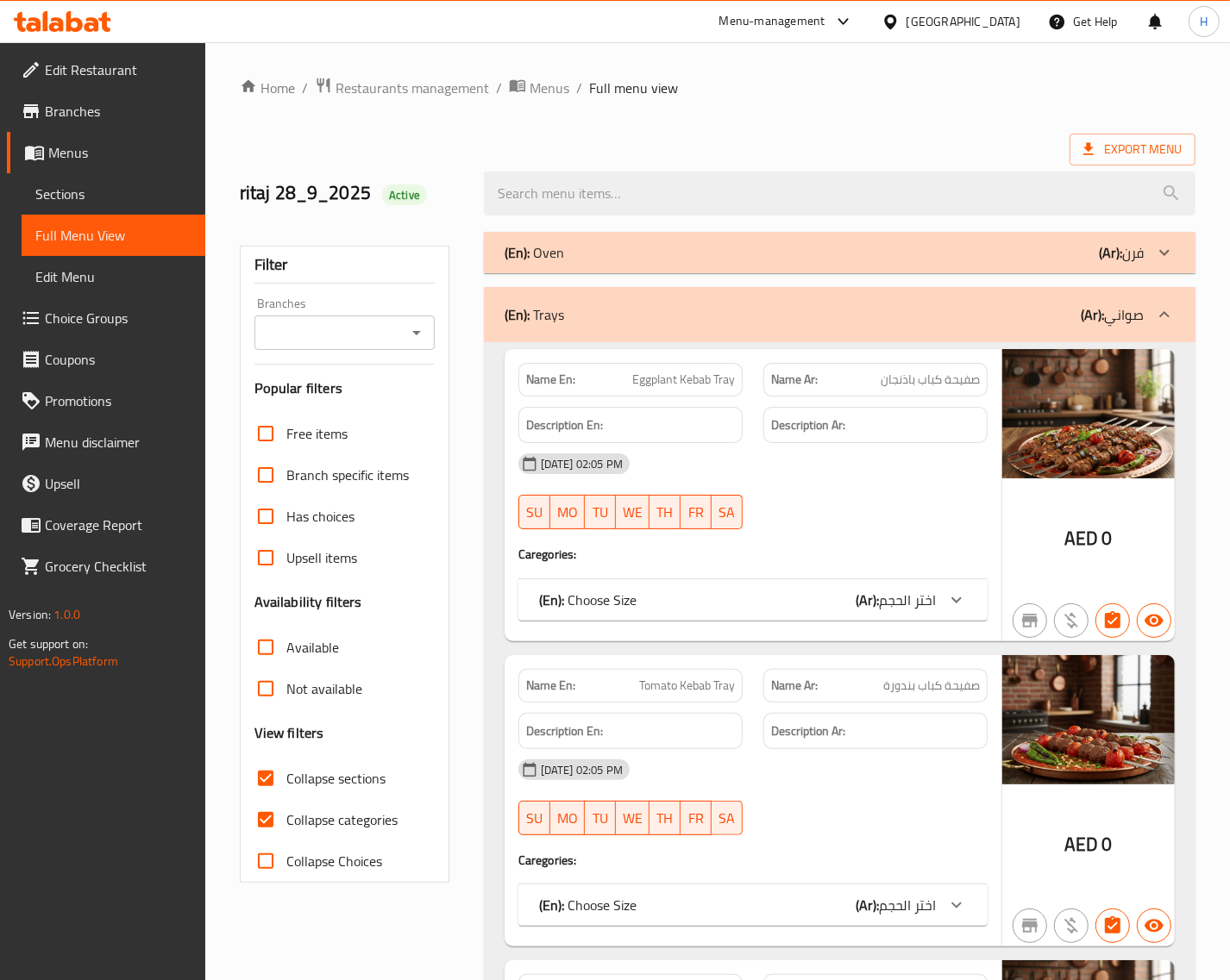
click at [269, 821] on input "Collapse categories" at bounding box center [265, 820] width 41 height 41
checkbox input "false"
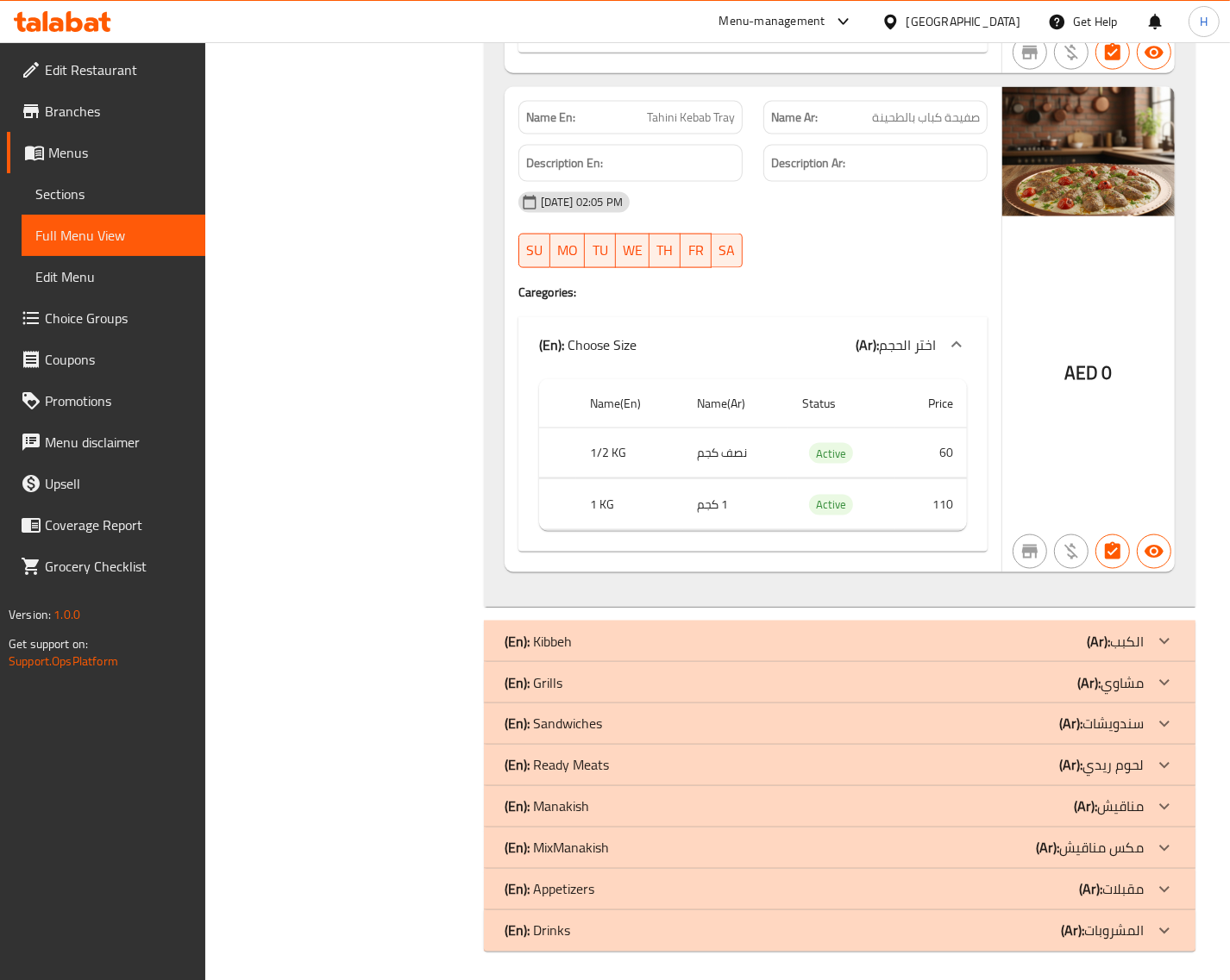
scroll to position [1774, 0]
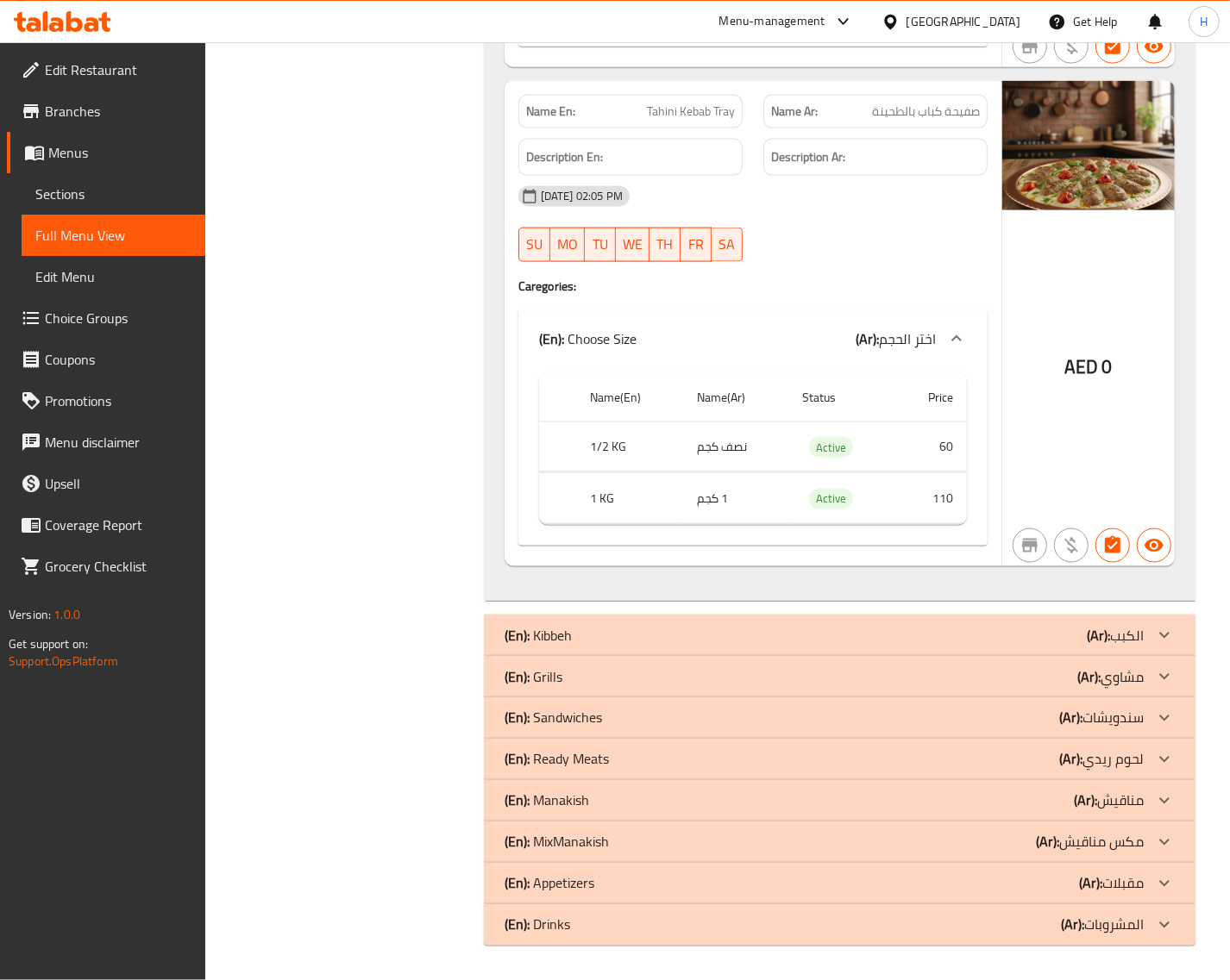
click at [967, 632] on div "(En): Kibbeh (Ar): الكبب" at bounding box center [824, 635] width 639 height 21
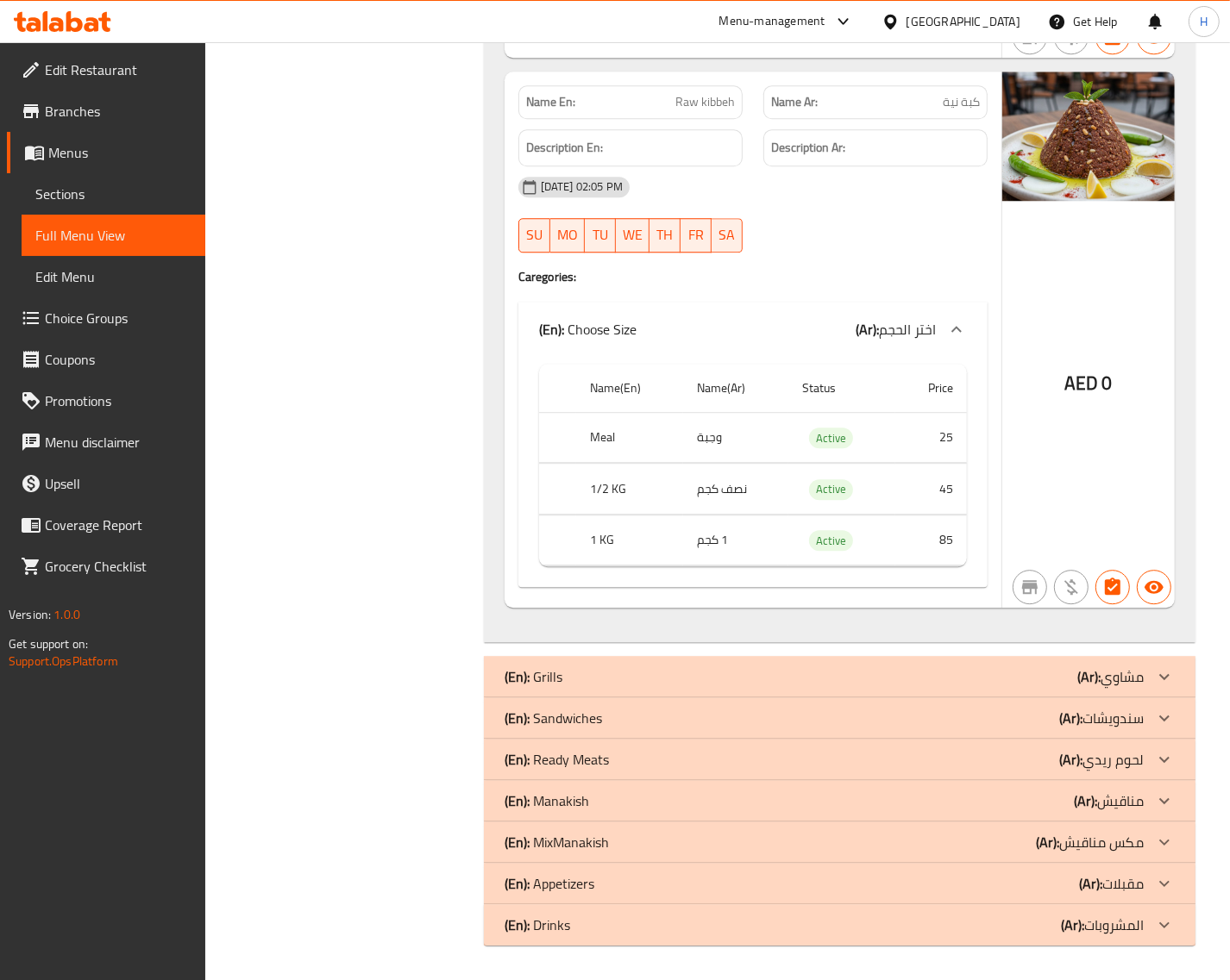
scroll to position [3492, 0]
click at [925, 718] on div "(En): Sandwiches (Ar): سندويشات" at bounding box center [824, 718] width 639 height 21
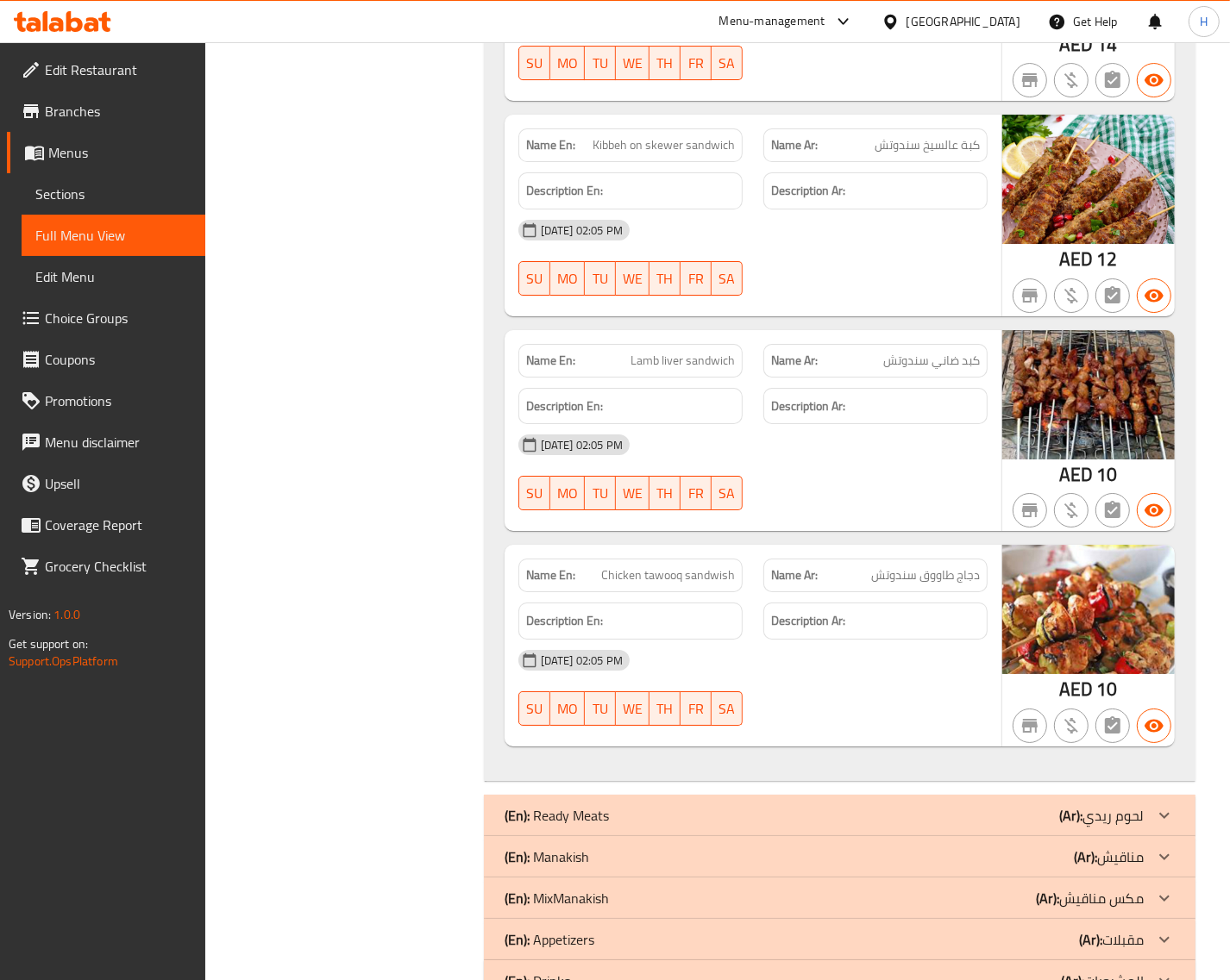
scroll to position [4569, 0]
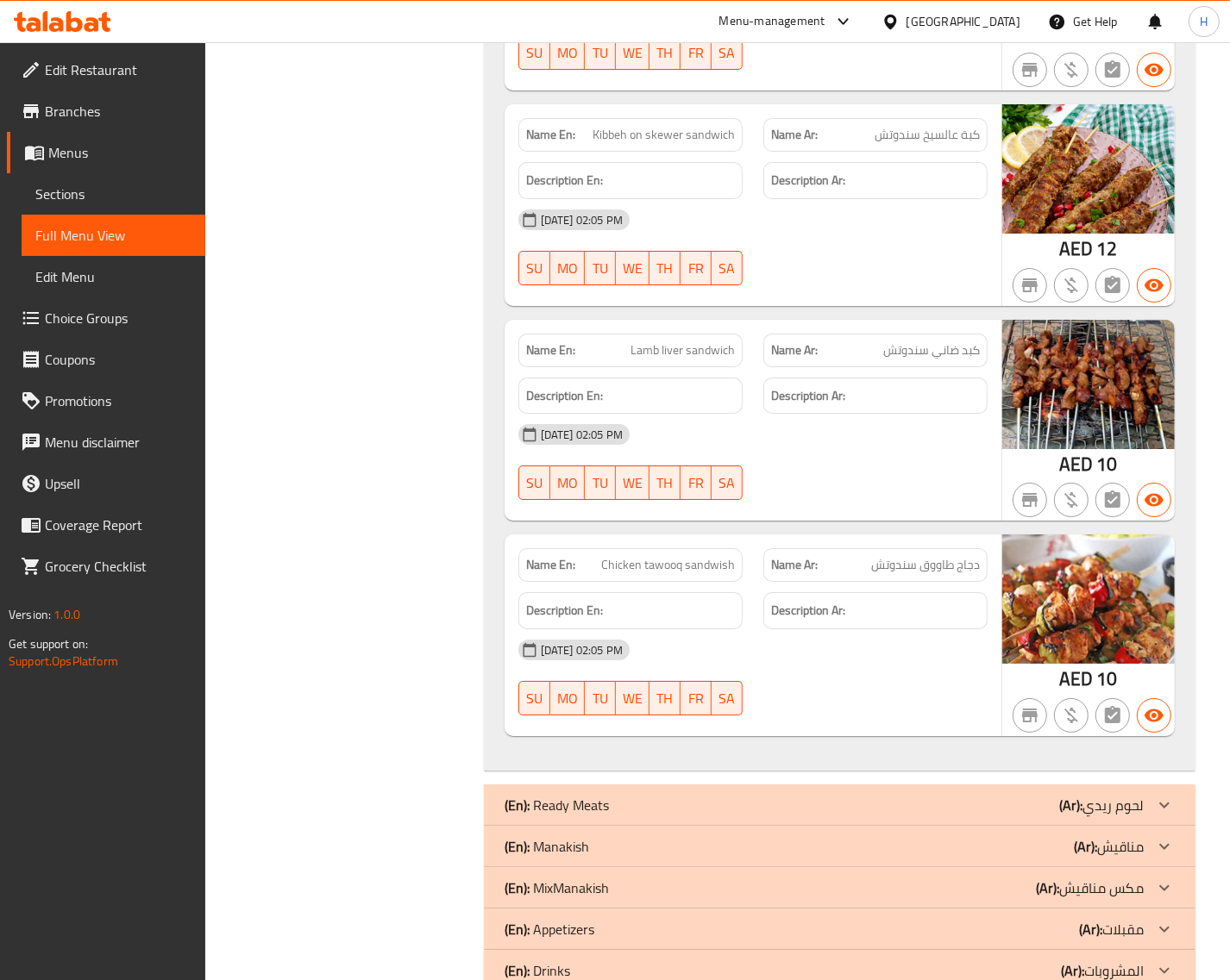
click at [910, 574] on span "دجاج طاووق سندوتش" at bounding box center [925, 564] width 109 height 18
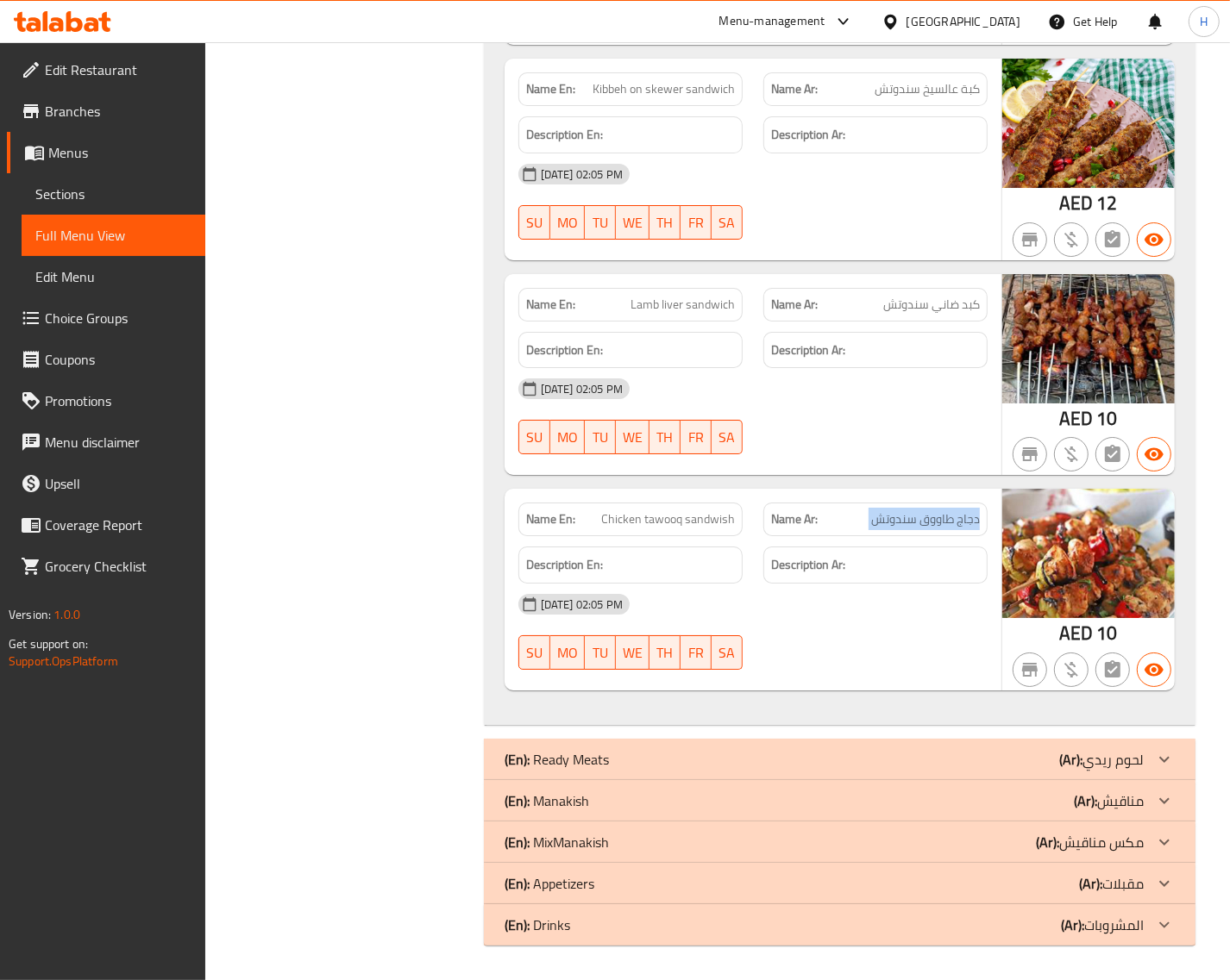
scroll to position [4640, 0]
click at [817, 752] on div "(En): Ready Meats (Ar): لحوم ريدي" at bounding box center [824, 760] width 639 height 21
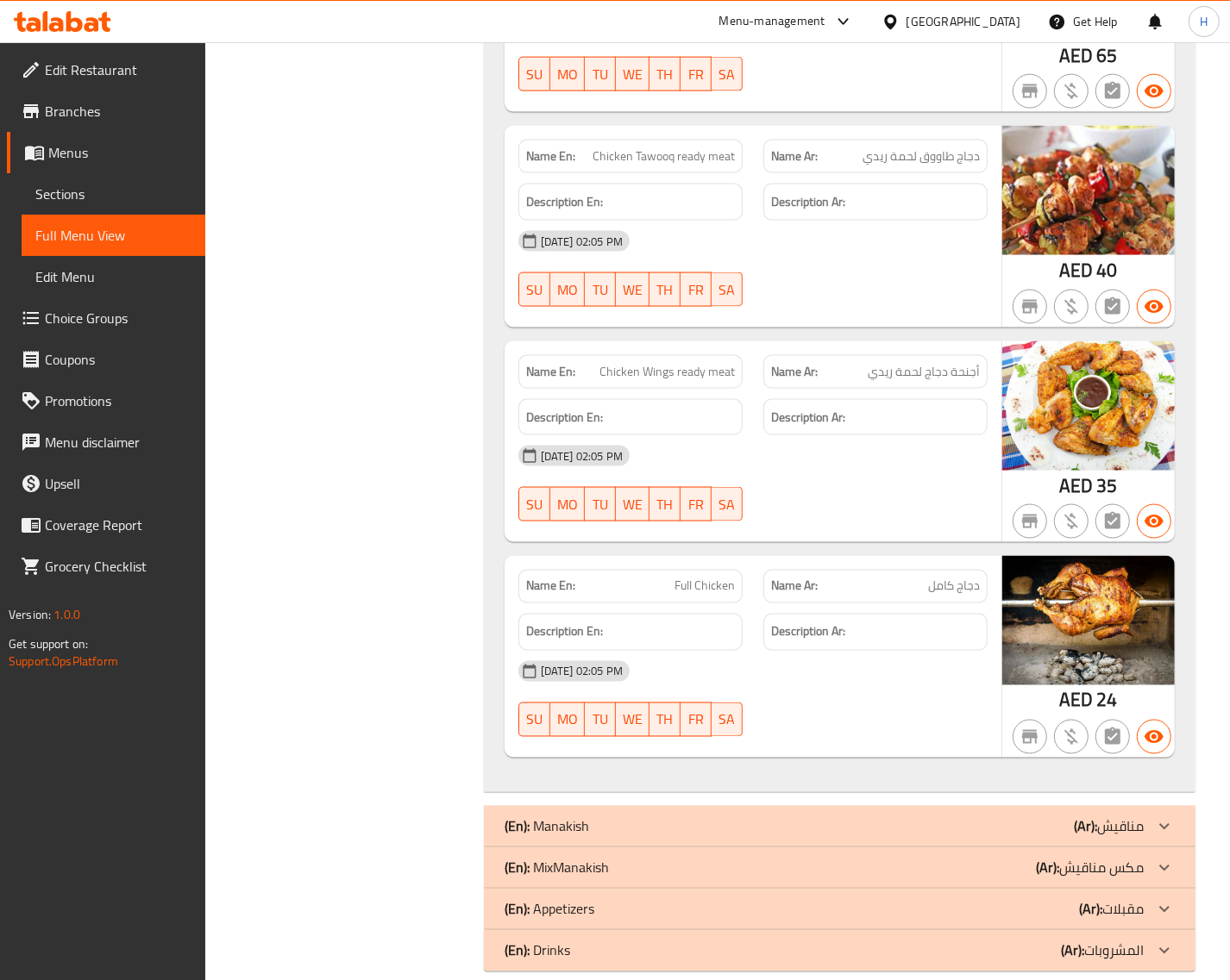
scroll to position [6853, 0]
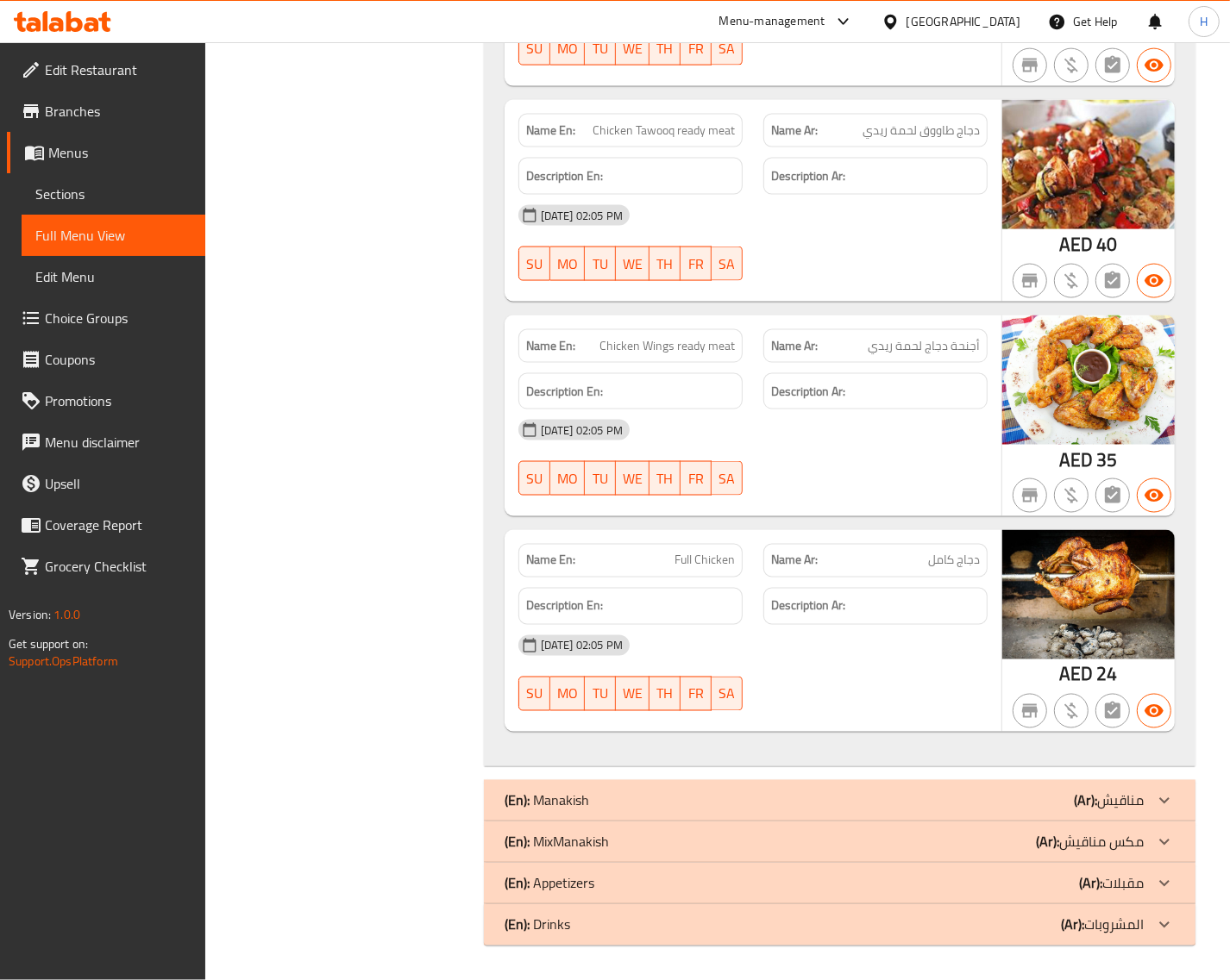
click at [907, 800] on div "(En): Manakish (Ar): مناقيش" at bounding box center [824, 801] width 639 height 21
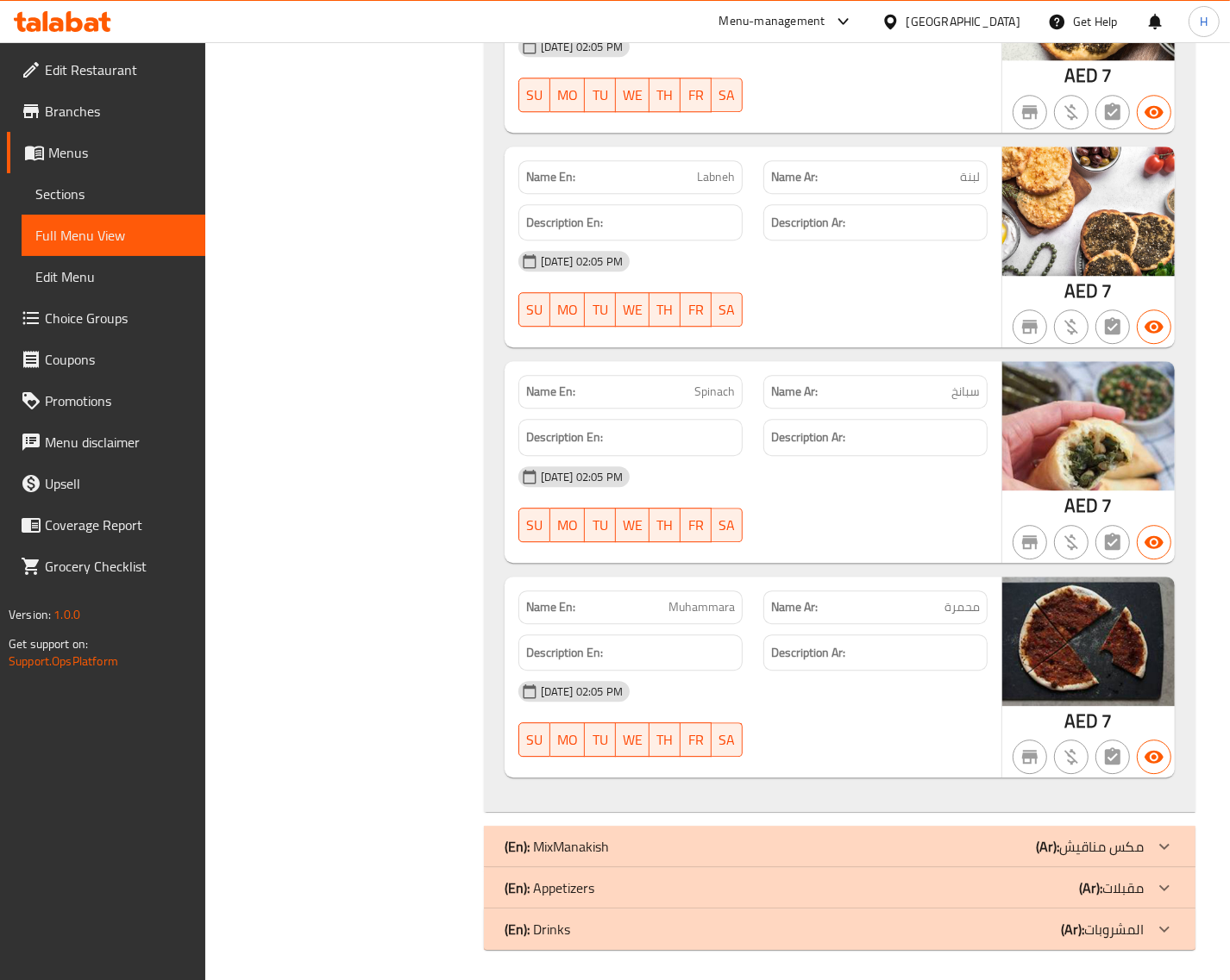
scroll to position [8419, 0]
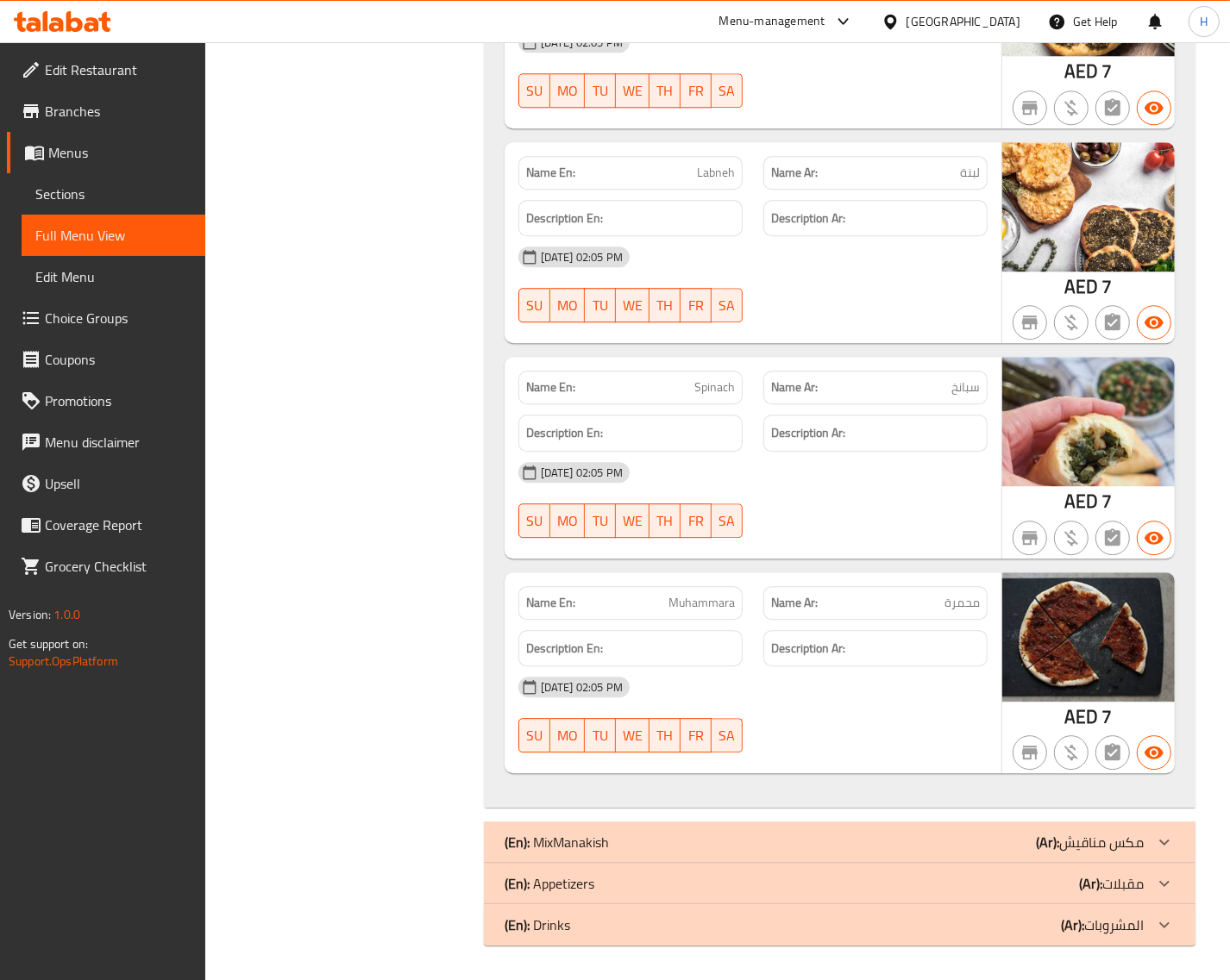
click at [737, 833] on div "(En): MixManakish (Ar): مكس مناقيش" at bounding box center [824, 843] width 639 height 21
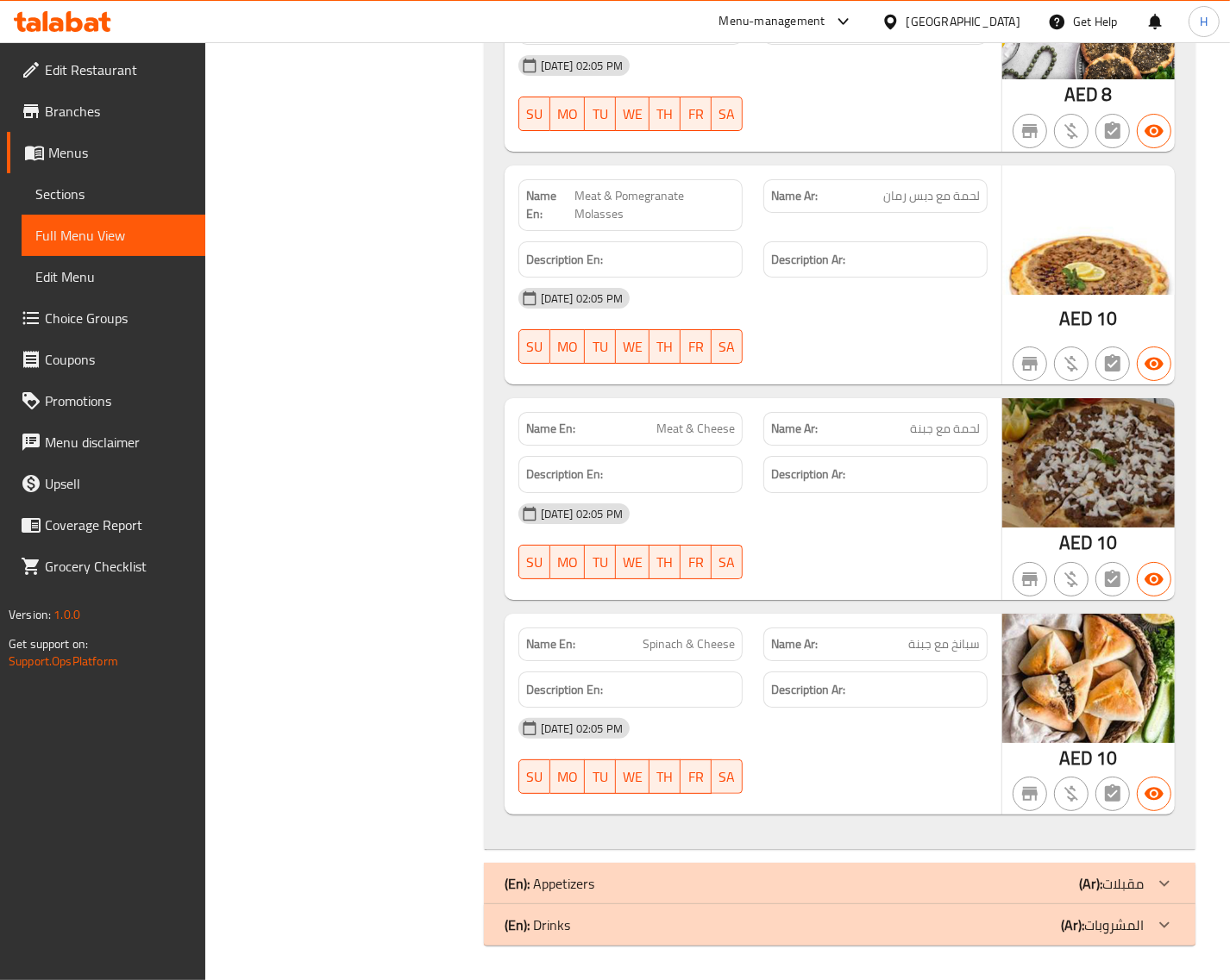
scroll to position [9788, 0]
click at [713, 888] on div "(En): Appetizers (Ar): مقبلات" at bounding box center [824, 884] width 639 height 21
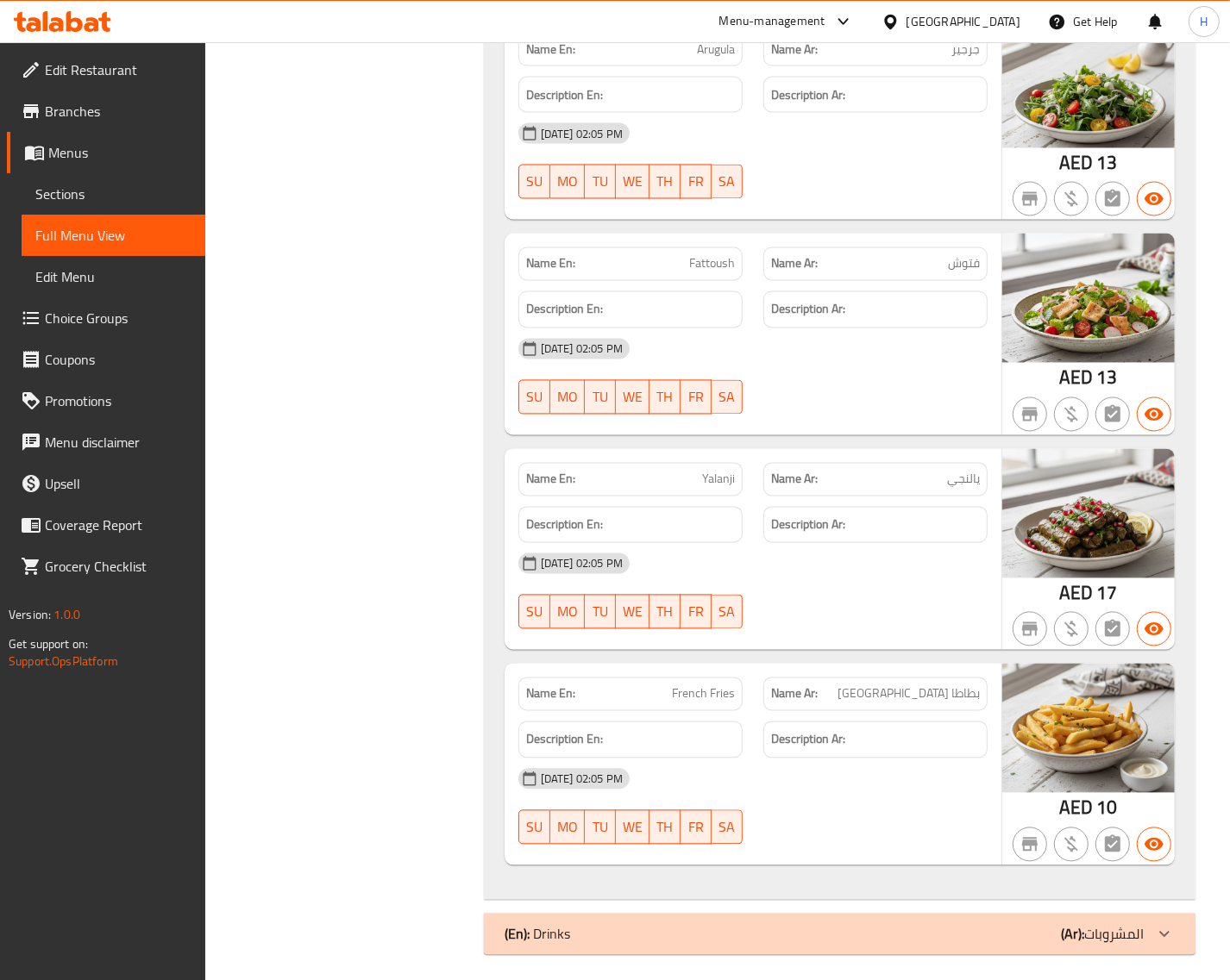
scroll to position [12217, 0]
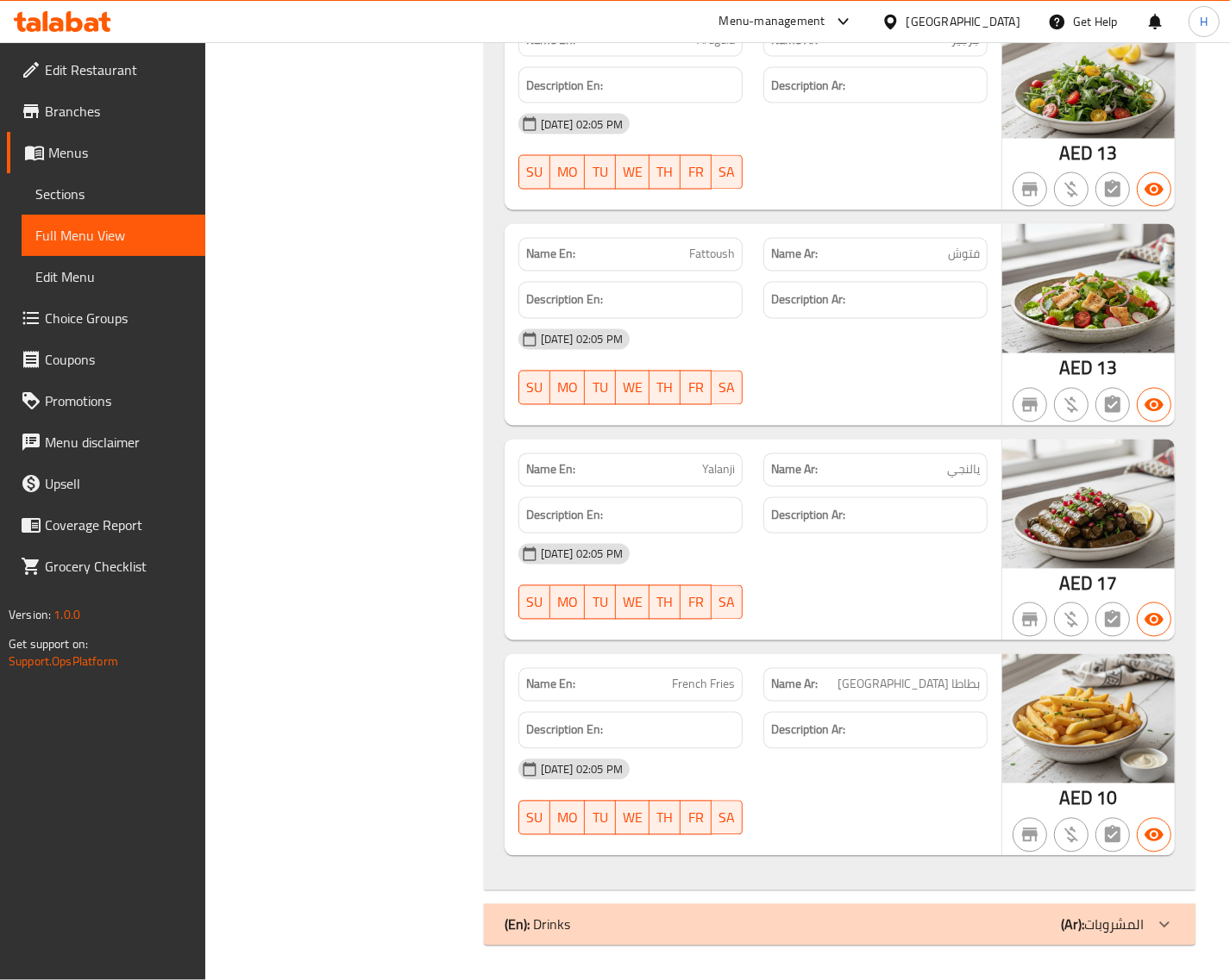
click at [636, 923] on div "(En): Drinks (Ar): المشروبات" at bounding box center [824, 925] width 639 height 21
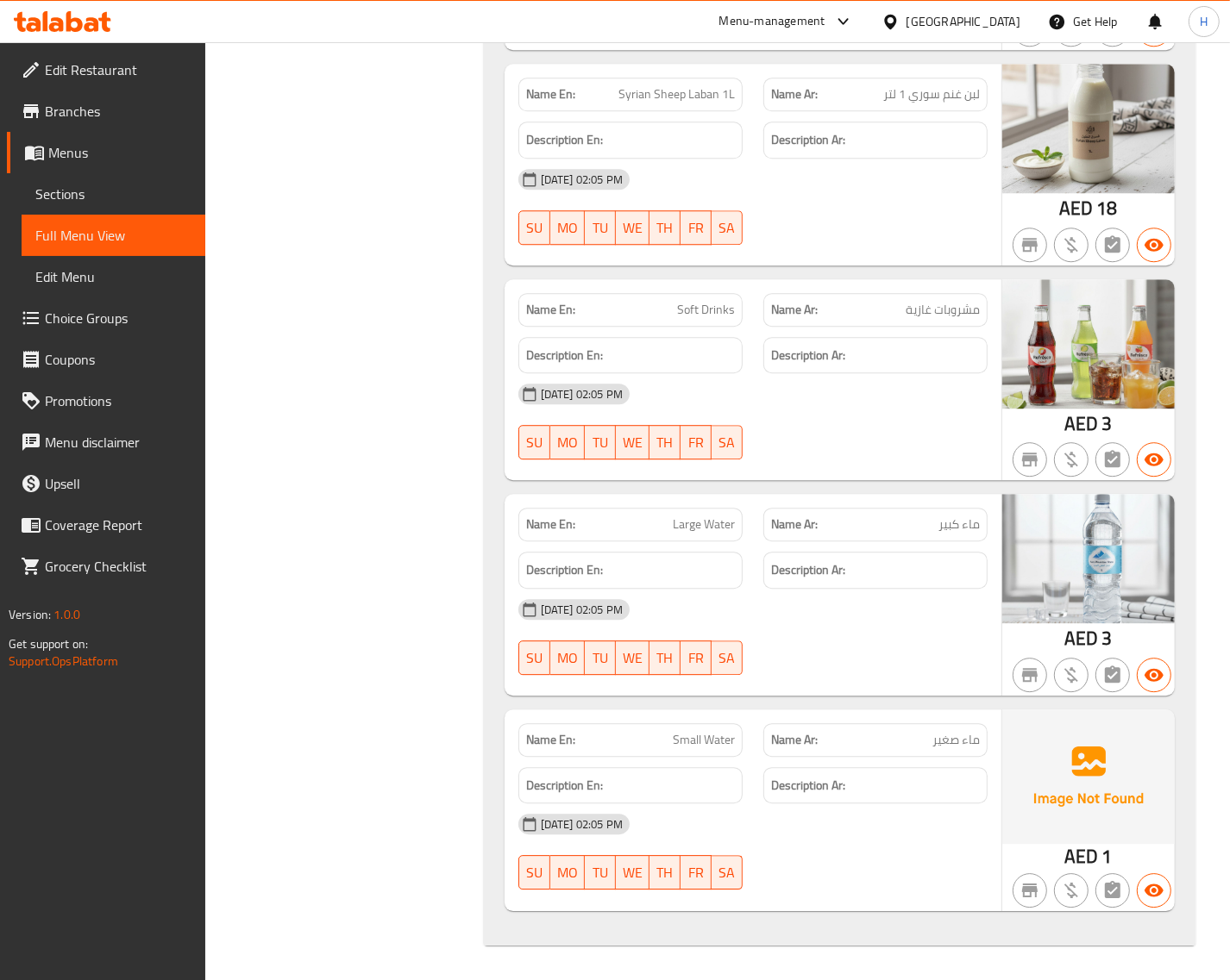
scroll to position [13337, 0]
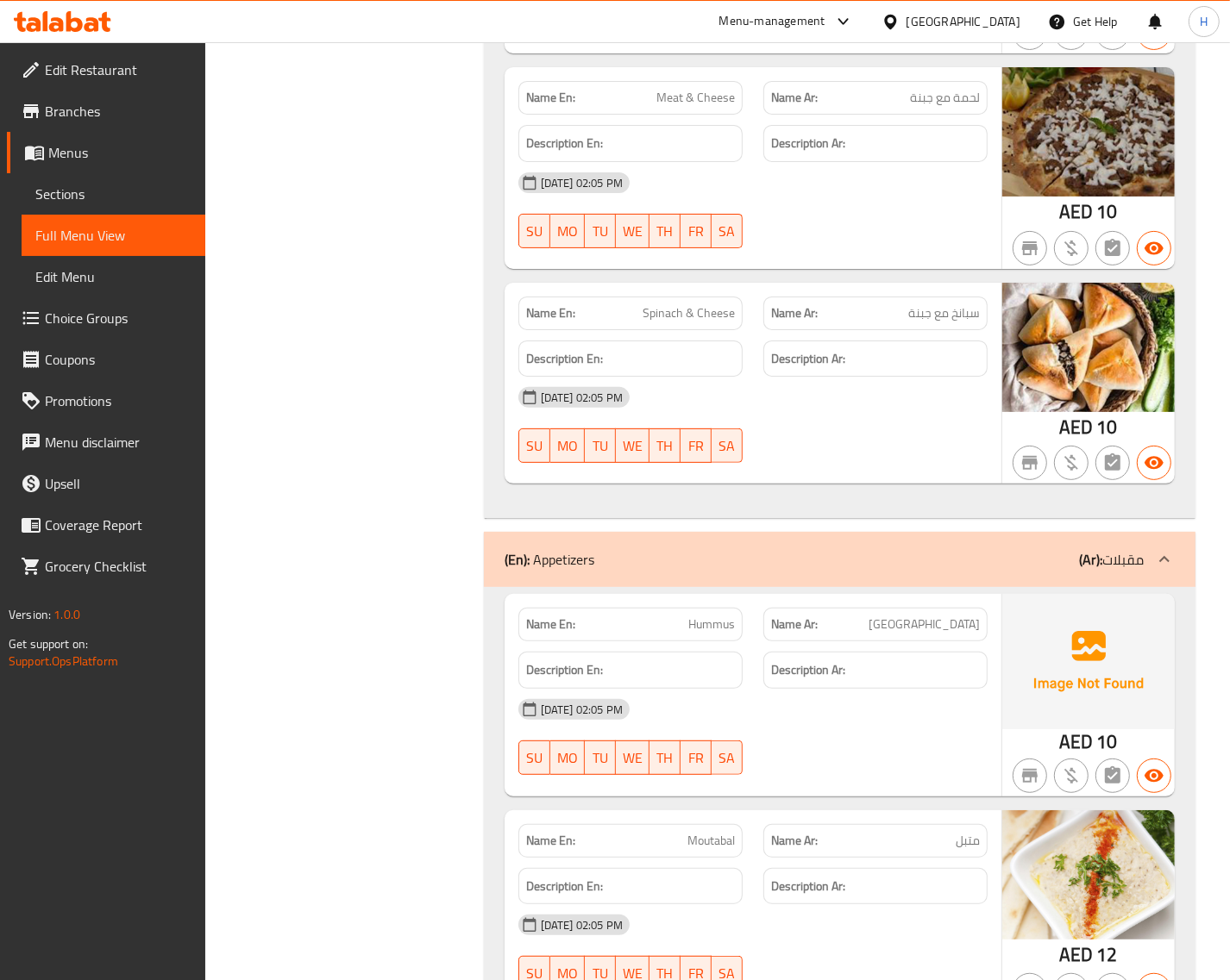
scroll to position [0, 0]
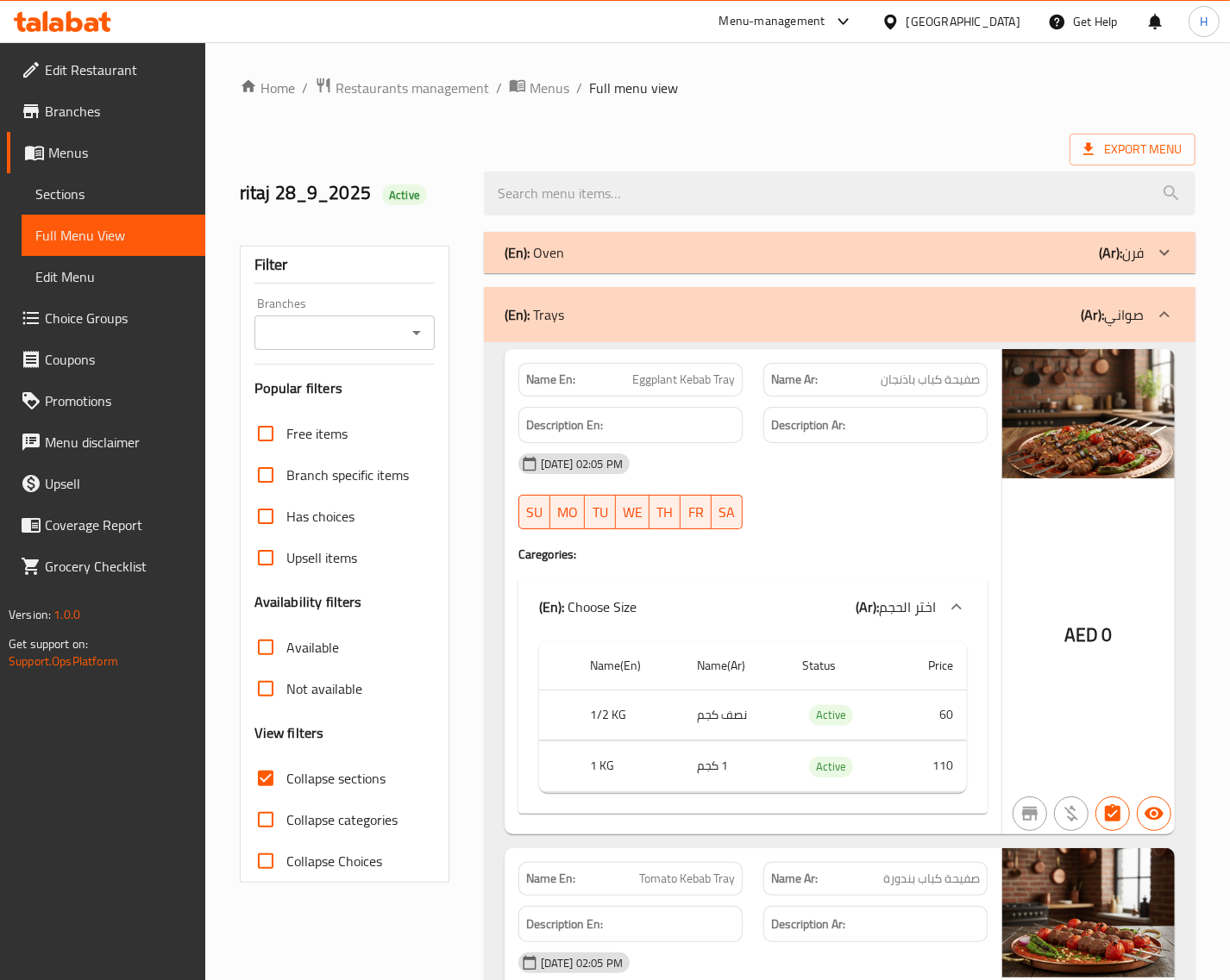
click at [601, 256] on div "(En): Oven (Ar): فرن" at bounding box center [824, 252] width 639 height 21
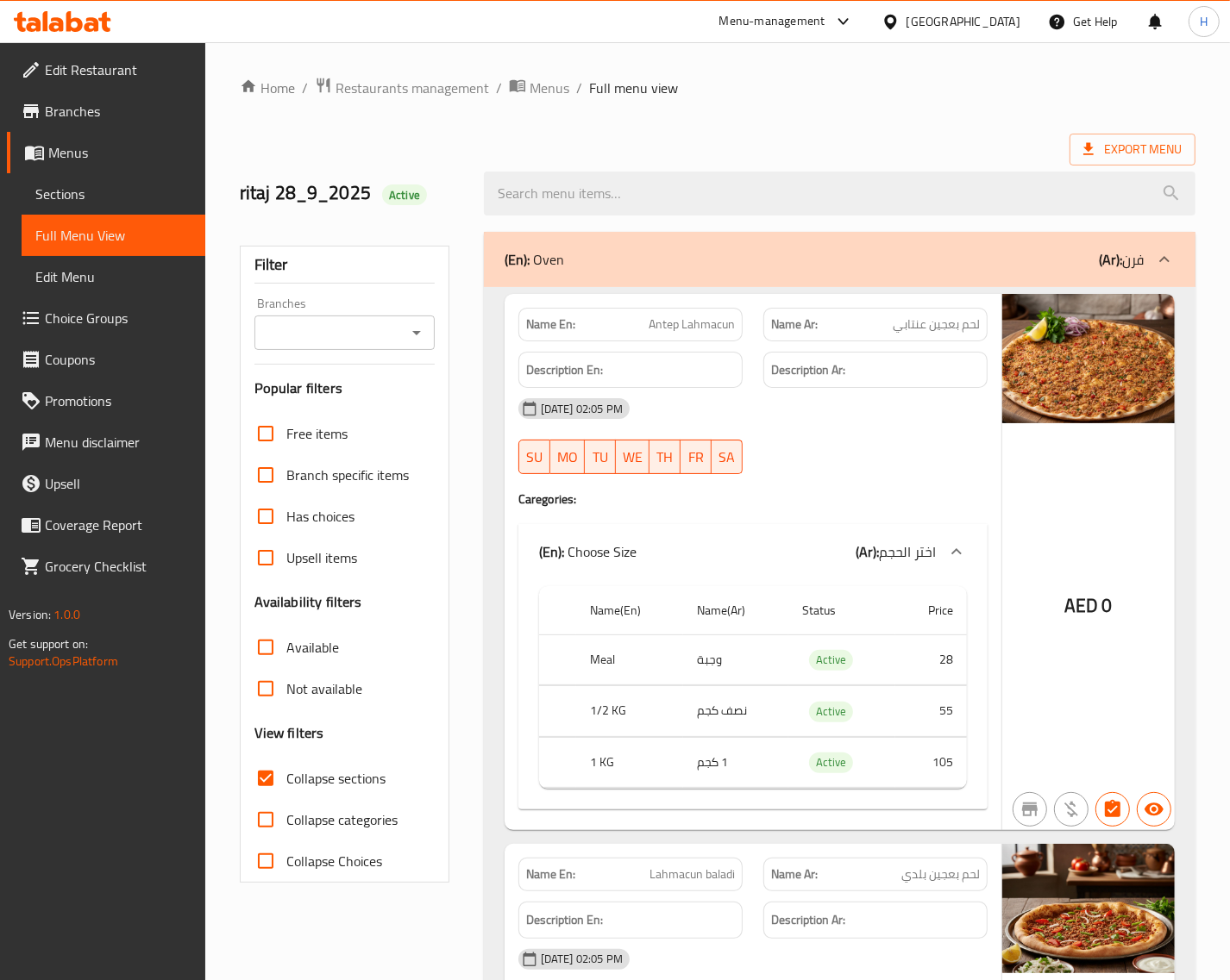
click at [269, 777] on input "Collapse sections" at bounding box center [265, 777] width 41 height 41
checkbox input "false"
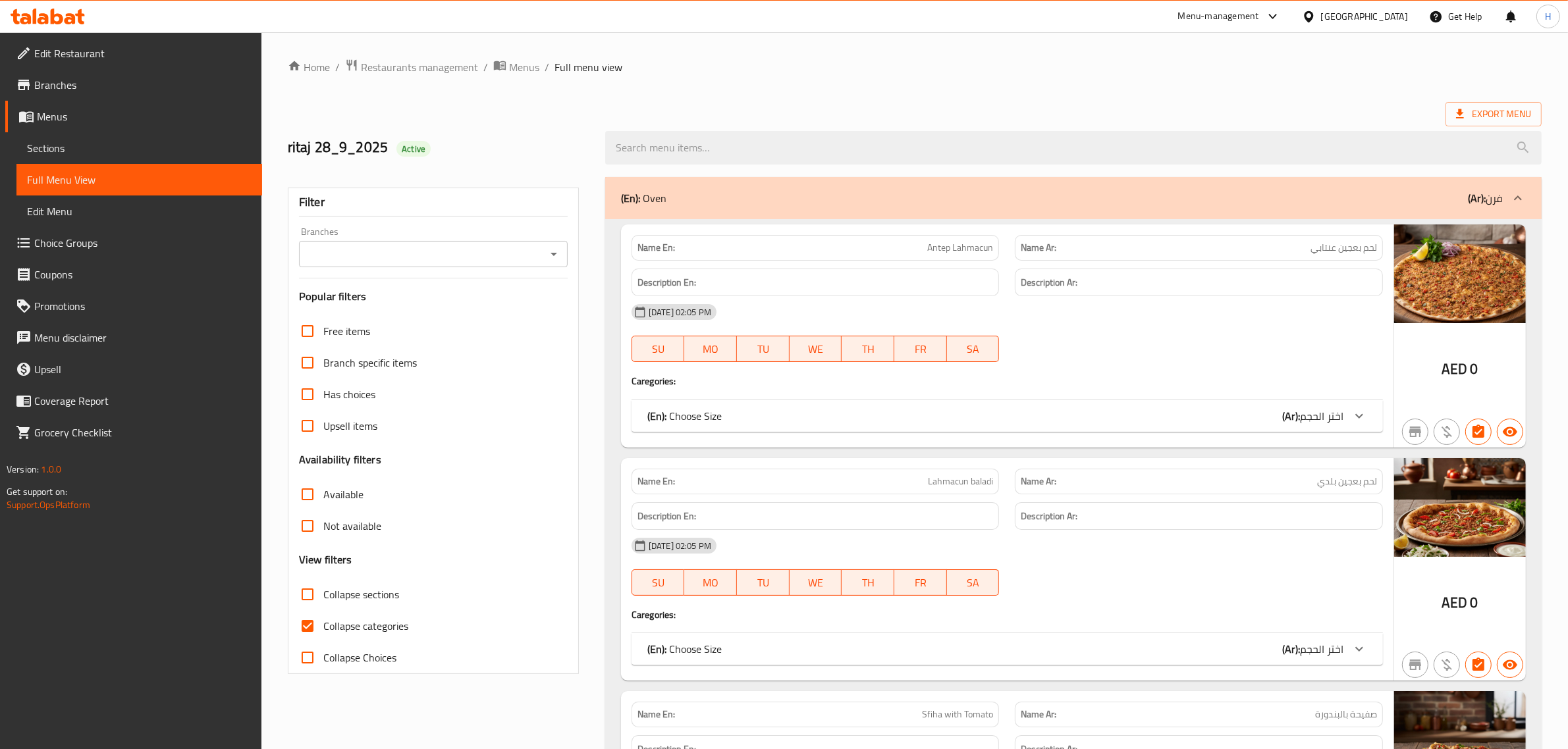
click at [301, 617] on input "Collapse categories" at bounding box center [307, 626] width 32 height 32
checkbox input "false"
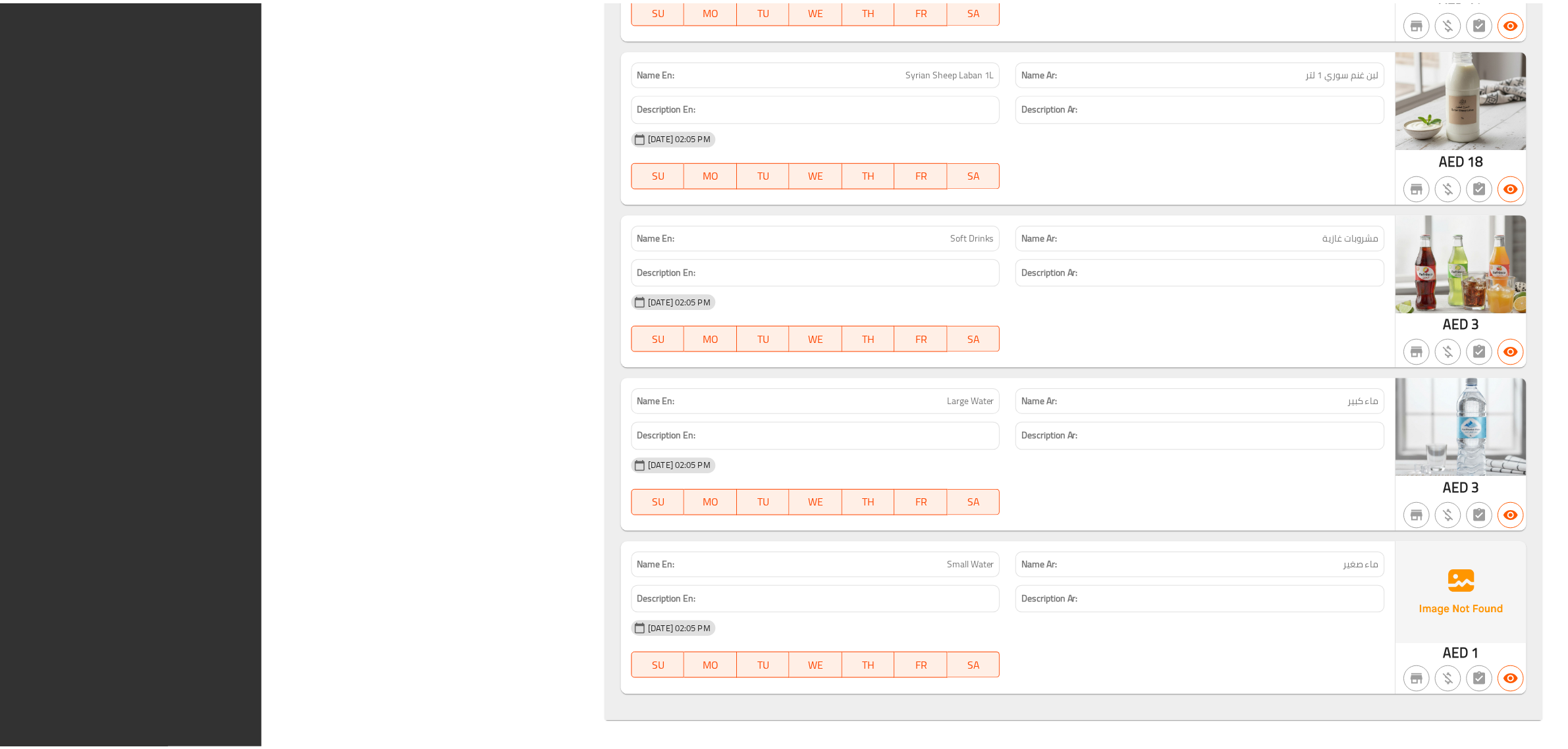
scroll to position [19155, 0]
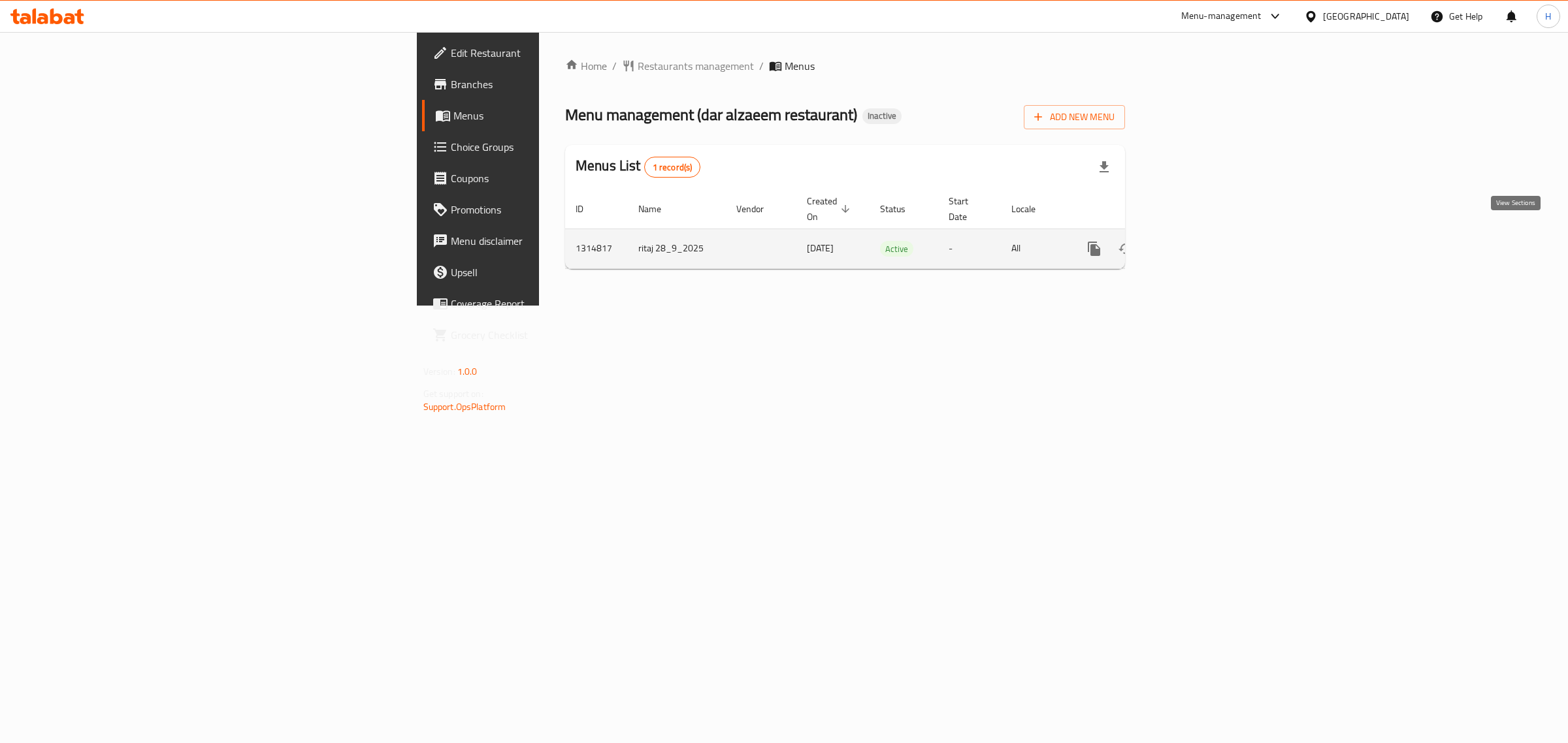
click at [1196, 242] on icon "enhanced table" at bounding box center [1188, 249] width 16 height 16
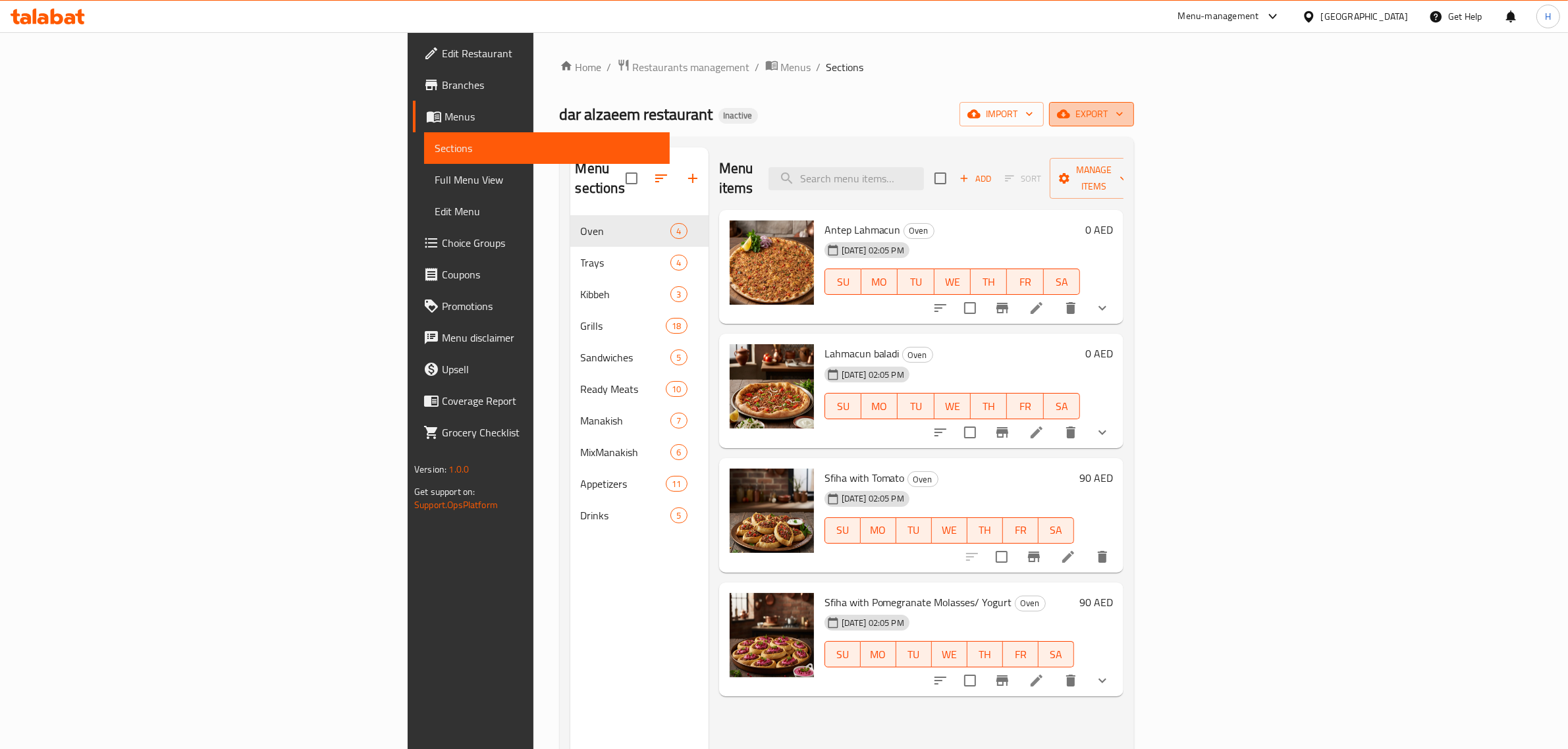
click at [1123, 109] on span "export" at bounding box center [1091, 114] width 64 height 16
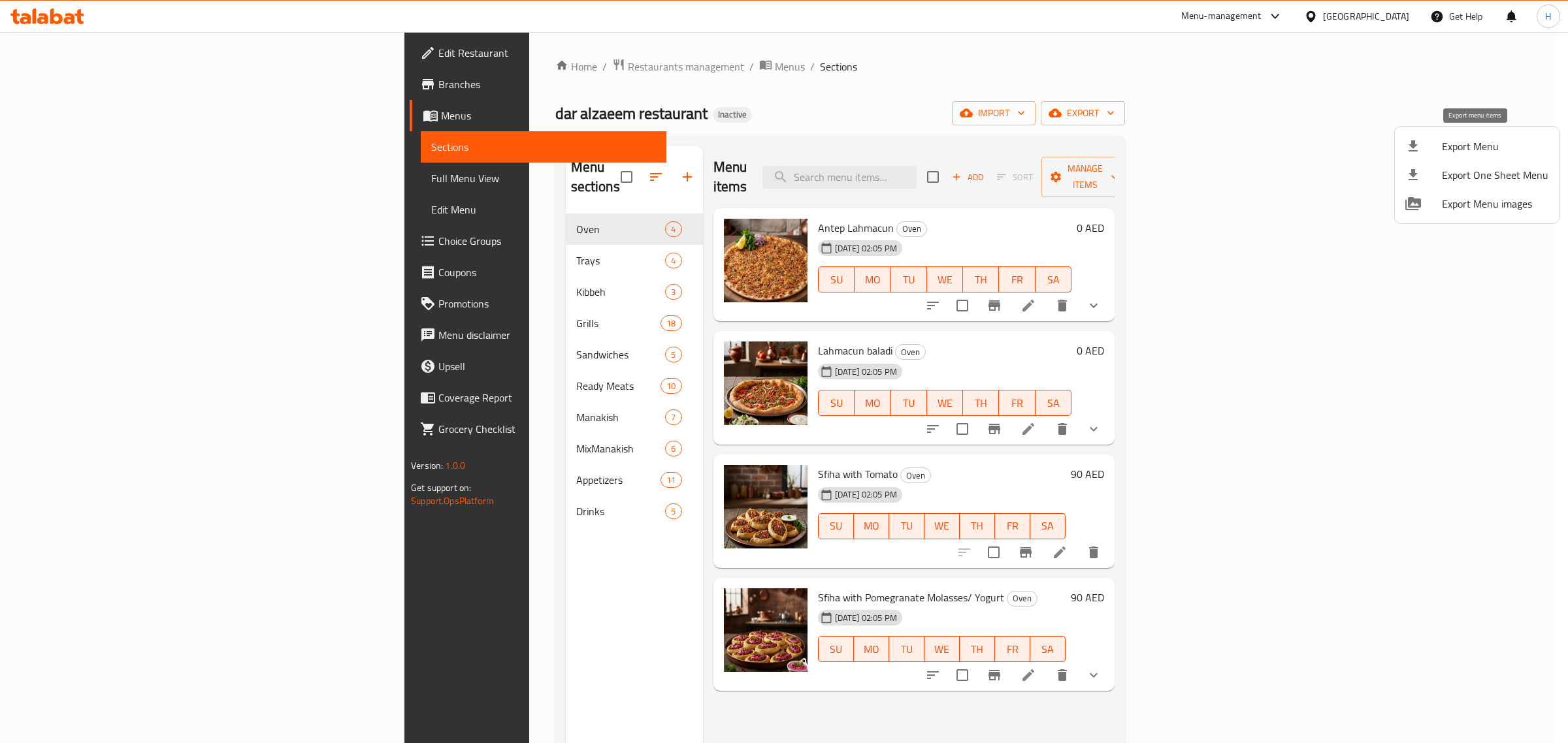
click at [1484, 139] on span "Export Menu" at bounding box center [1495, 146] width 106 height 16
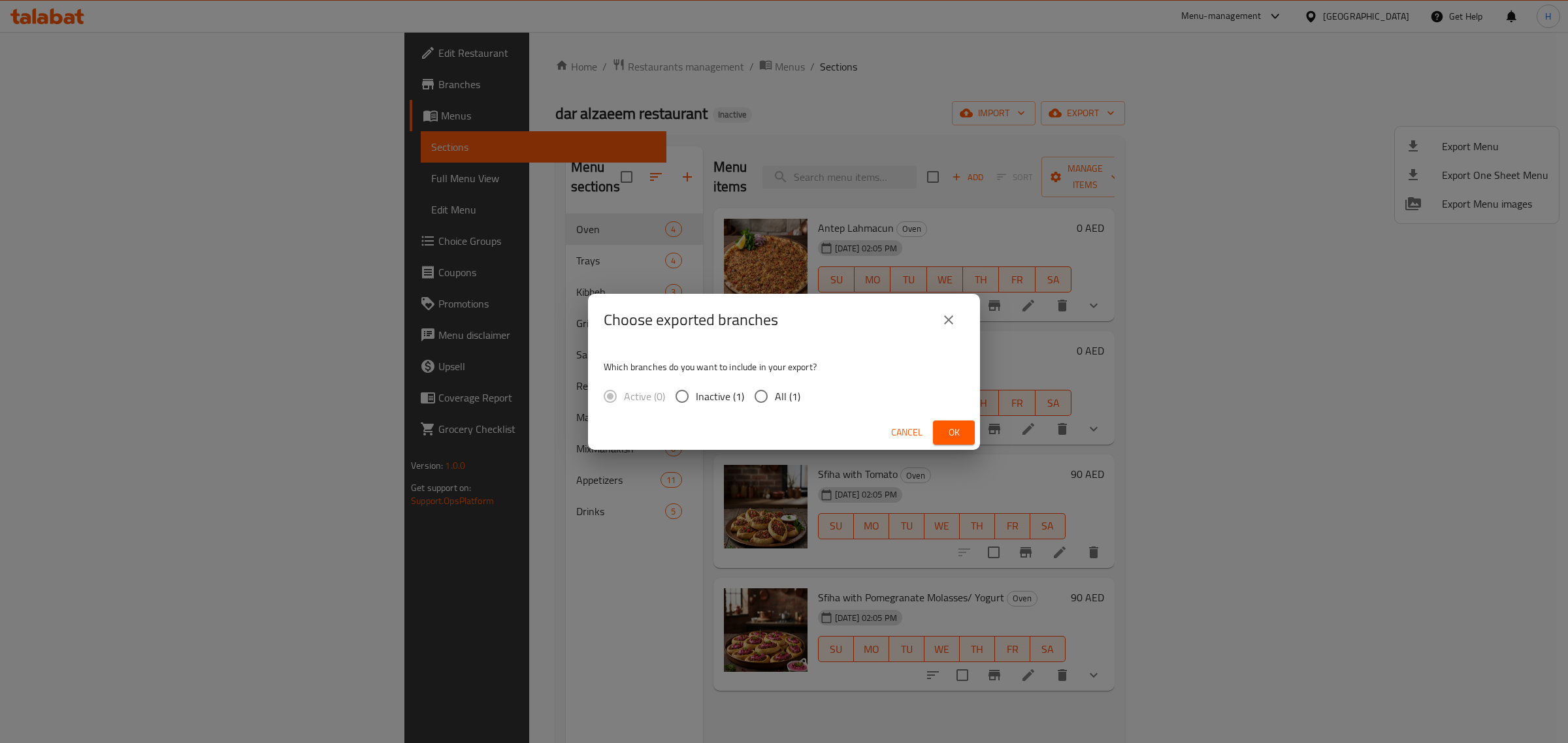
click at [752, 401] on input "All (1)" at bounding box center [761, 396] width 28 height 28
radio input "true"
click at [957, 425] on span "Ok" at bounding box center [953, 433] width 21 height 16
